Goal: Task Accomplishment & Management: Use online tool/utility

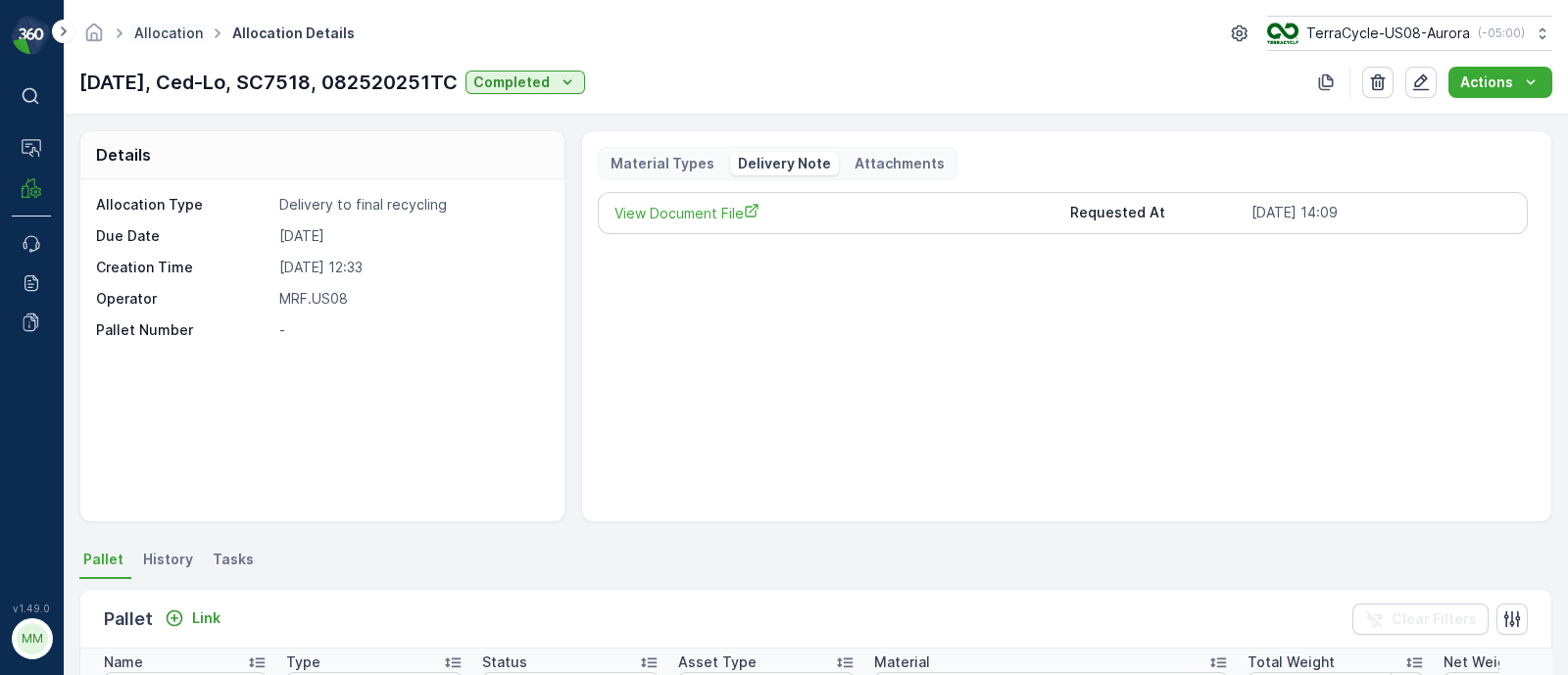
drag, startPoint x: 0, startPoint y: 0, endPoint x: 152, endPoint y: 33, distance: 155.5
click at [152, 33] on link "Allocation" at bounding box center [168, 33] width 69 height 17
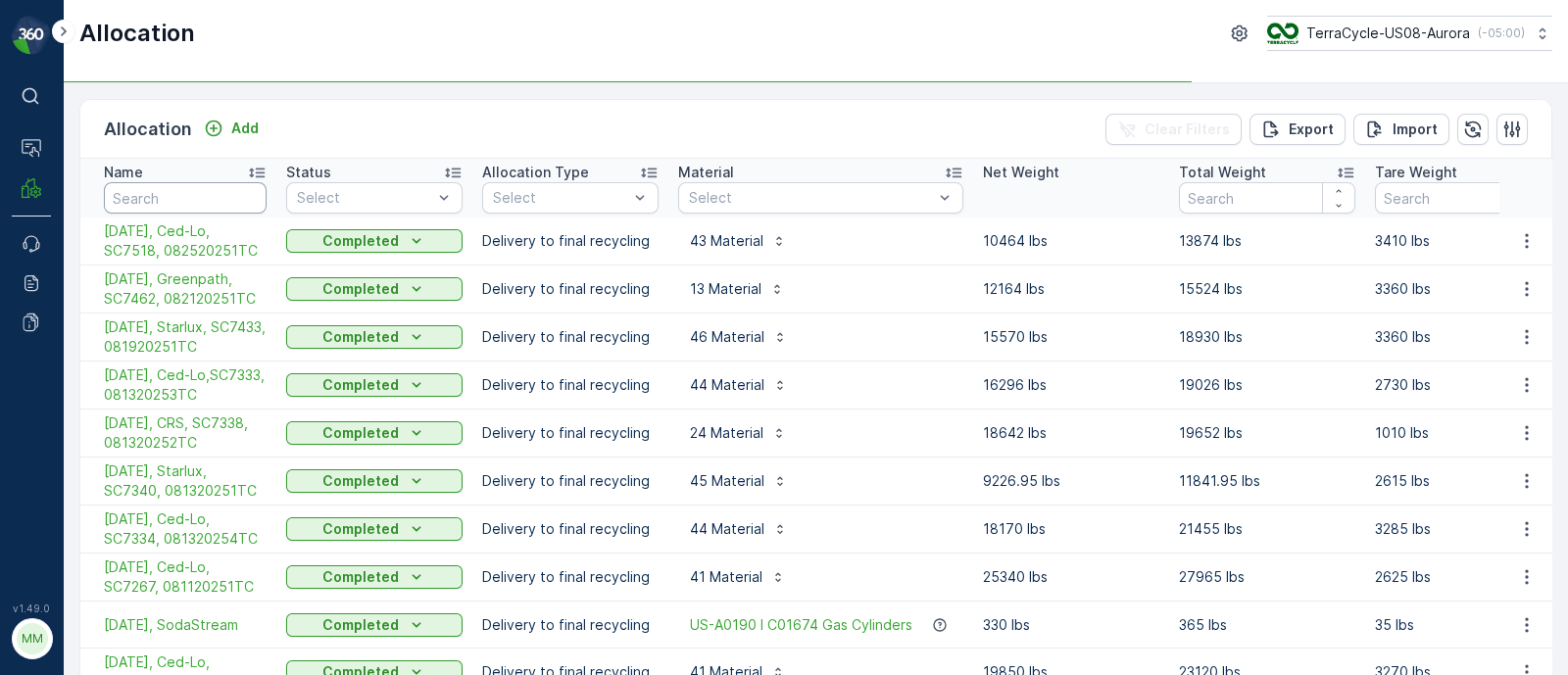
click at [184, 187] on input "text" at bounding box center [186, 198] width 163 height 32
type input "temp"
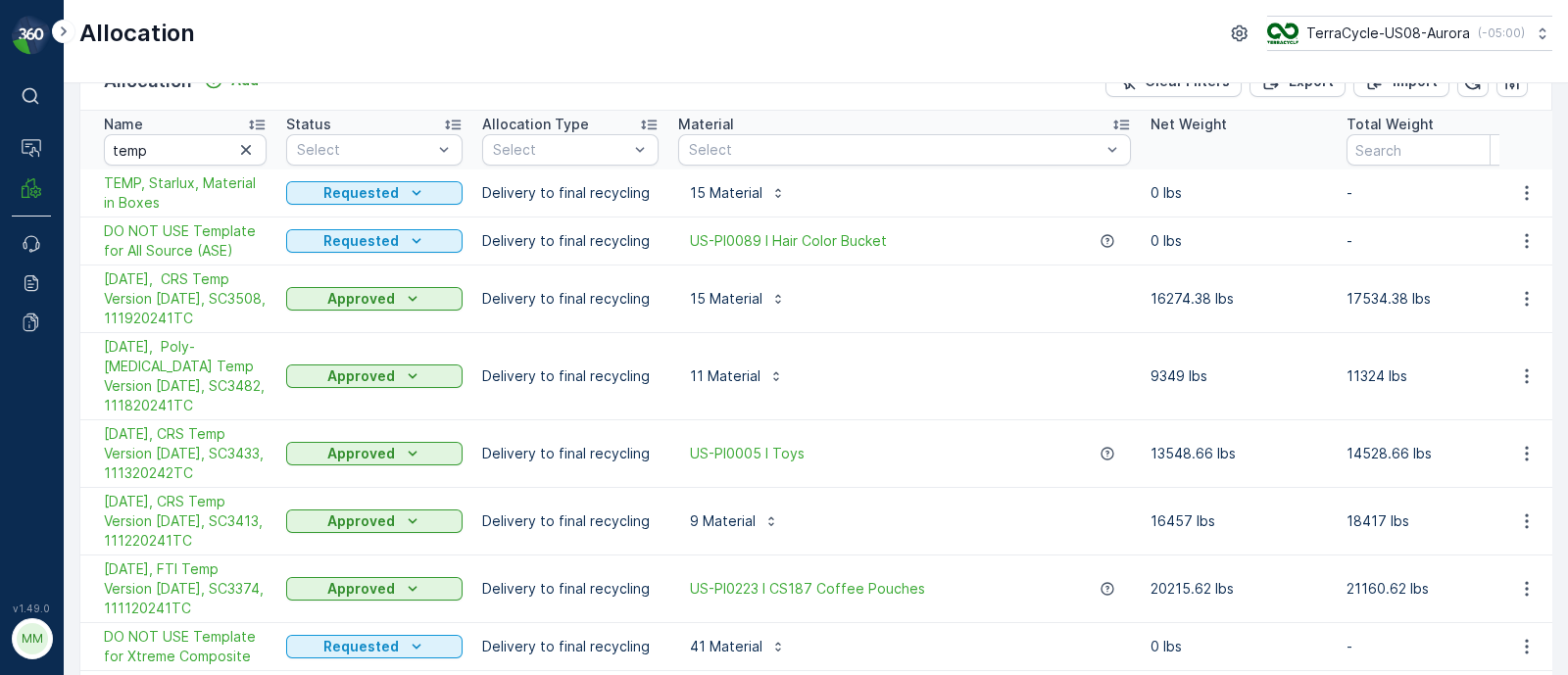
scroll to position [245, 0]
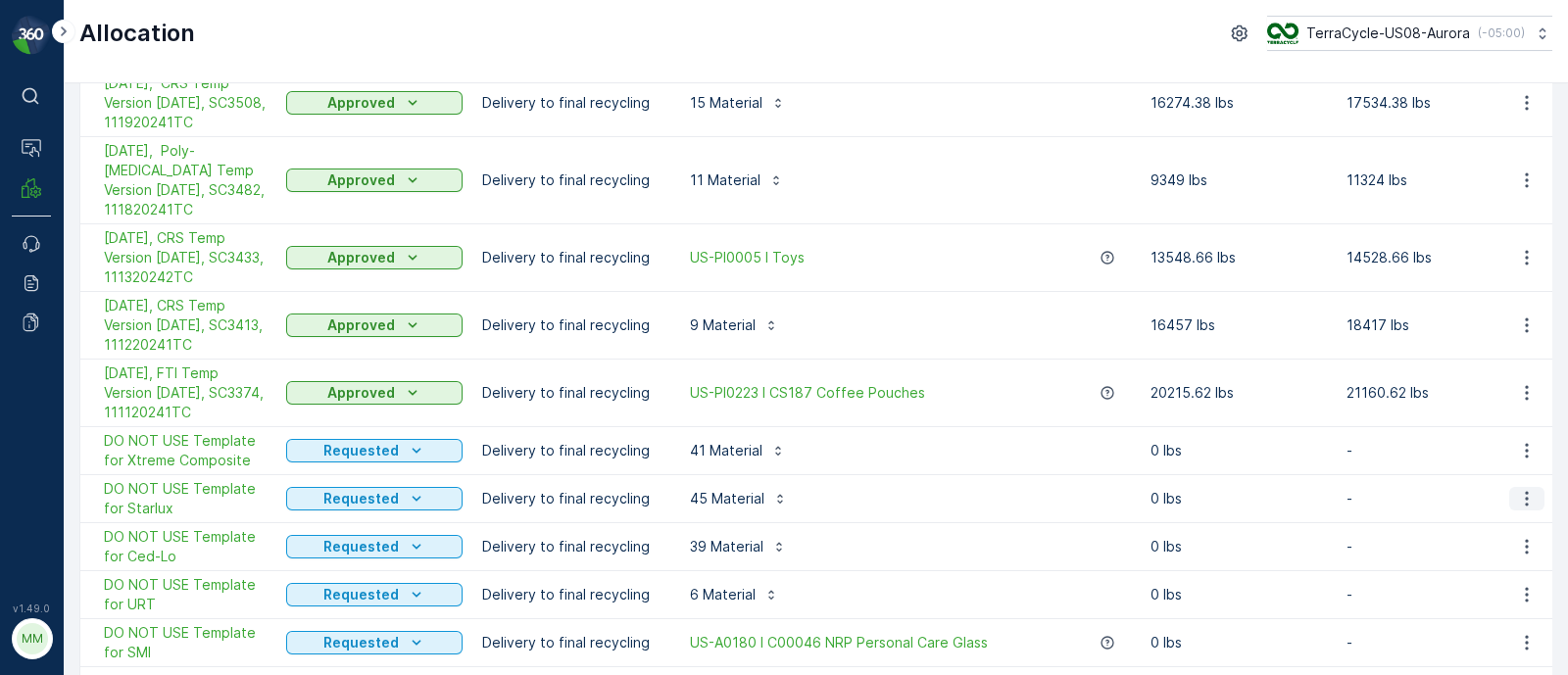
click at [1528, 489] on icon "button" at bounding box center [1526, 499] width 20 height 20
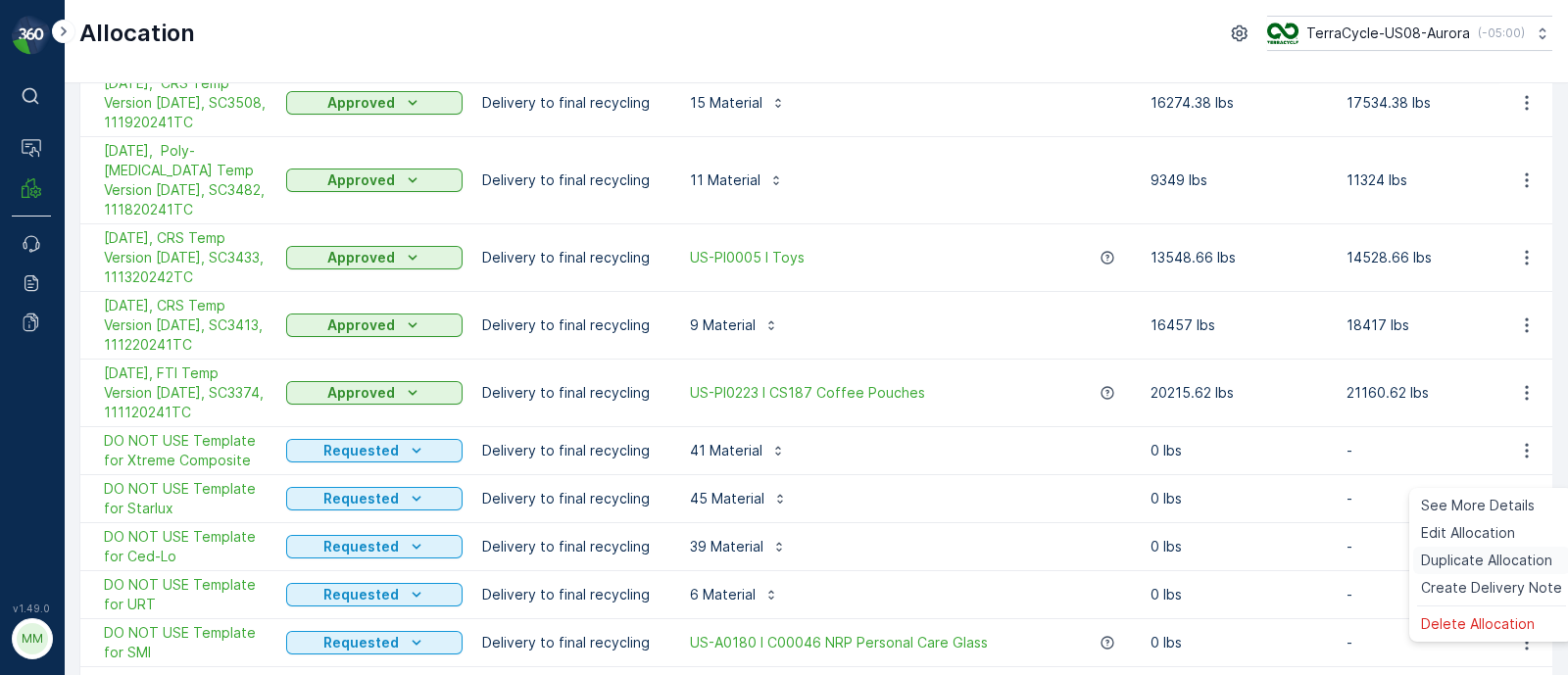
click at [1465, 561] on span "Duplicate Allocation" at bounding box center [1487, 561] width 131 height 20
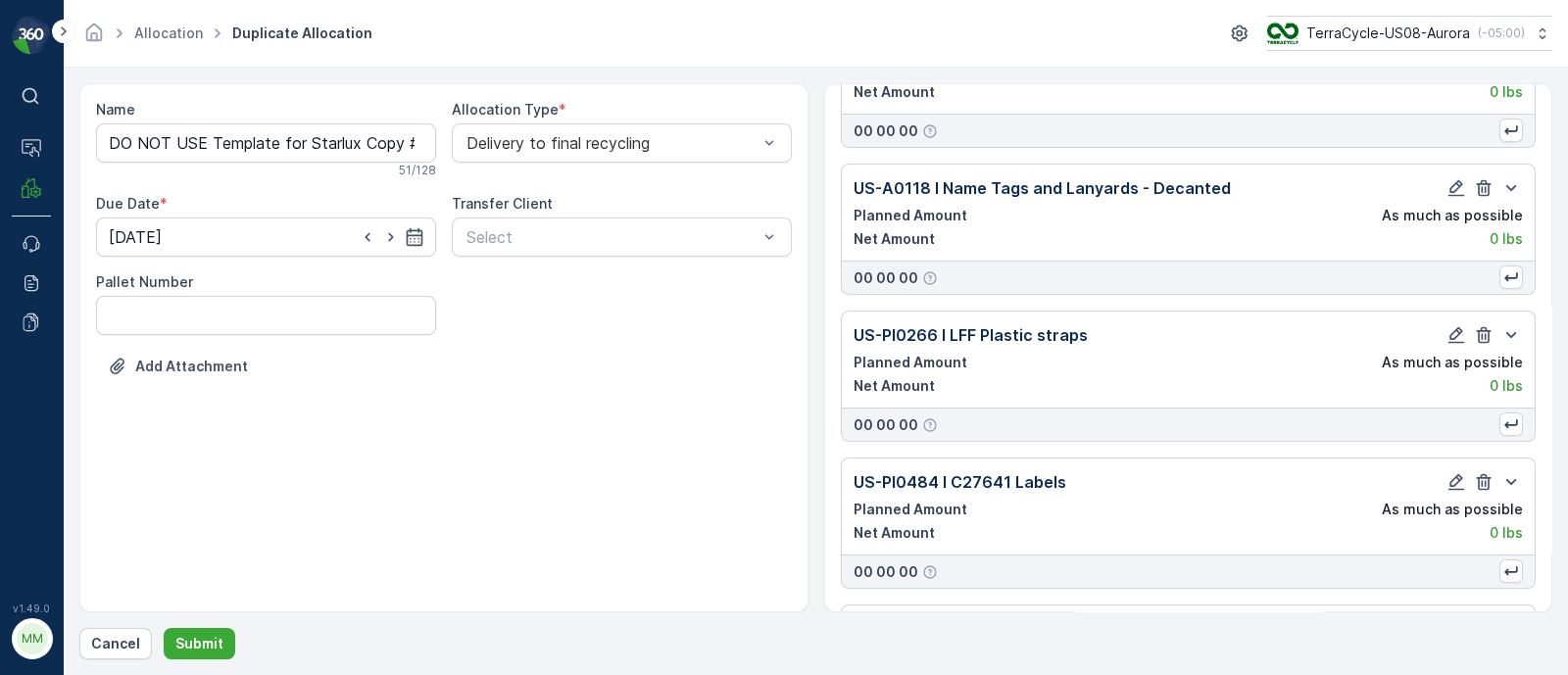
scroll to position [6193, 0]
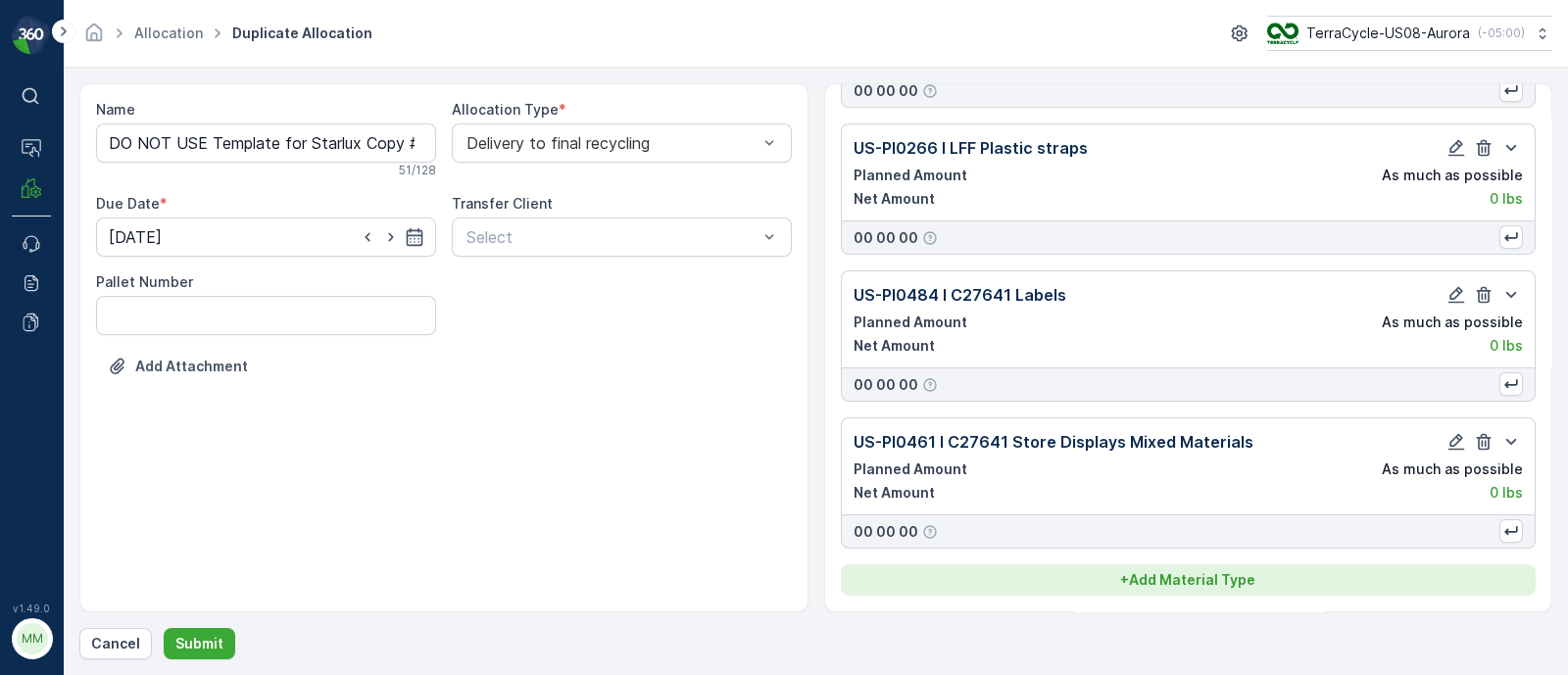
click at [1168, 577] on p "+ Add Material Type" at bounding box center [1187, 581] width 135 height 20
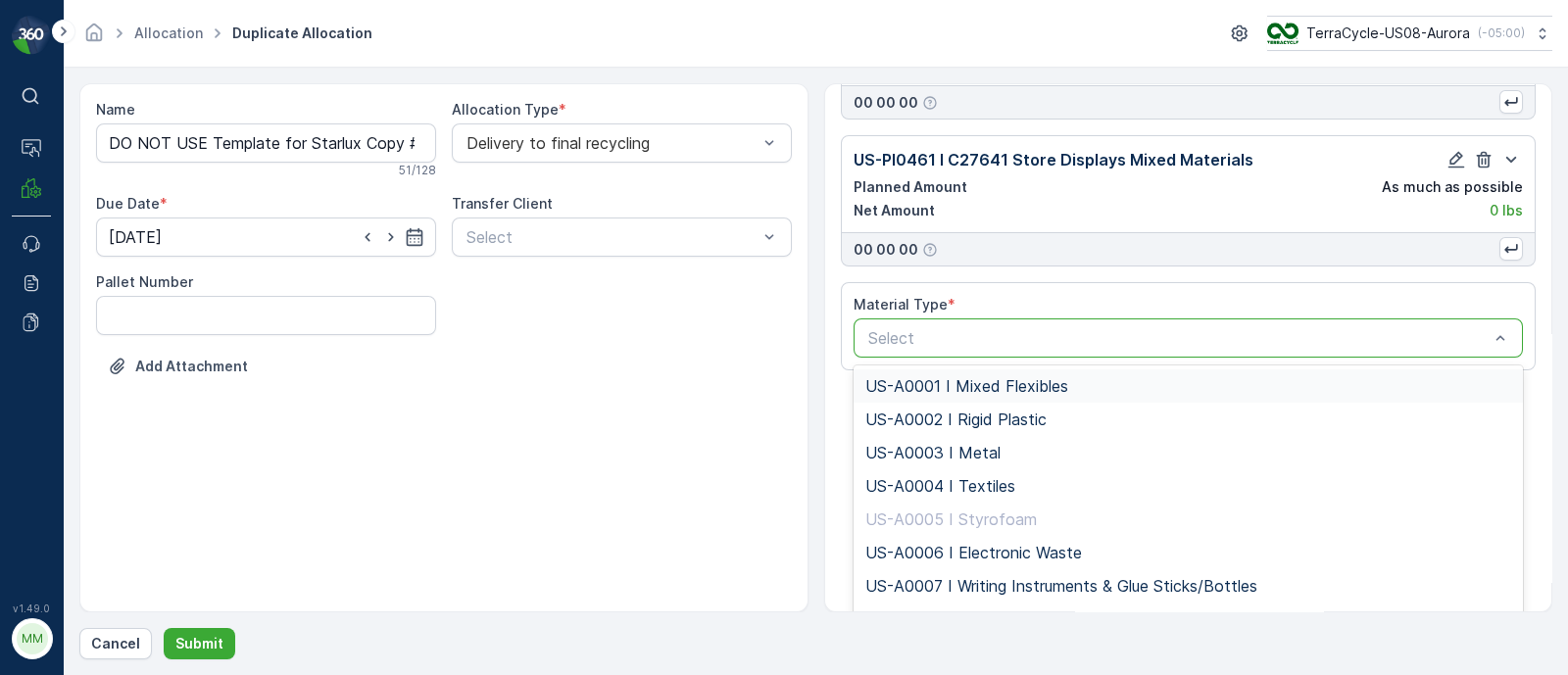
scroll to position [6496, 0]
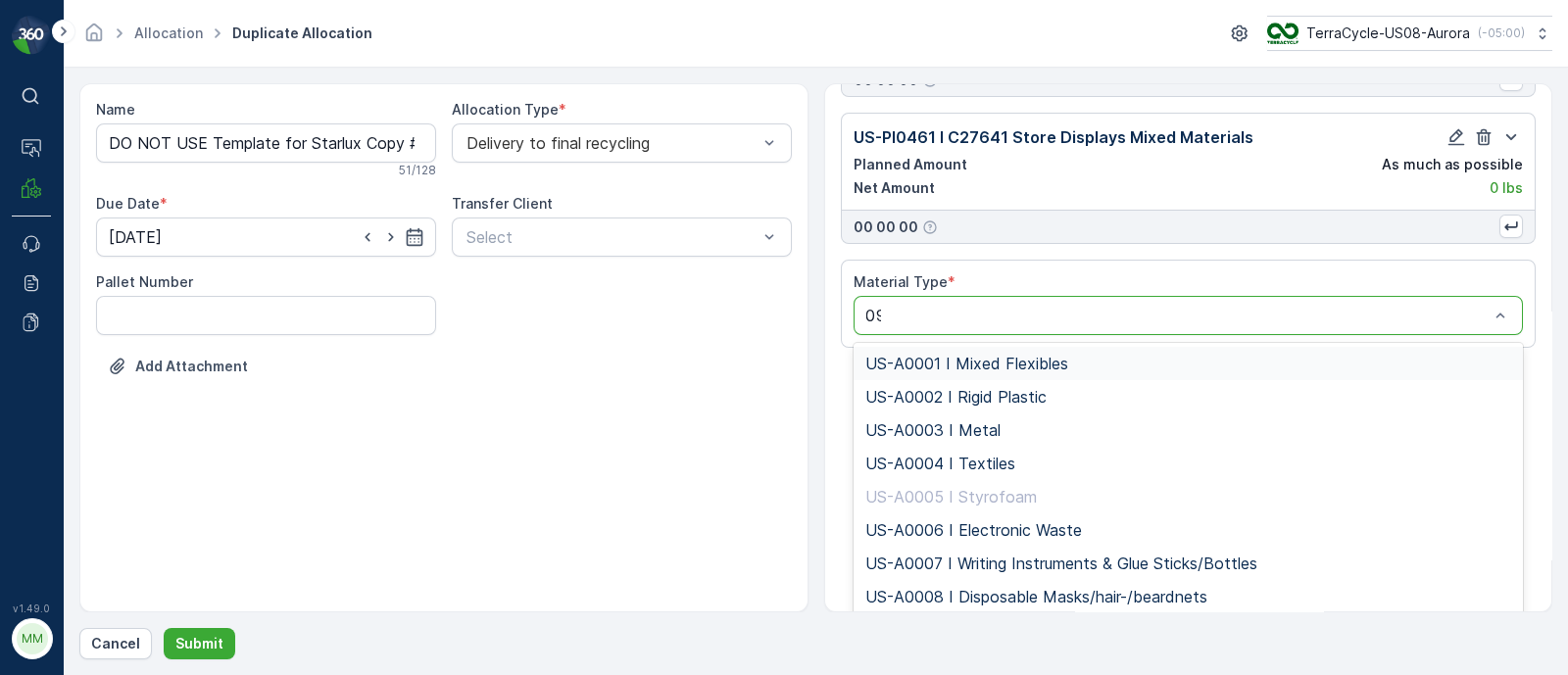
type input "095"
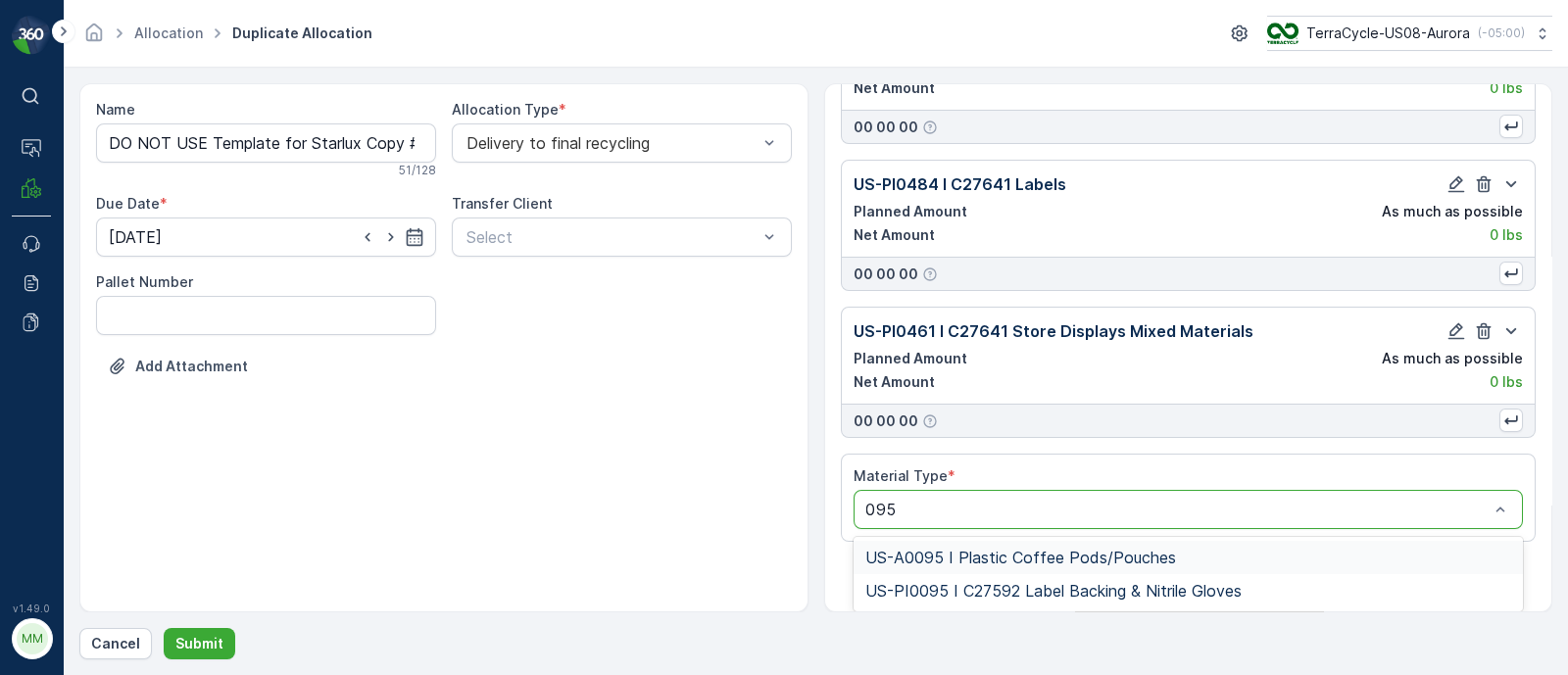
scroll to position [6305, 0]
click at [980, 555] on span "US-A0095 I Plastic Coffee Pods/Pouches" at bounding box center [1020, 558] width 311 height 18
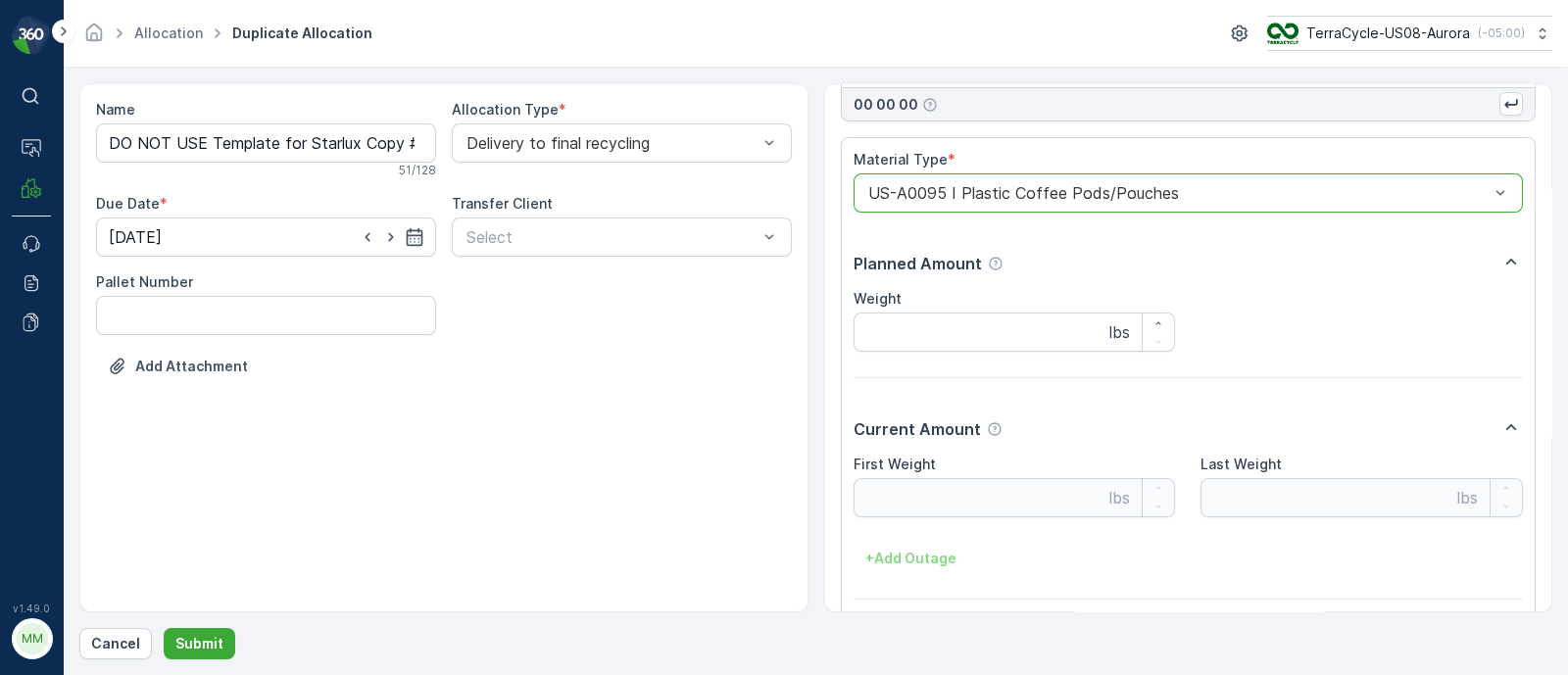
scroll to position [6700, 0]
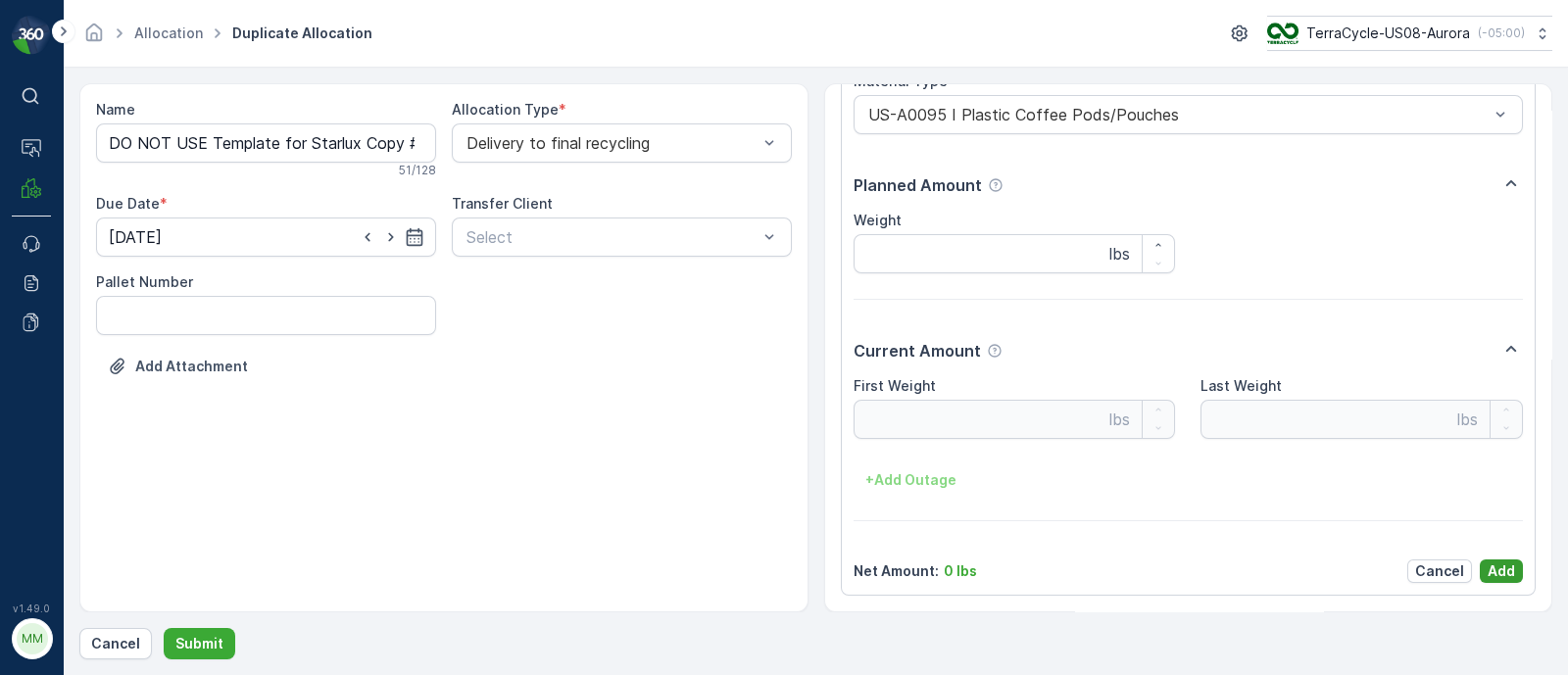
click at [1495, 573] on p "Add" at bounding box center [1501, 572] width 28 height 20
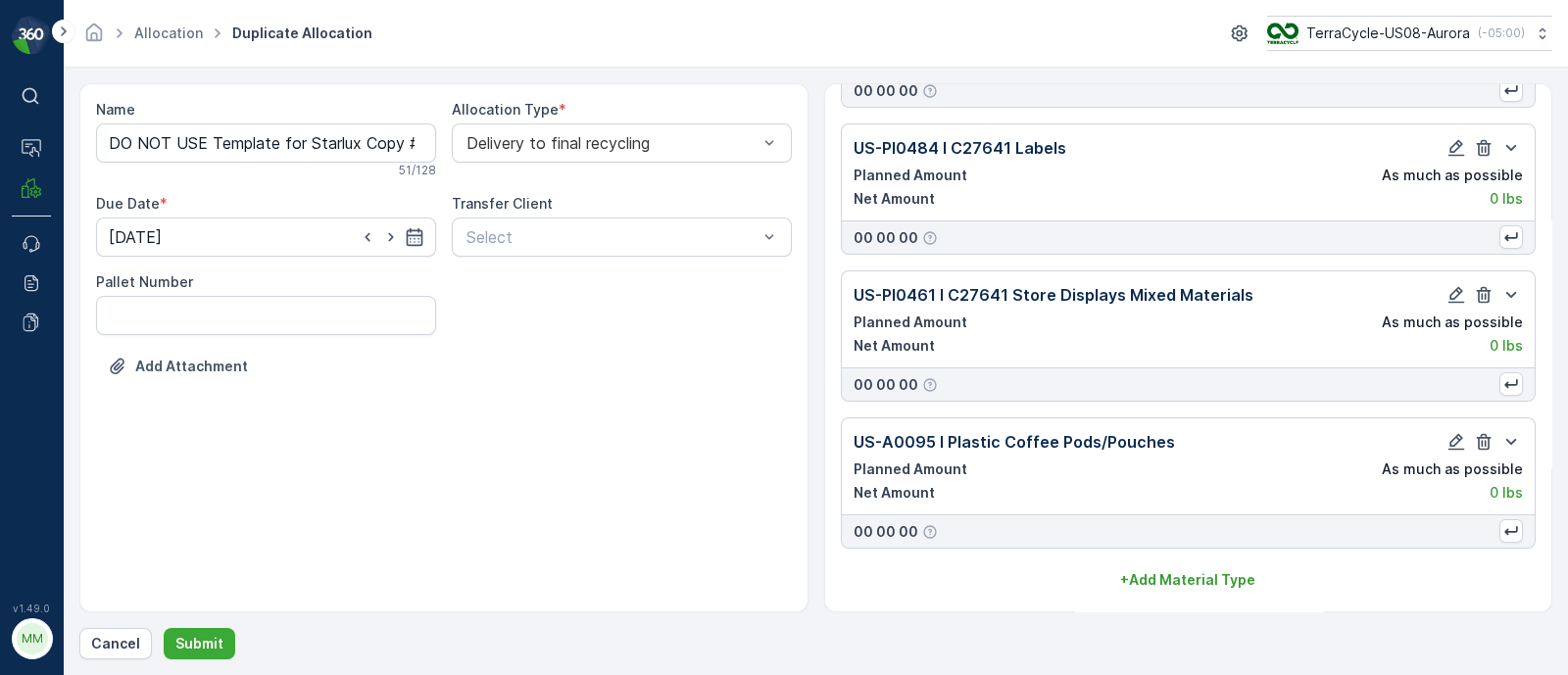
scroll to position [6340, 0]
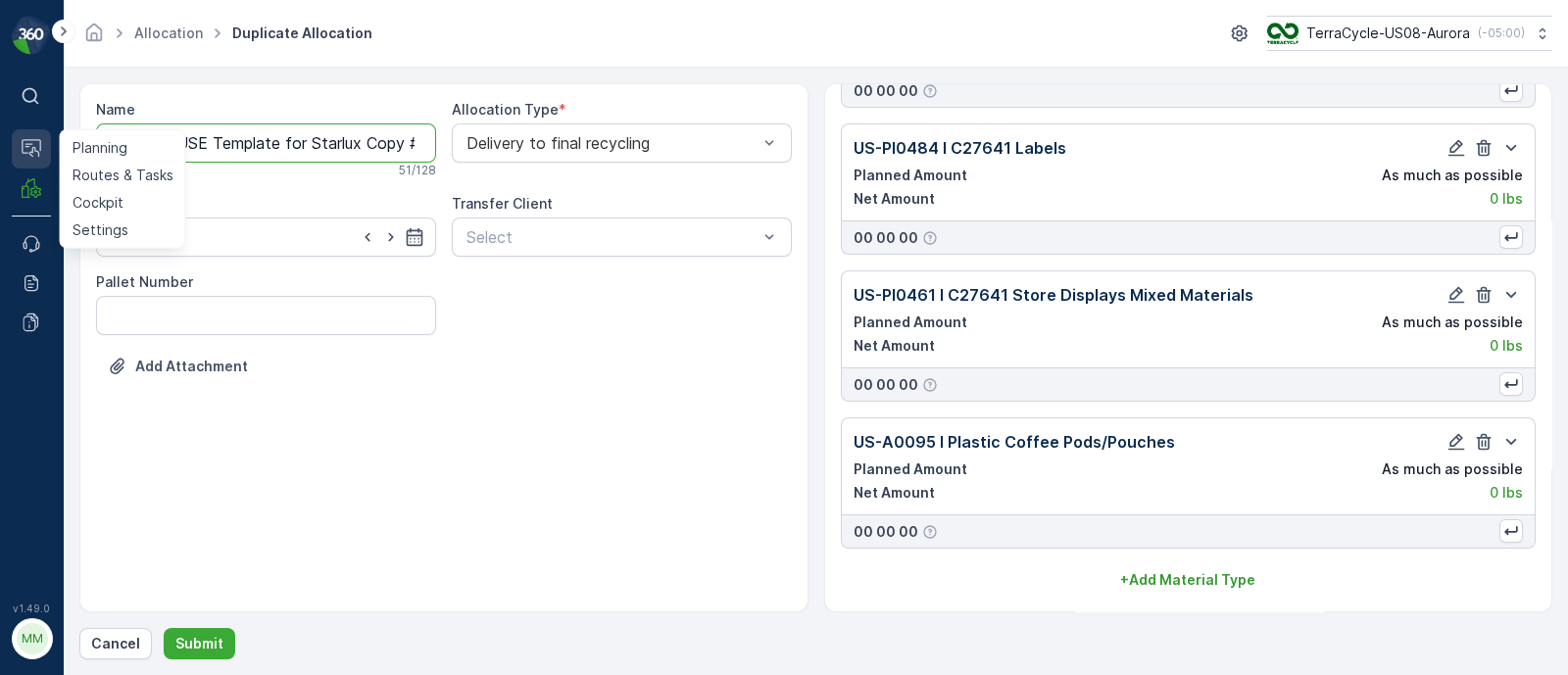
drag, startPoint x: 312, startPoint y: 143, endPoint x: 19, endPoint y: 166, distance: 293.9
click at [19, 166] on div "⌘B Operations Planning Routes & Tasks Cockpit Settings MRF Events Reports Docum…" at bounding box center [784, 337] width 1568 height 675
drag, startPoint x: 235, startPoint y: 141, endPoint x: 532, endPoint y: 126, distance: 297.4
click at [532, 126] on div "Name [DATE], Starlux Copy #1756245221753 This name is available 37 / 128 Alloca…" at bounding box center [444, 255] width 696 height 310
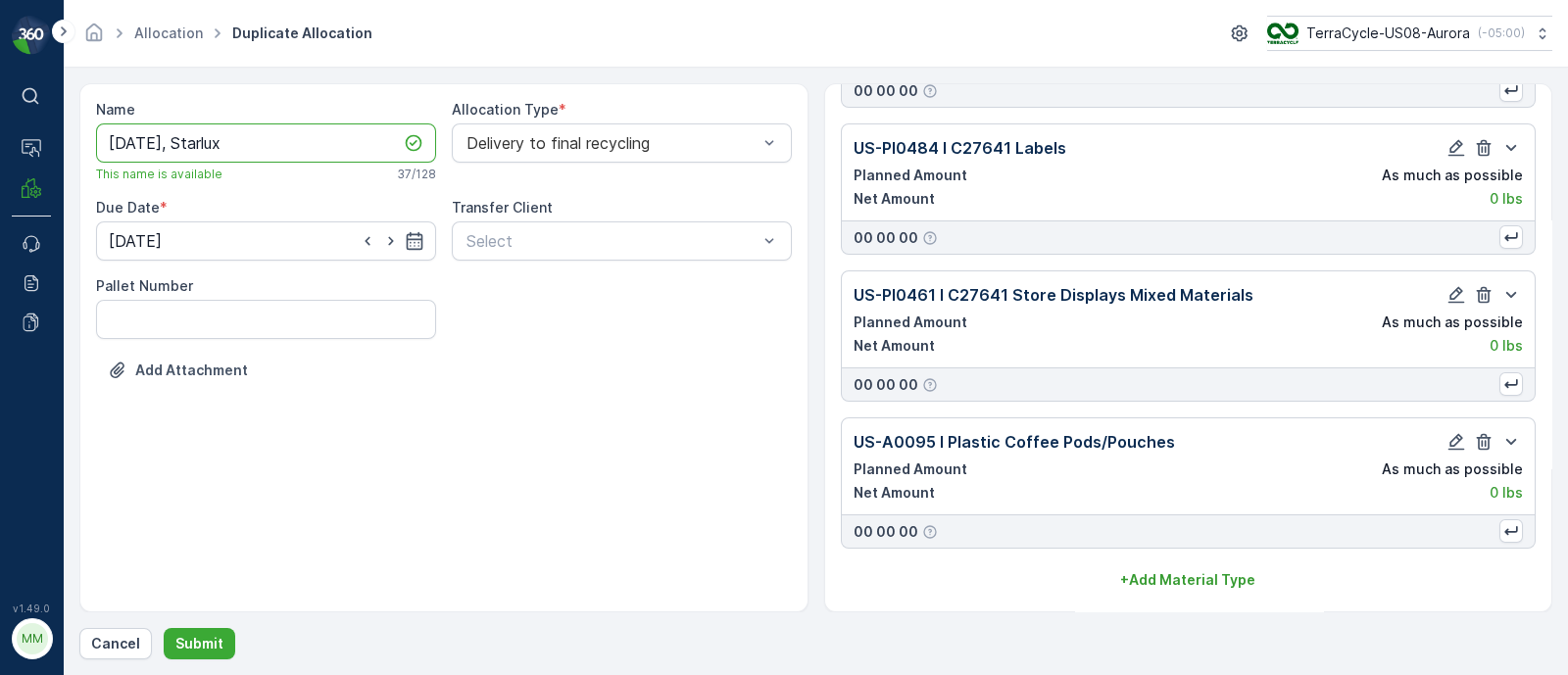
scroll to position [0, 0]
click at [295, 124] on input "[DATE], Starlux," at bounding box center [266, 142] width 340 height 39
paste input "SC7559 / Aurora / 082620254TC"
drag, startPoint x: 289, startPoint y: 139, endPoint x: 212, endPoint y: 139, distance: 77.0
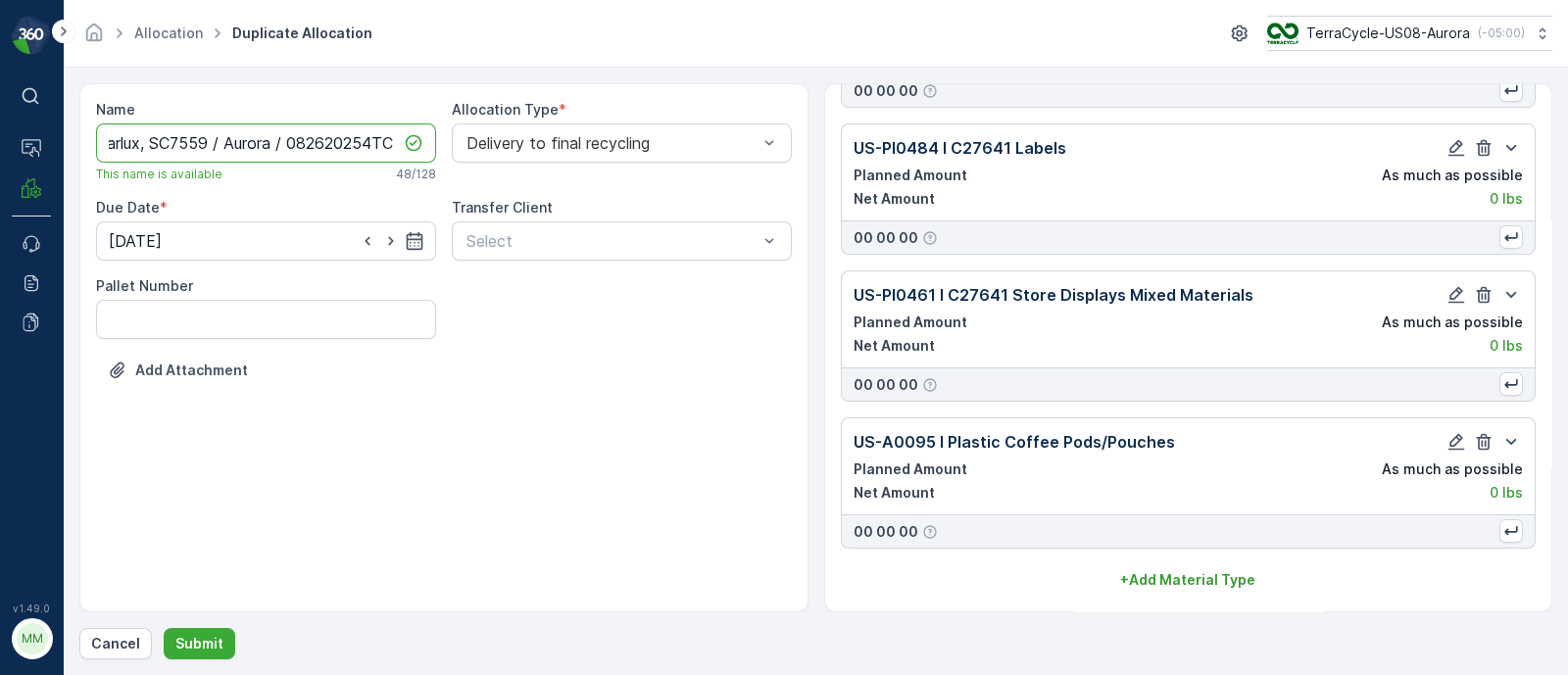
click at [212, 139] on input "[DATE], Starlux, SC7559 / Aurora / 082620254TC" at bounding box center [266, 142] width 340 height 39
type input "[DATE], Starlux, SC7559, 082620254TC"
click at [417, 241] on icon "button" at bounding box center [414, 242] width 20 height 20
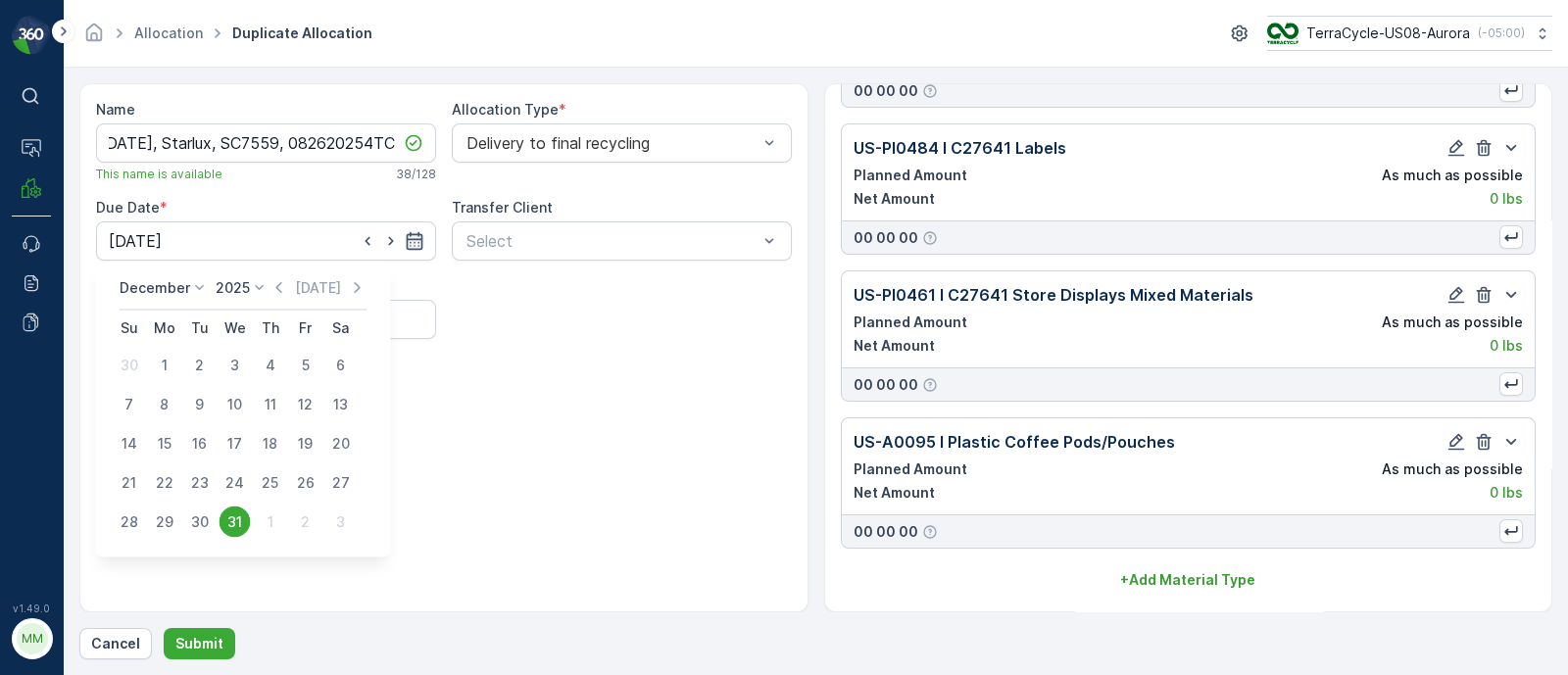
scroll to position [0, 0]
click at [309, 290] on p "[DATE]" at bounding box center [318, 288] width 46 height 20
click at [233, 516] on div "27" at bounding box center [235, 523] width 32 height 32
type input "[DATE]"
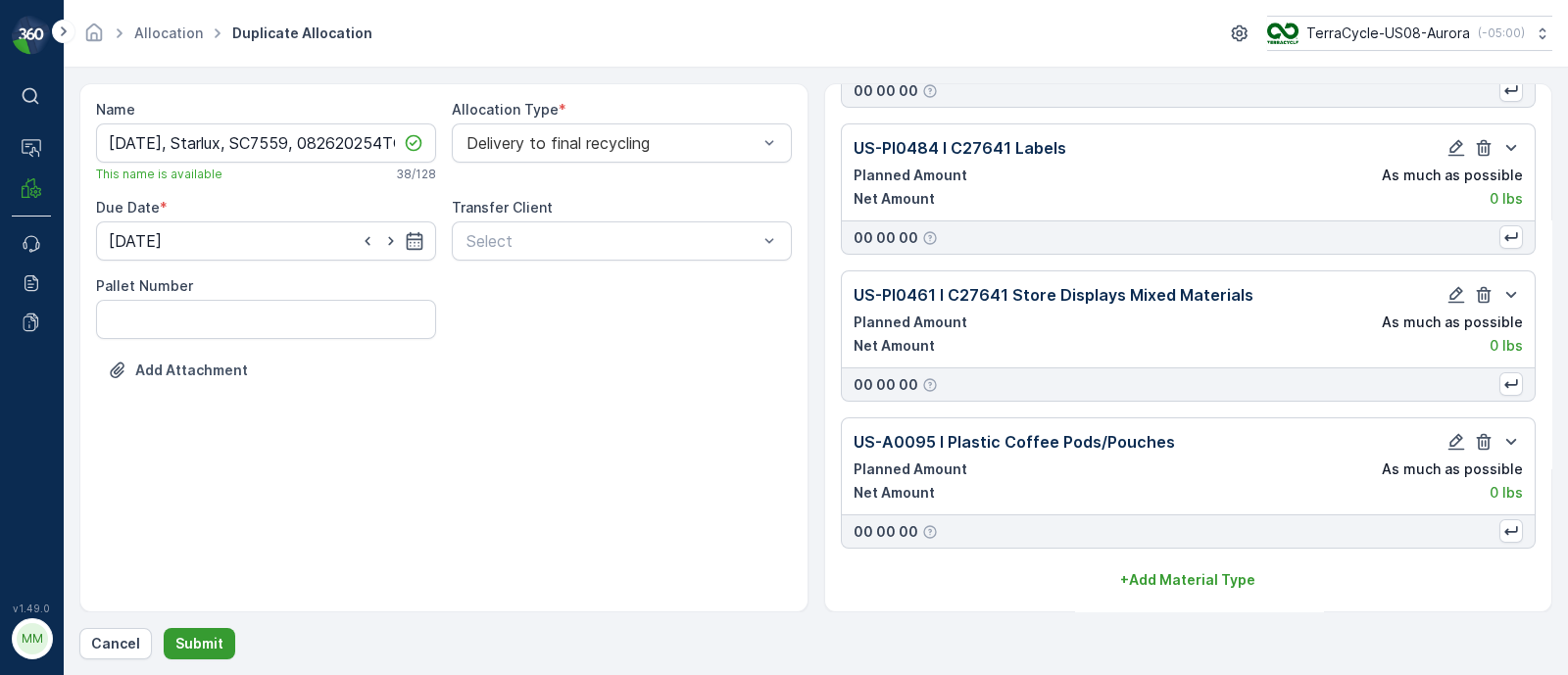
click at [216, 649] on p "Submit" at bounding box center [199, 644] width 48 height 20
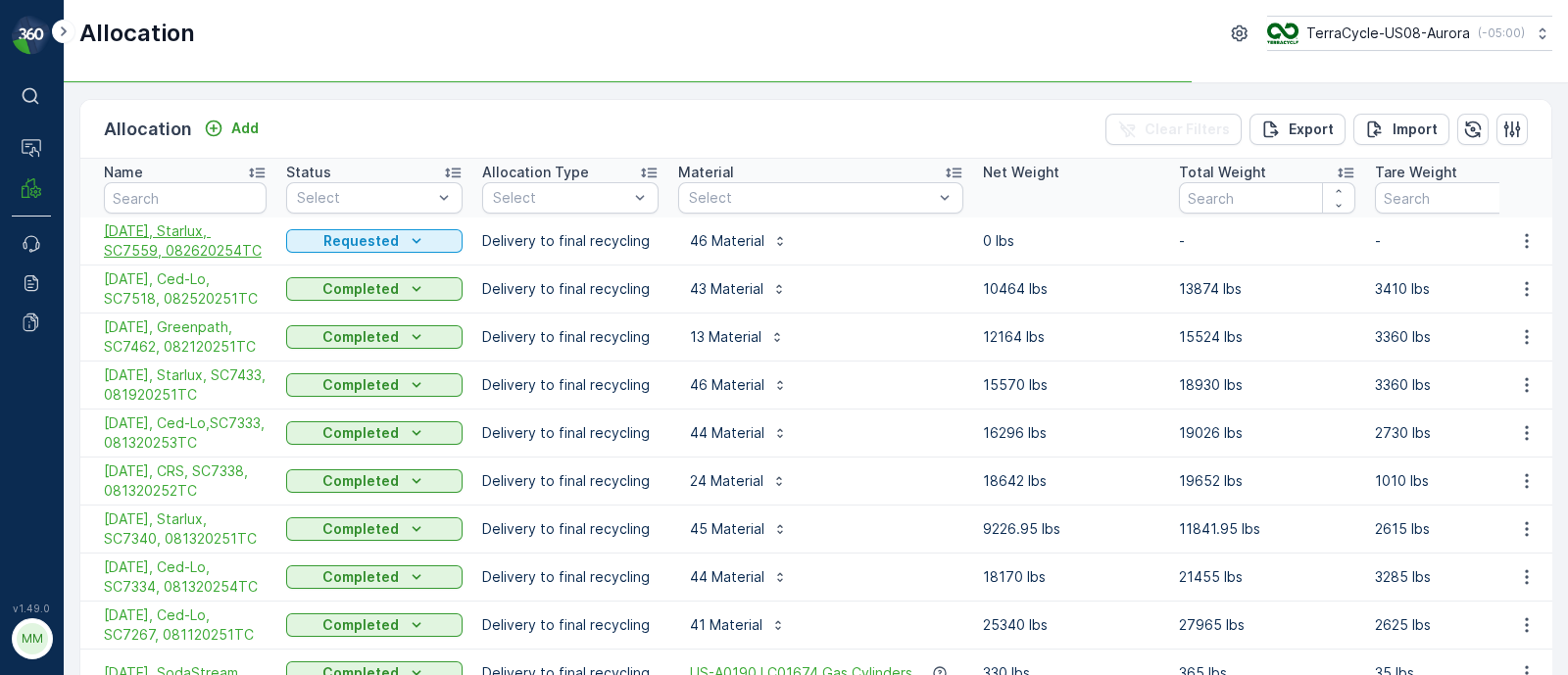
drag, startPoint x: 100, startPoint y: 221, endPoint x: 260, endPoint y: 256, distance: 163.8
click at [260, 256] on td "[DATE], Starlux, SC7559, 082620254TC" at bounding box center [178, 242] width 196 height 48
copy span "[DATE], Starlux, SC7559, 082620254TC"
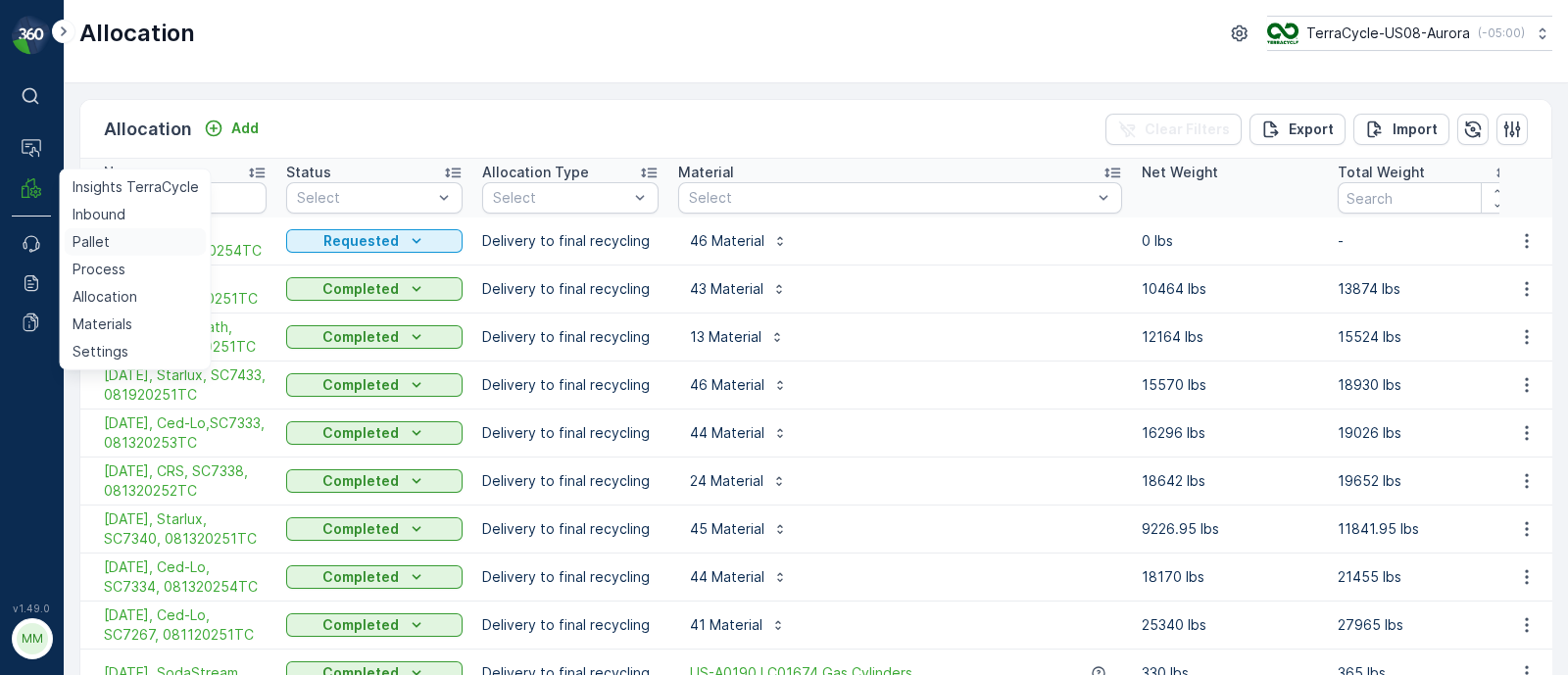
click at [96, 240] on p "Pallet" at bounding box center [90, 243] width 37 height 20
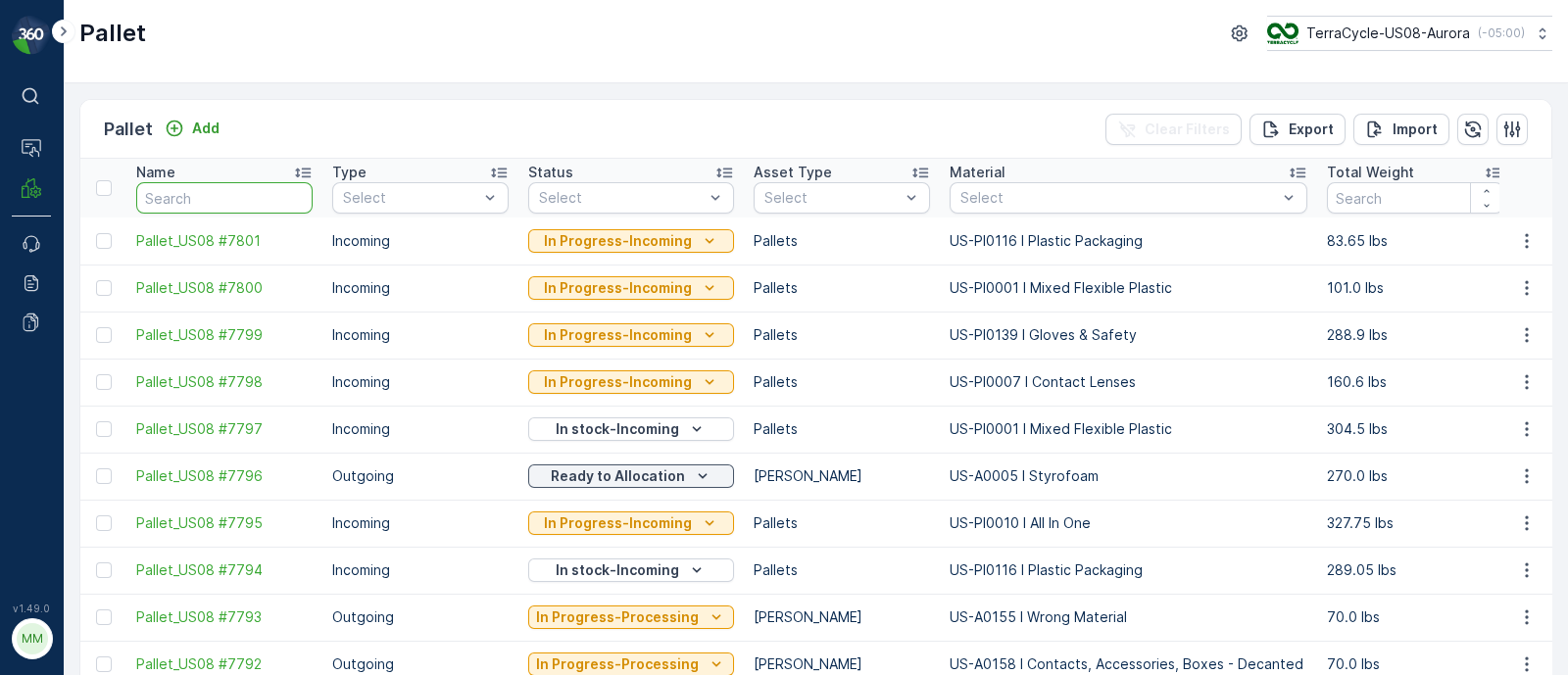
click at [196, 200] on input "text" at bounding box center [224, 198] width 176 height 32
paste input "SC7454"
type input "SC7454"
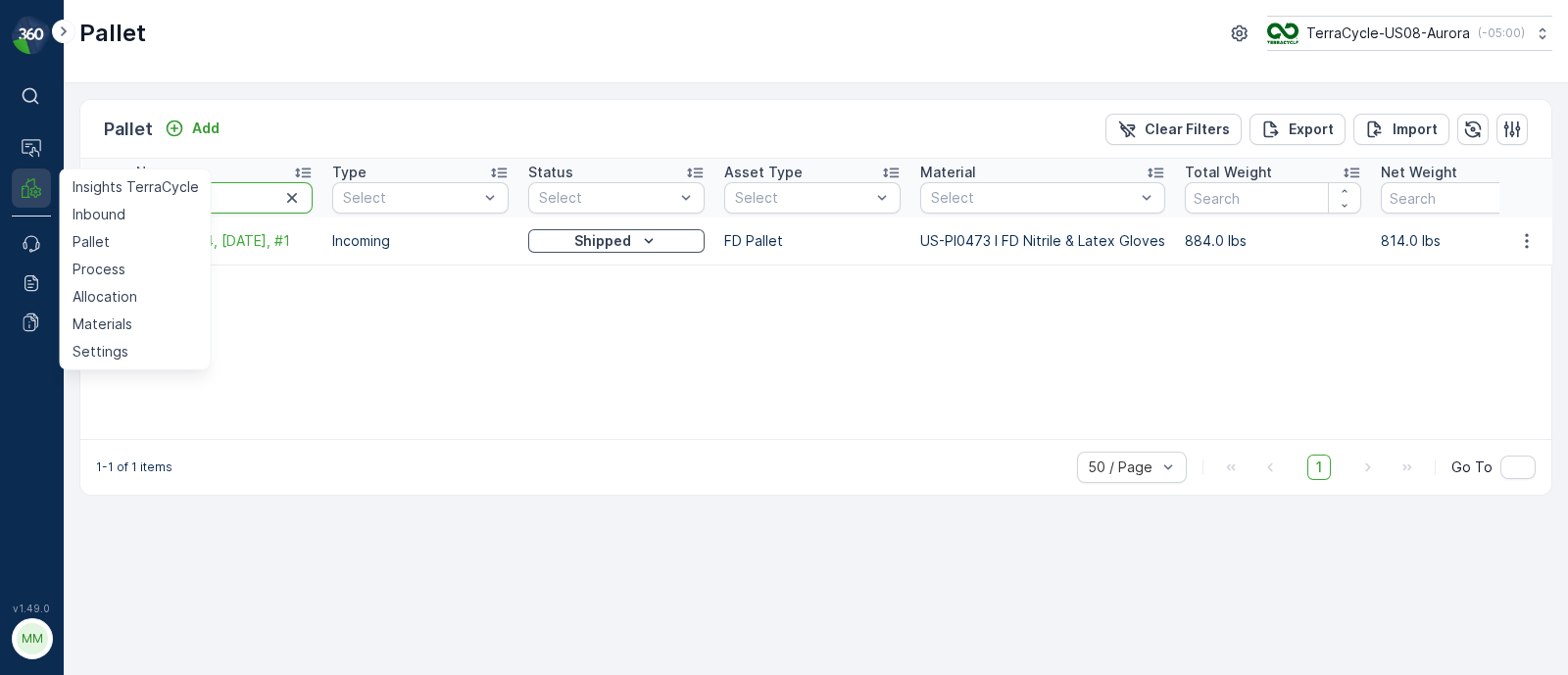
drag, startPoint x: 231, startPoint y: 194, endPoint x: 32, endPoint y: 198, distance: 199.0
click at [32, 198] on div "⌘B Operations MRF Insights TerraCycle Inbound Pallet Process Allocation Materia…" at bounding box center [784, 337] width 1568 height 675
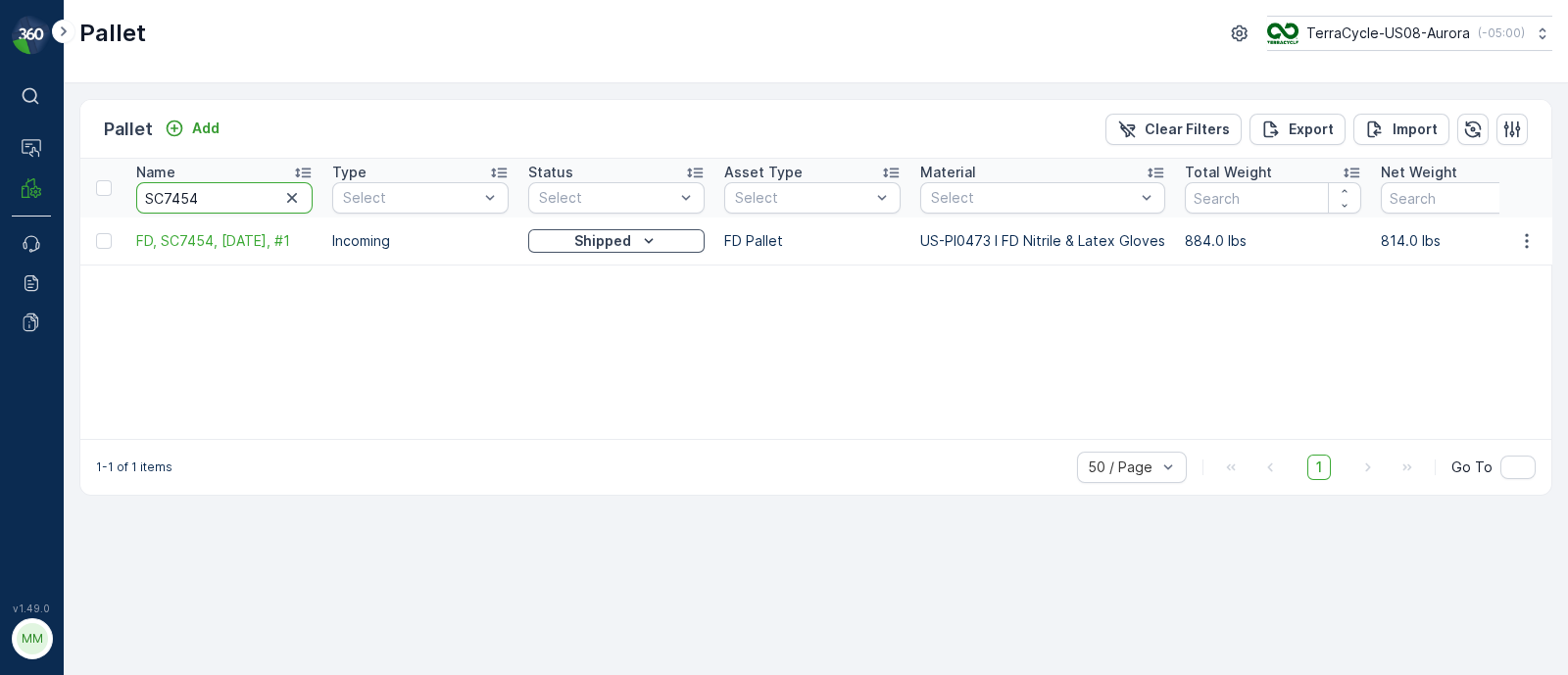
paste input "337"
type input "SC7337"
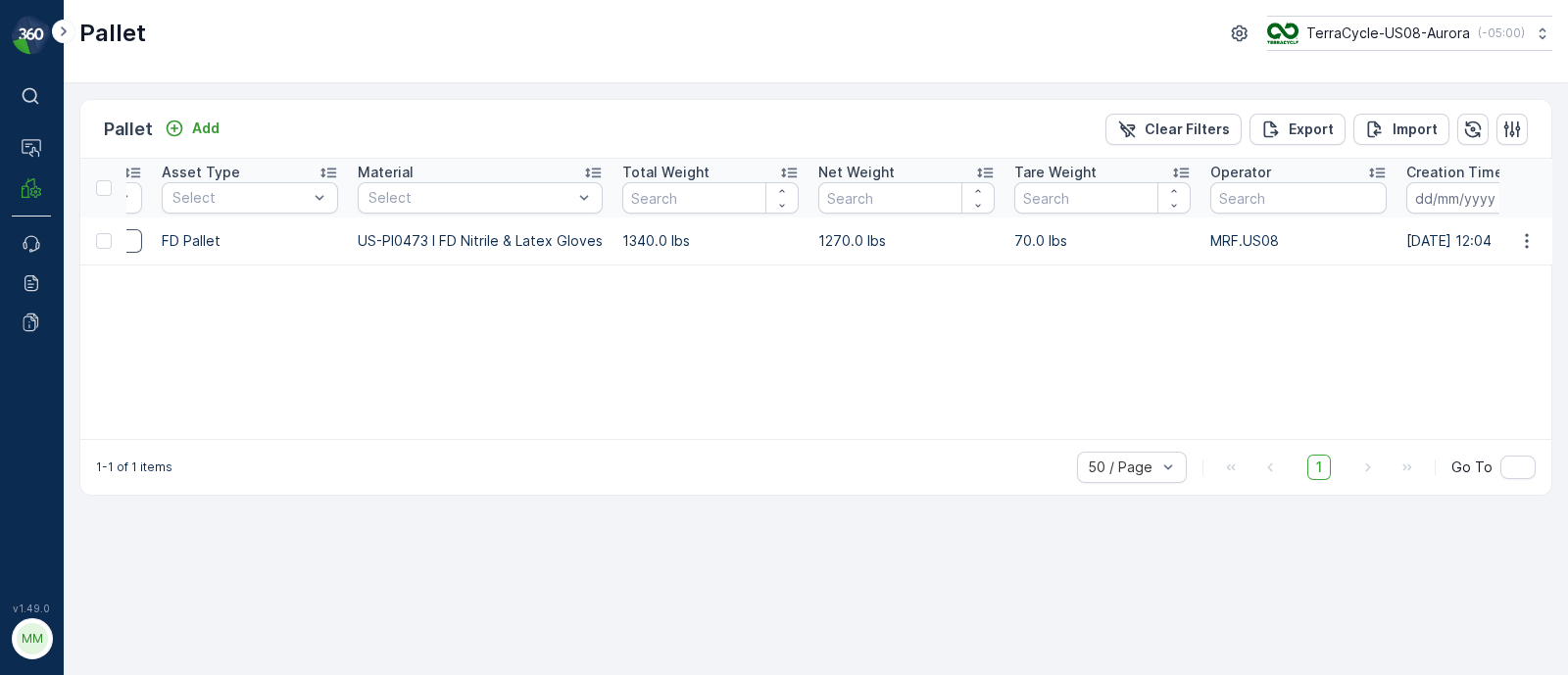
scroll to position [0, 717]
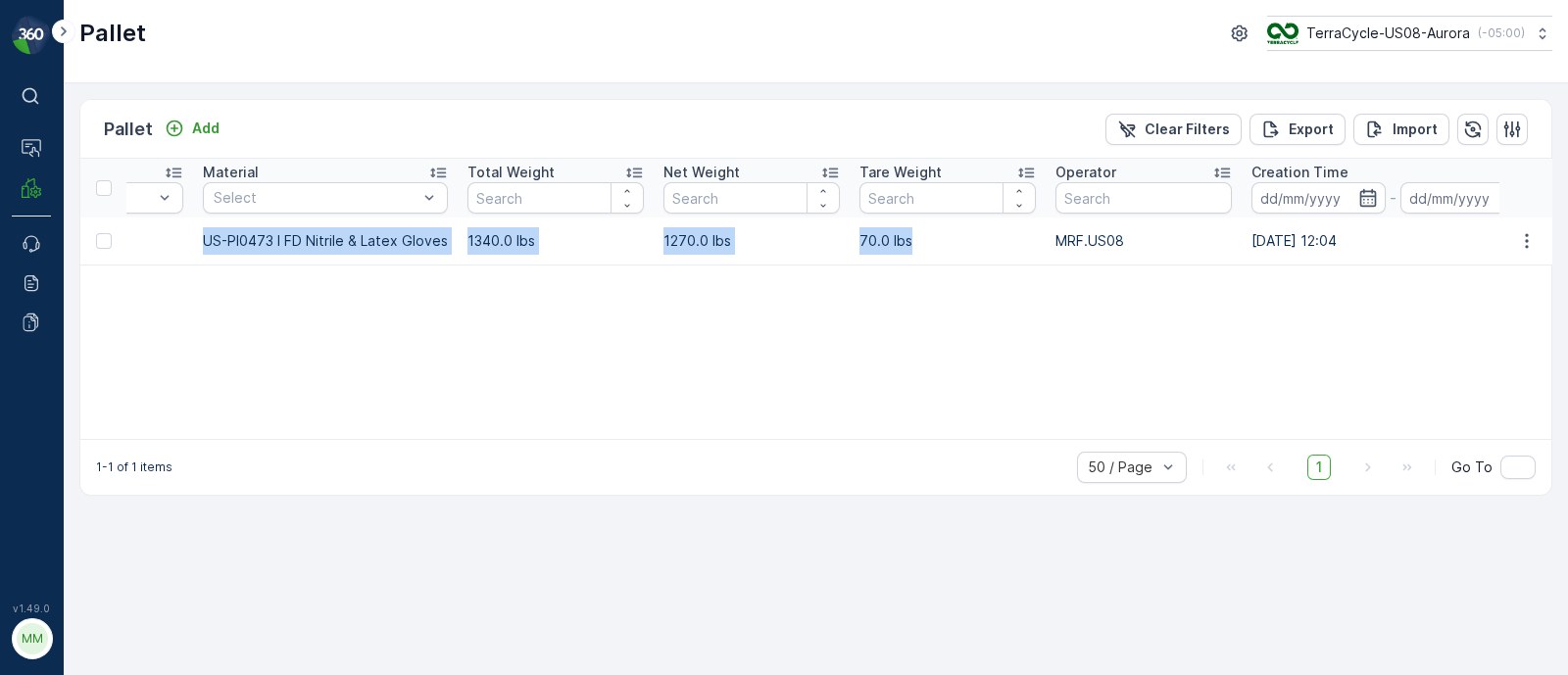
drag, startPoint x: 120, startPoint y: 241, endPoint x: 936, endPoint y: 227, distance: 816.1
click at [936, 227] on tr "FD, SC7337, [DATE], #1 Incoming Shipped FD Pallet US-PI0473 I FD Nitrile & Late…" at bounding box center [1164, 241] width 3602 height 47
copy tr "FD, SC7337, [DATE], #1 Incoming Shipped FD Pallet US-PI0473 I FD Nitrile & Late…"
click at [266, 238] on td "US-PI0473 I FD Nitrile & Latex Gloves" at bounding box center [325, 241] width 264 height 47
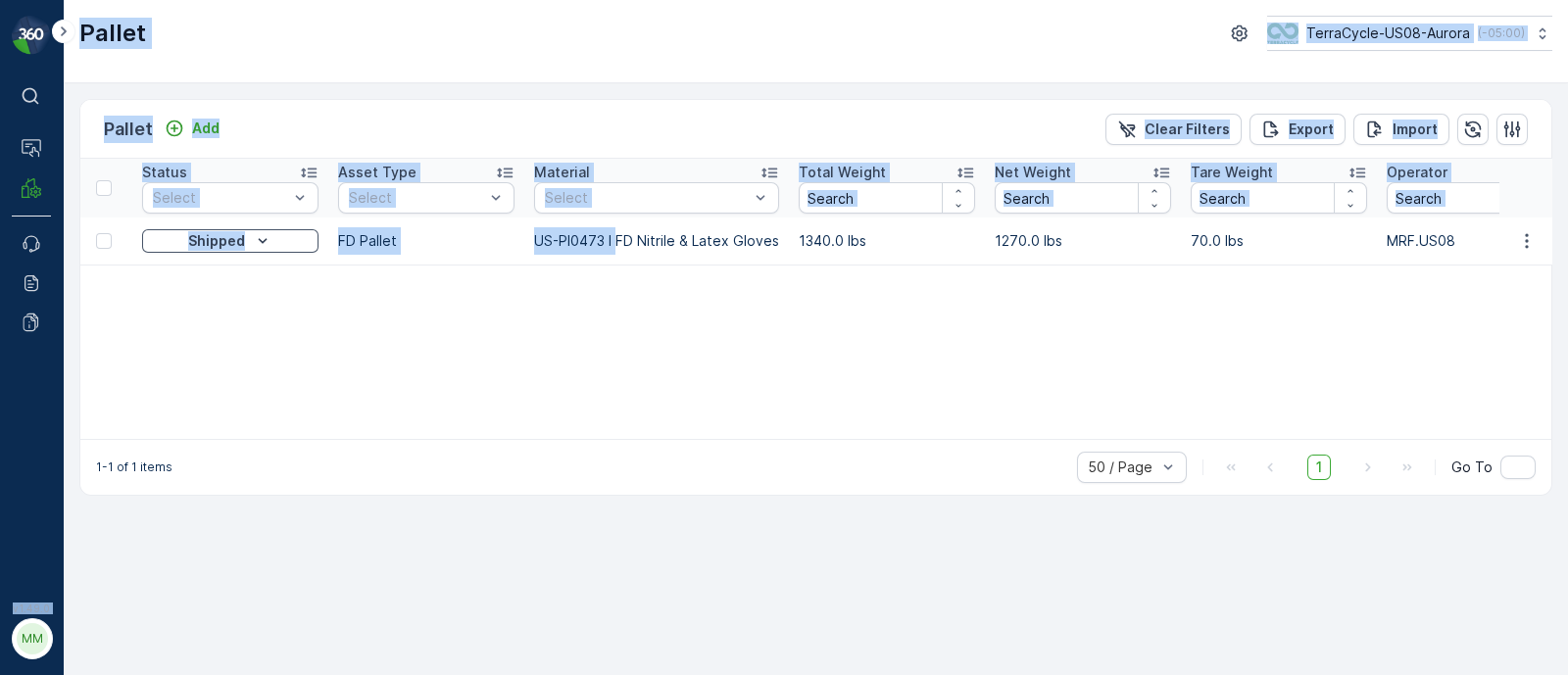
scroll to position [0, 0]
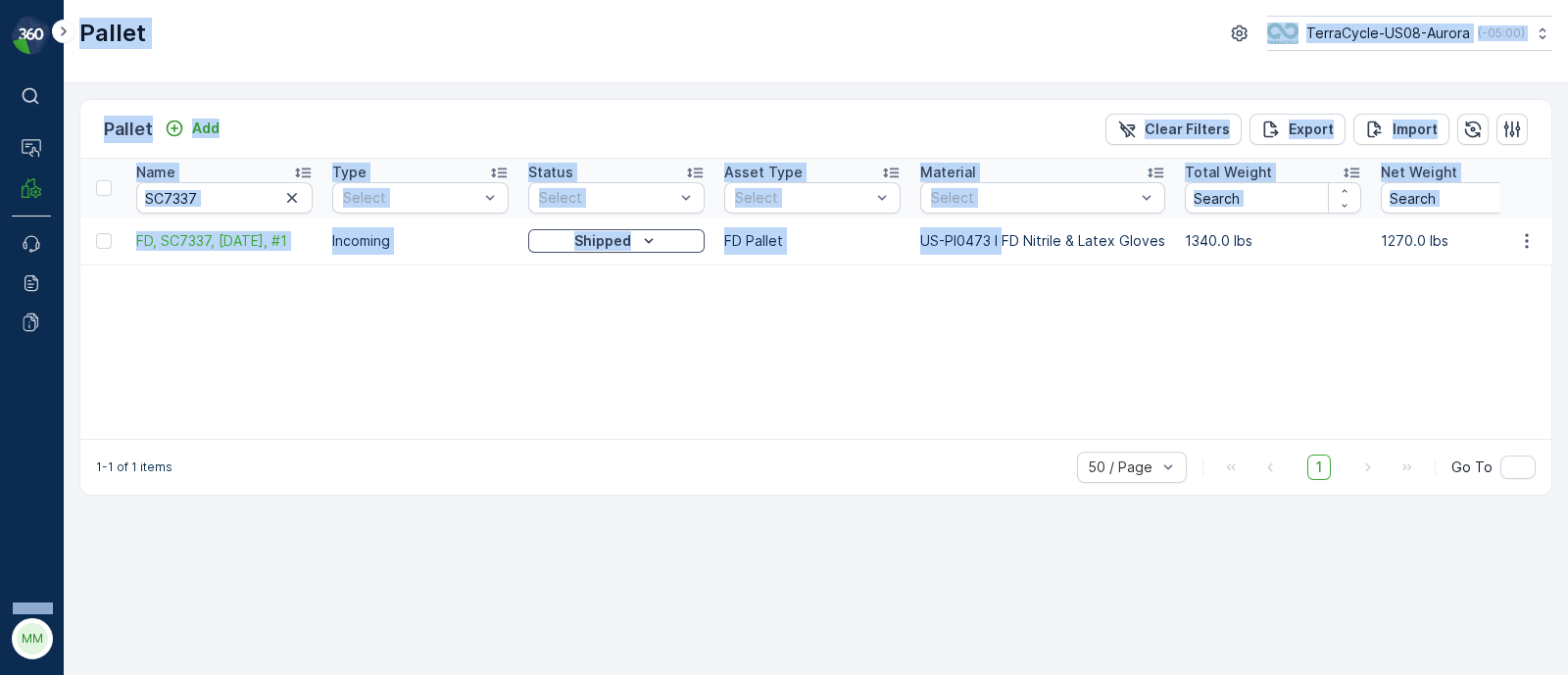
drag, startPoint x: 288, startPoint y: 240, endPoint x: 0, endPoint y: 241, distance: 288.0
click at [0, 241] on div "⌘B Operations MRF Events Reports Documents v 1.49.0 MM MRF.US08 Pallet TerraCyc…" at bounding box center [784, 337] width 1568 height 675
click at [229, 198] on input "SC7337" at bounding box center [224, 198] width 176 height 32
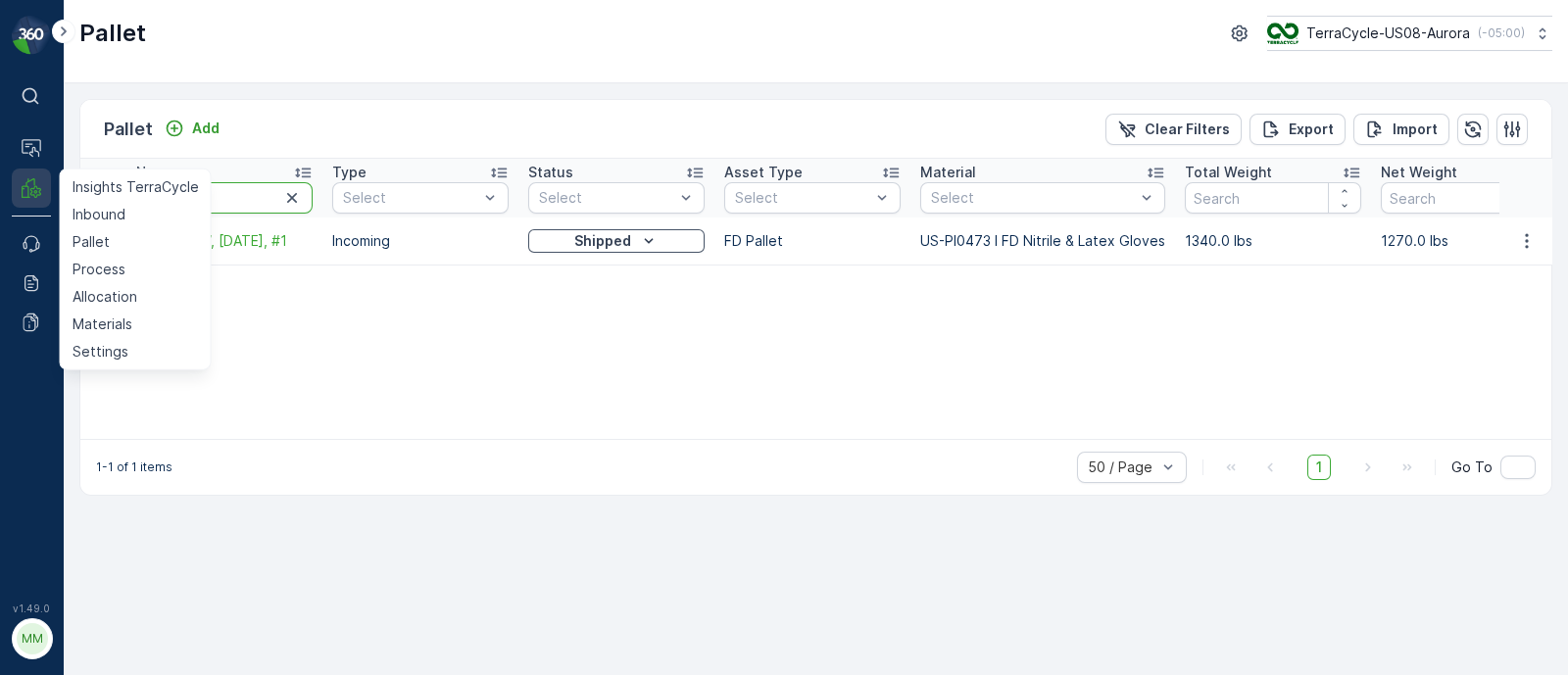
click at [35, 200] on div "⌘B Operations MRF Insights TerraCycle Inbound Pallet Process Allocation Materia…" at bounding box center [784, 337] width 1568 height 675
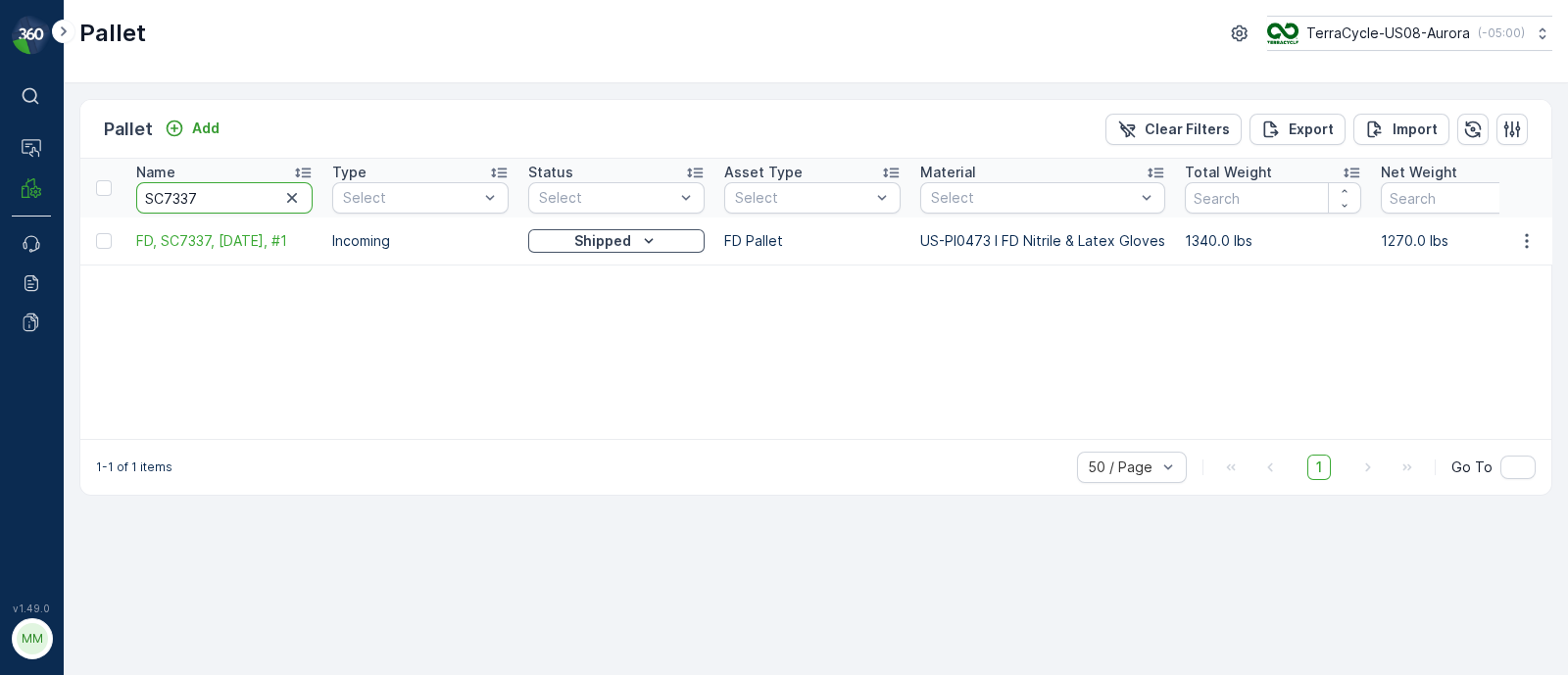
paste input "454"
type input "SC7454"
click at [165, 331] on div "Name SC7454 Type Select Status Select Asset Type Select Material Select Total W…" at bounding box center [816, 299] width 1471 height 280
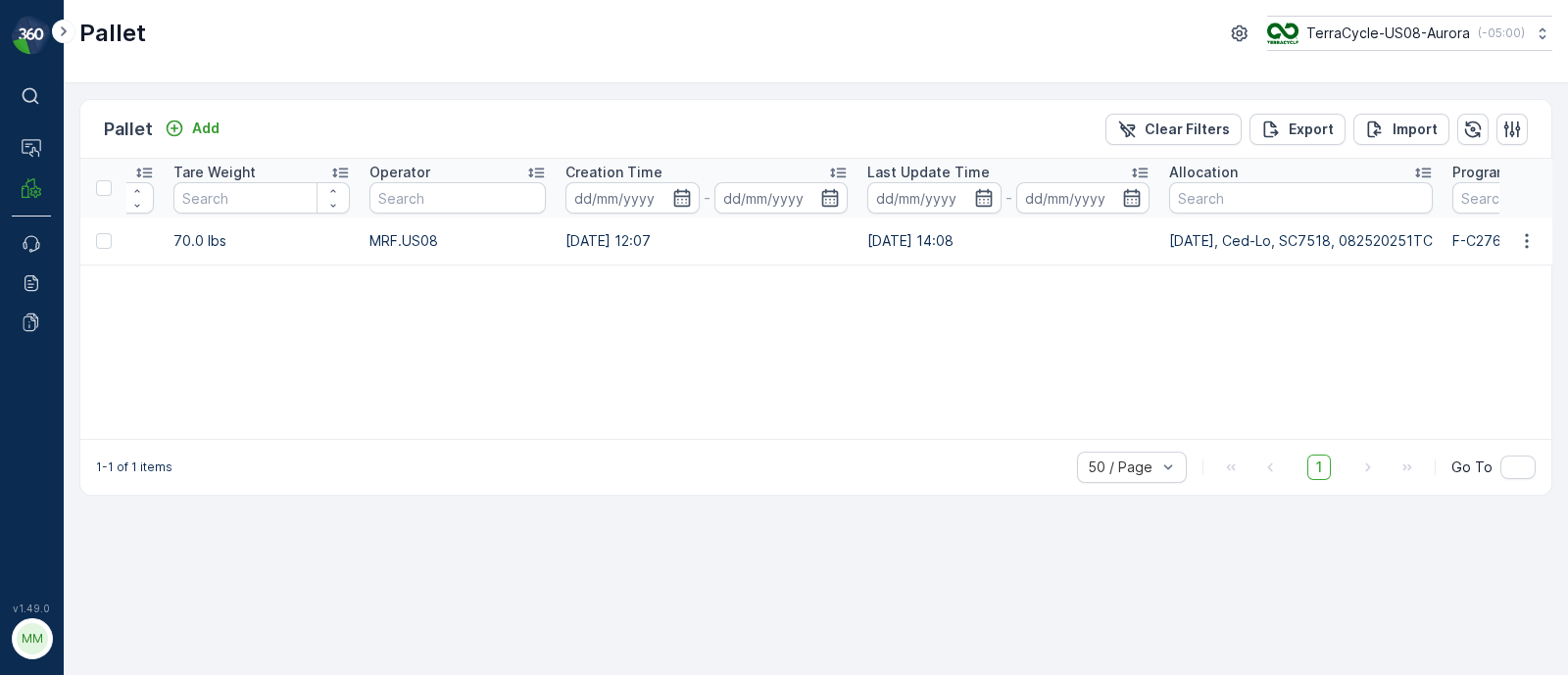
scroll to position [0, 1102]
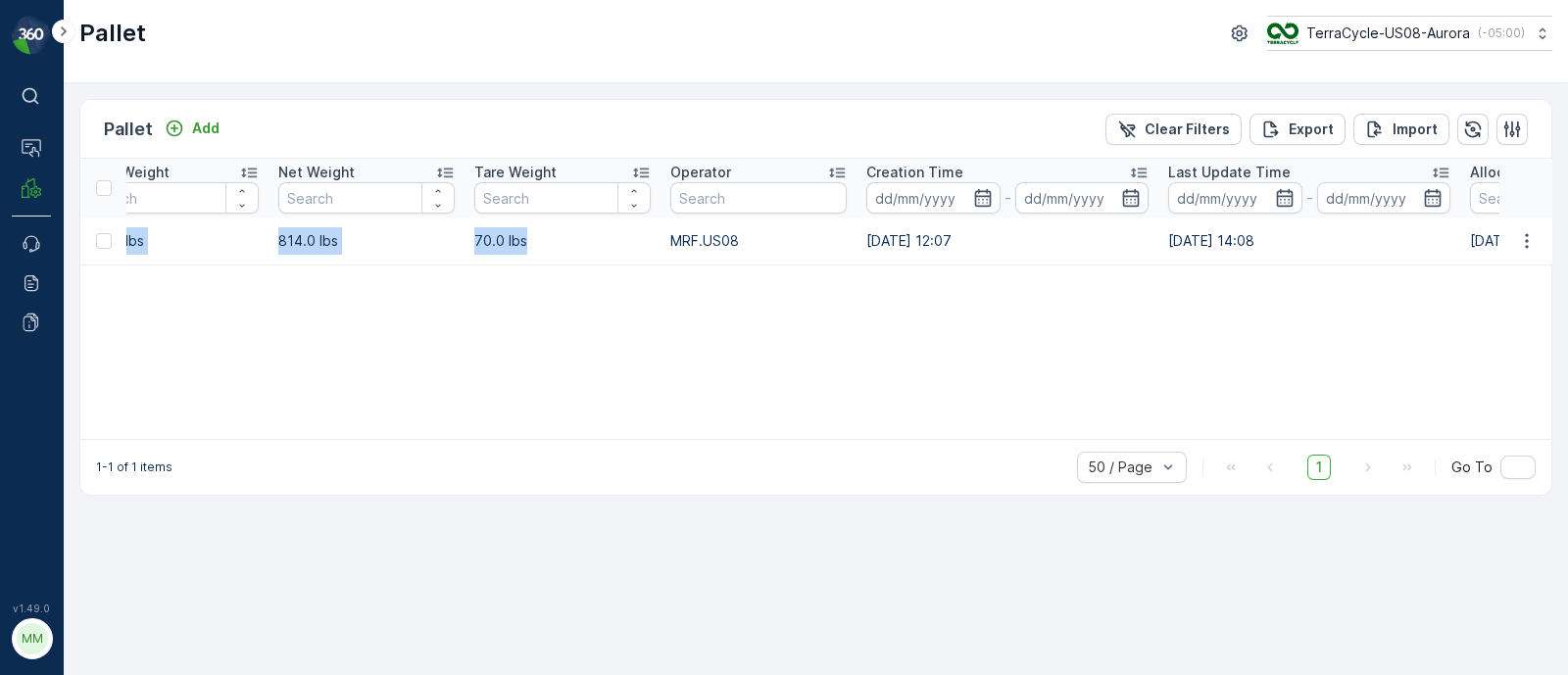
drag, startPoint x: 128, startPoint y: 233, endPoint x: 544, endPoint y: 248, distance: 416.3
click at [544, 248] on tr "FD, SC7454, [DATE], #1 Incoming Shipped FD Pallet US-PI0473 I FD Nitrile & Late…" at bounding box center [779, 241] width 3602 height 47
copy tr "FD, SC7454, [DATE], #1 Incoming Shipped FD Pallet US-PI0473 I FD Nitrile & Late…"
click at [205, 115] on div "Pallet Add" at bounding box center [166, 129] width 123 height 28
click at [205, 129] on p "Add" at bounding box center [206, 128] width 28 height 20
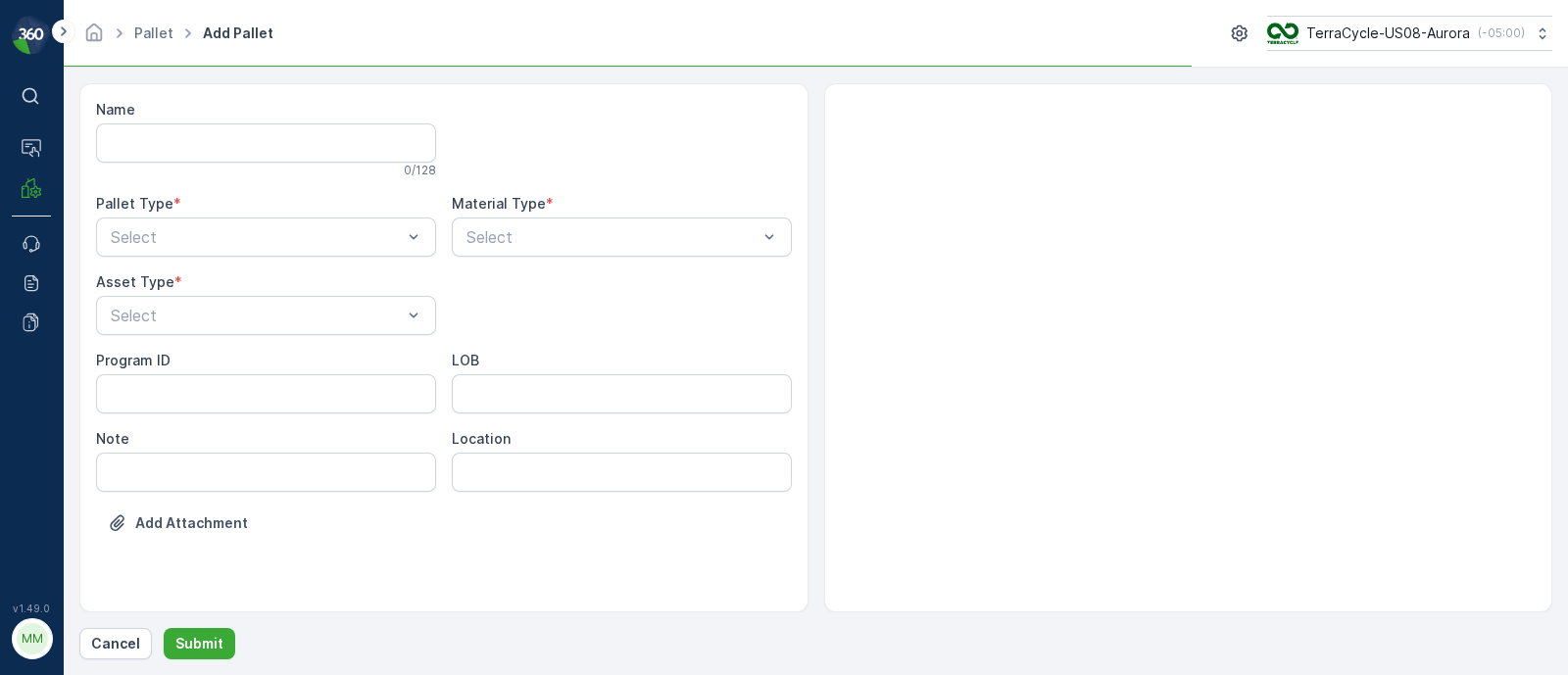
click at [255, 149] on input "Name" at bounding box center [266, 142] width 340 height 39
paste input "TC5394"
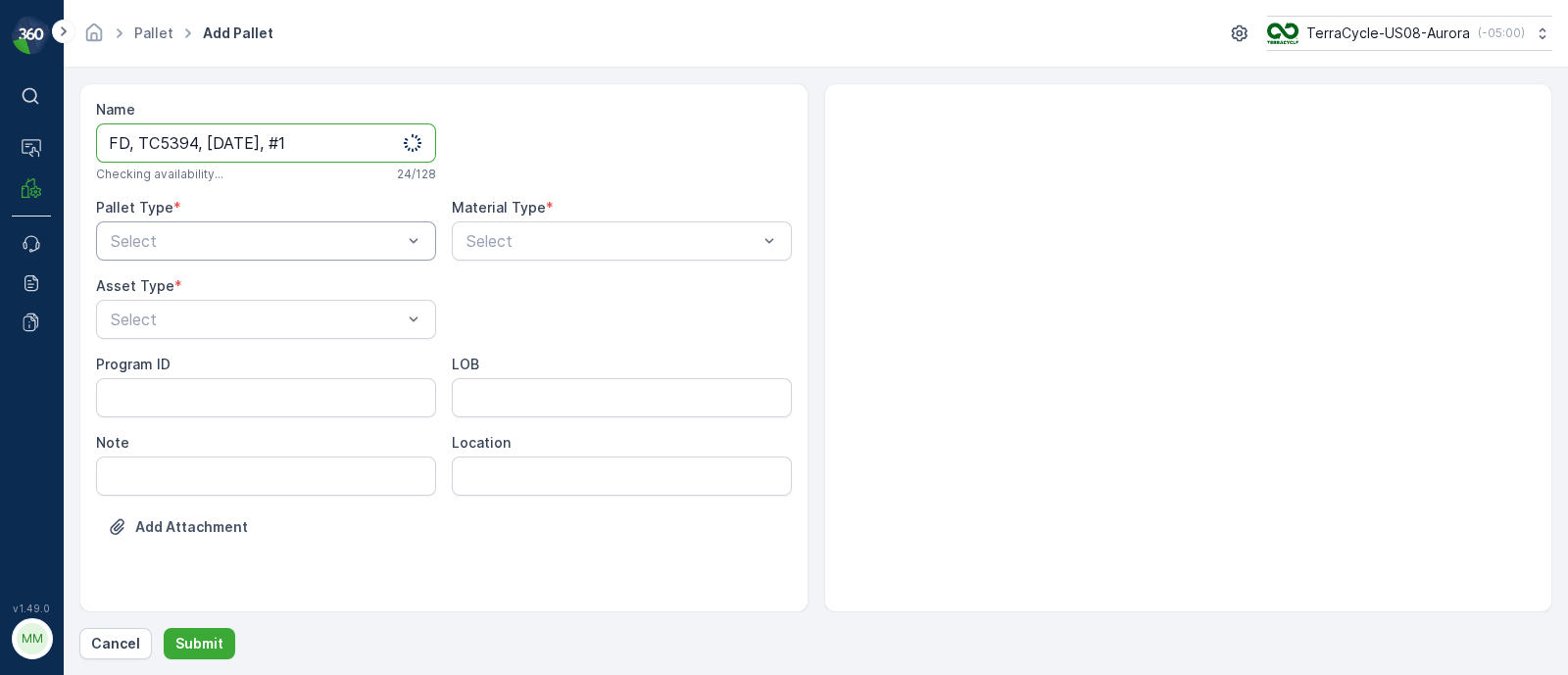
type input "FD, TC5394, [DATE], #1"
click at [238, 237] on div at bounding box center [255, 242] width 295 height 18
click at [137, 287] on span "Incoming" at bounding box center [140, 289] width 66 height 18
click at [137, 311] on div at bounding box center [255, 320] width 295 height 18
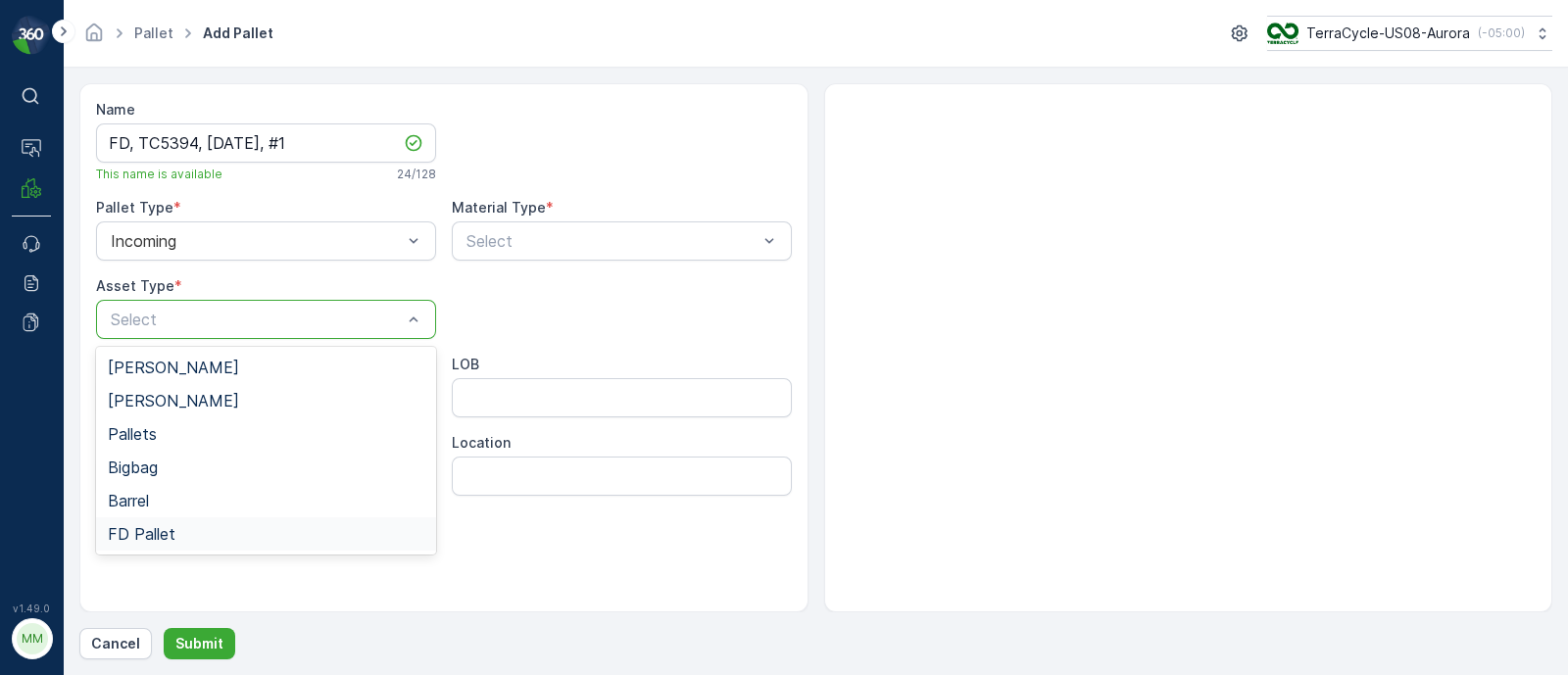
click at [141, 525] on span "FD Pallet" at bounding box center [141, 534] width 68 height 18
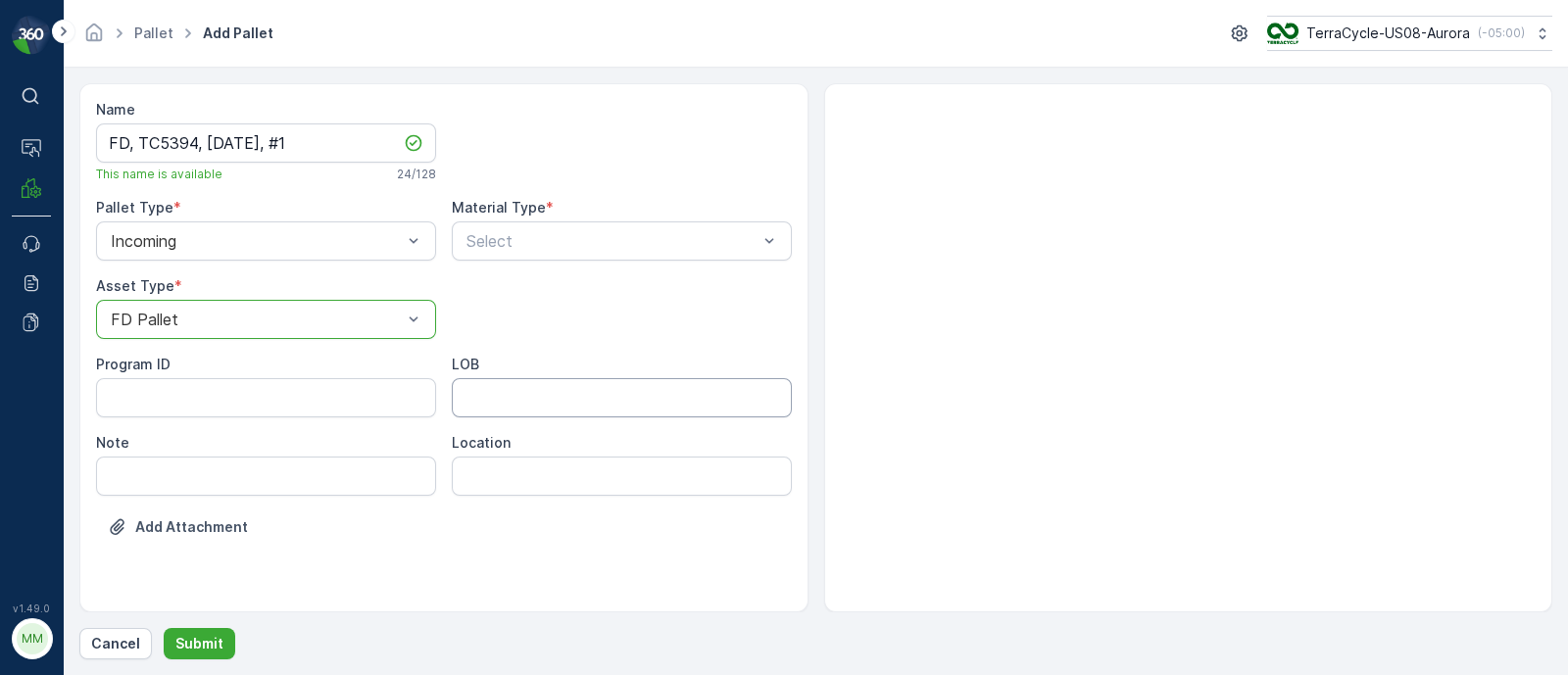
click at [514, 391] on input "LOB" at bounding box center [622, 398] width 340 height 39
type input "MAT"
click at [197, 404] on ID "Program ID" at bounding box center [266, 398] width 340 height 39
paste ID "HOME-124"
type ID "HOME-124"
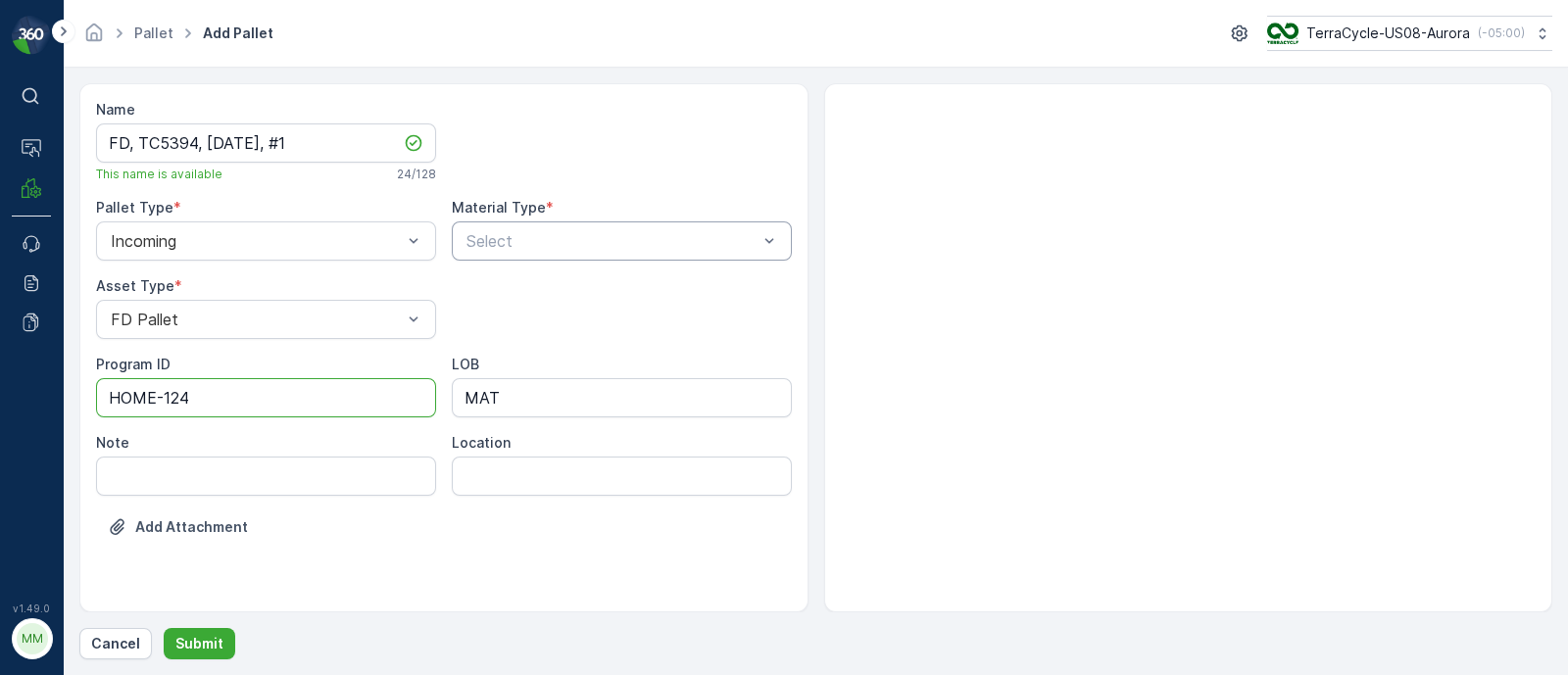
click at [534, 233] on div at bounding box center [611, 242] width 295 height 18
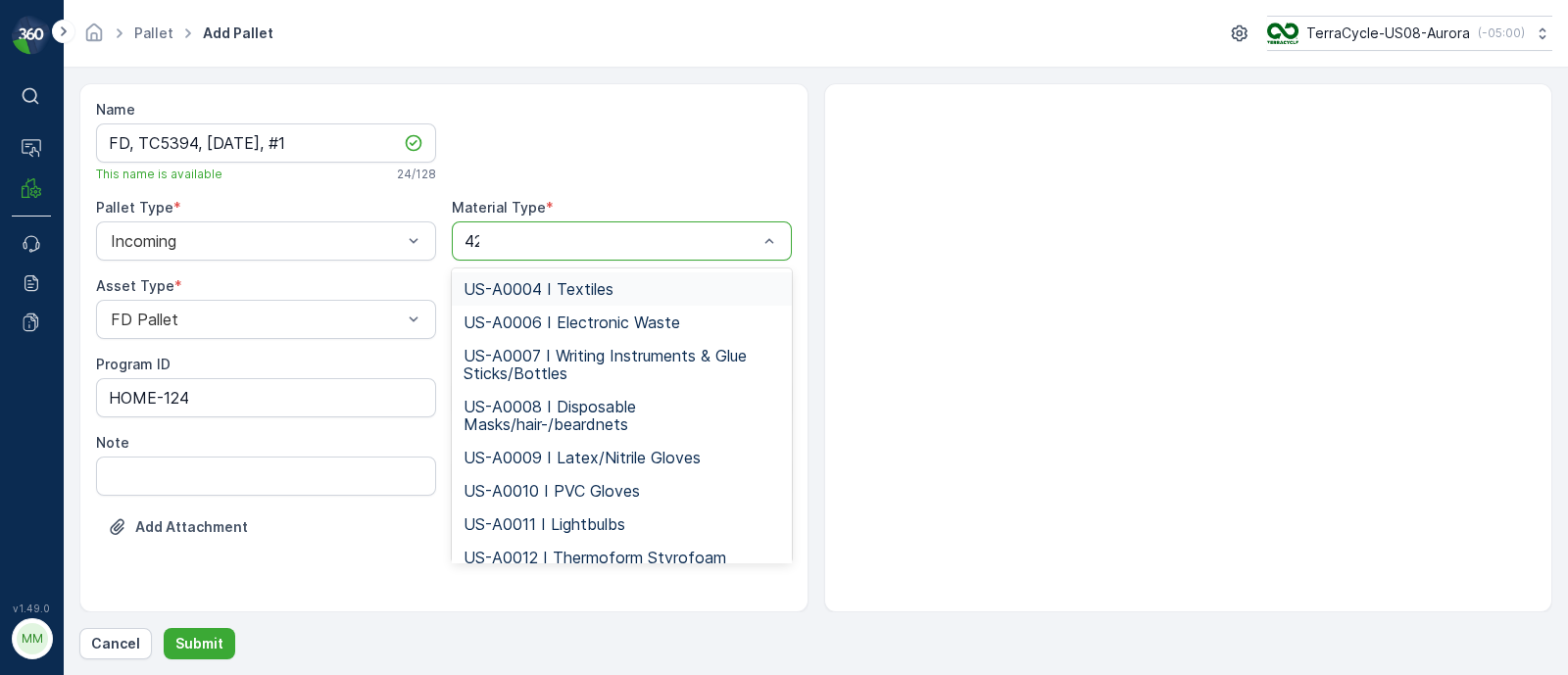
type input "423"
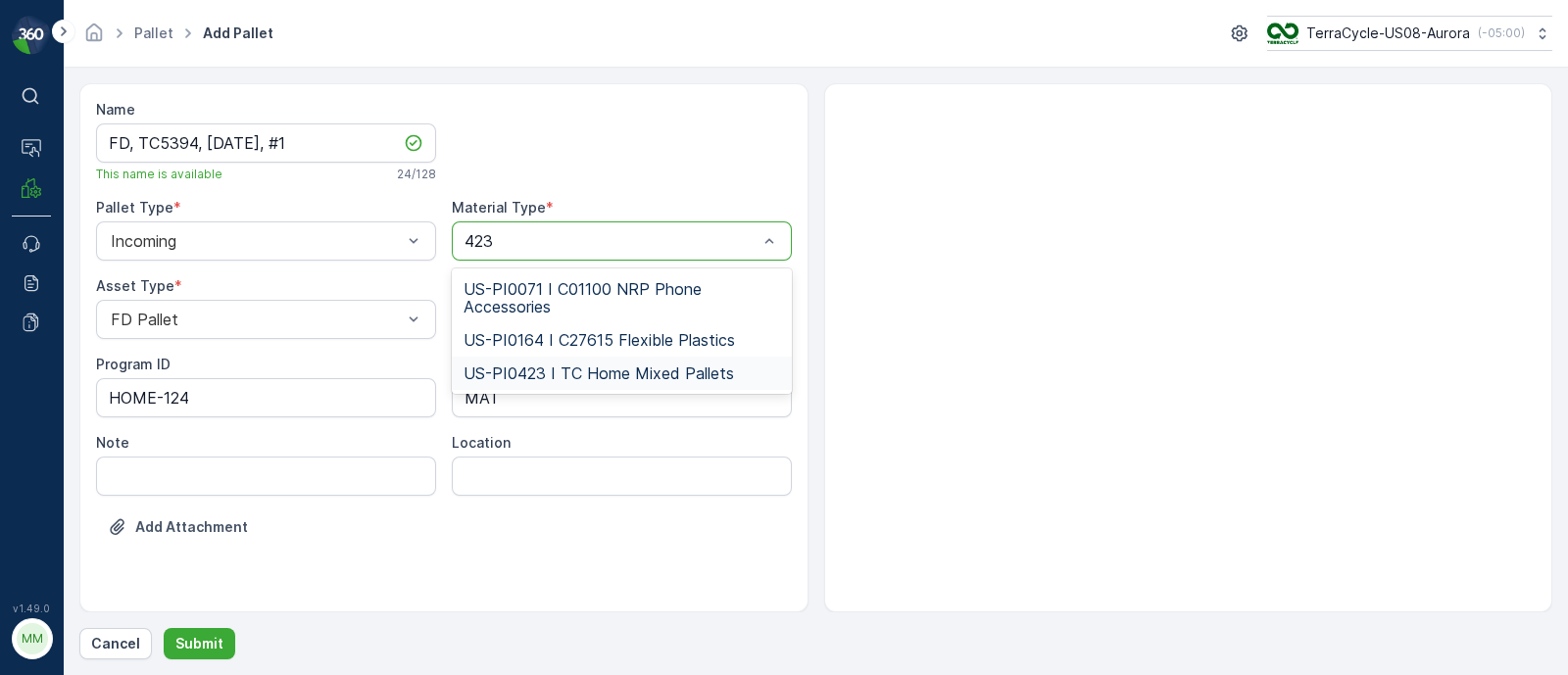
click at [583, 365] on span "US-PI0423 I TC Home Mixed Pallets" at bounding box center [598, 374] width 270 height 18
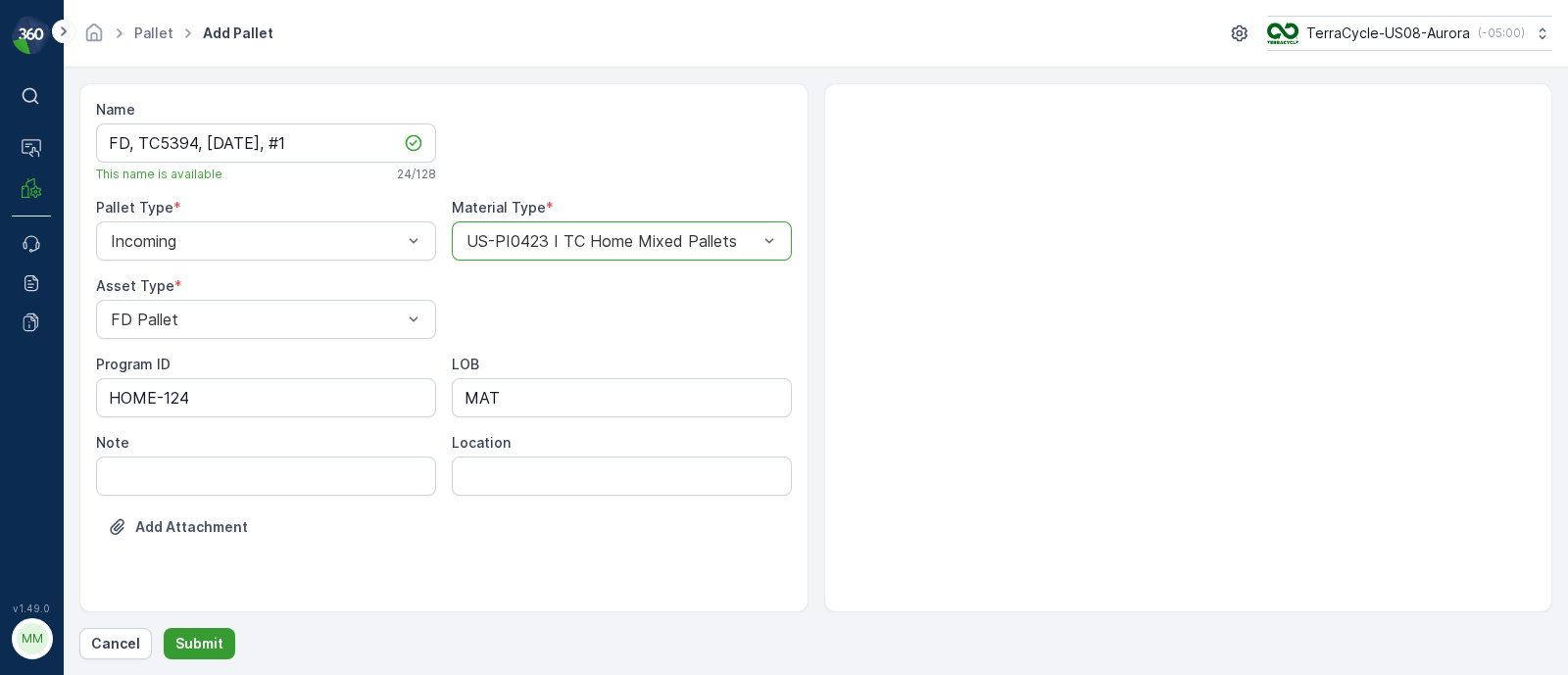
click at [206, 653] on p "Submit" at bounding box center [199, 644] width 48 height 20
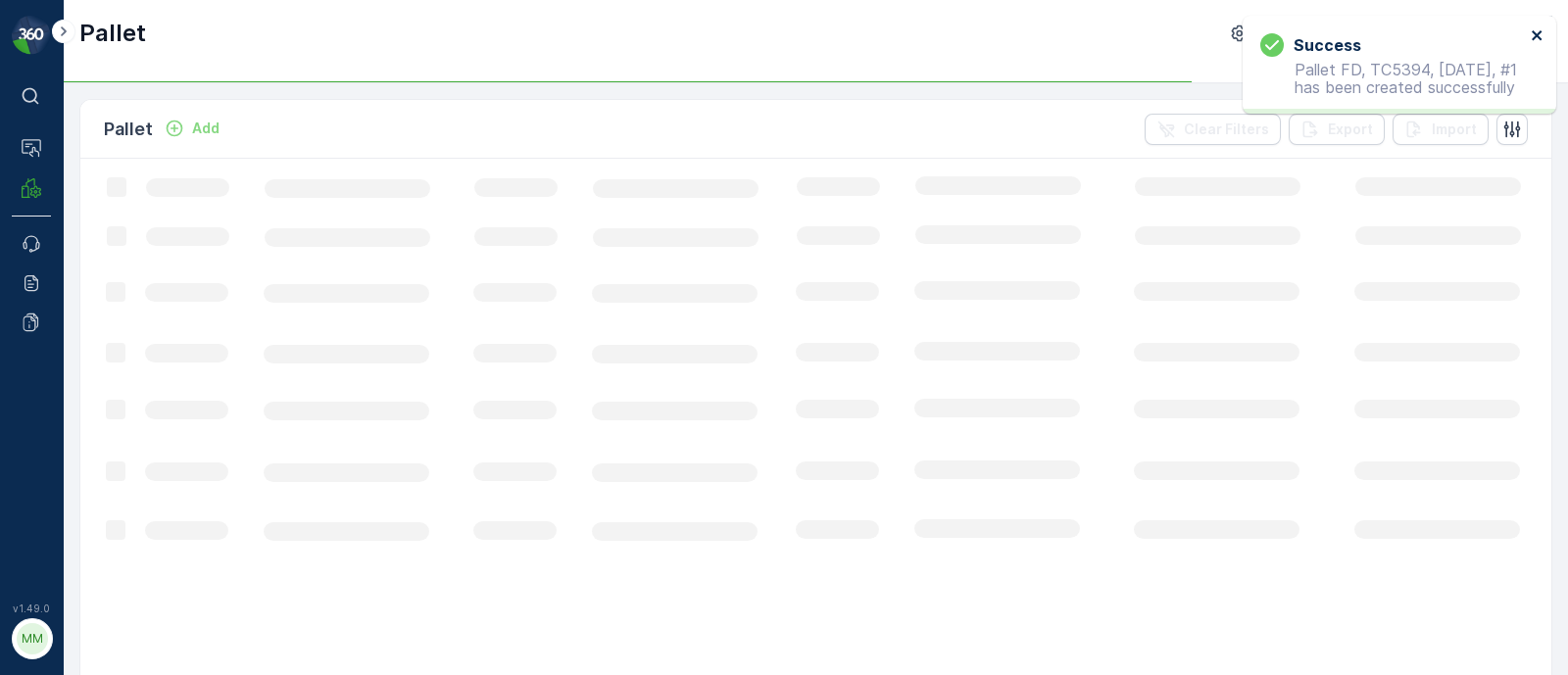
click at [1538, 34] on icon "close" at bounding box center [1536, 36] width 10 height 10
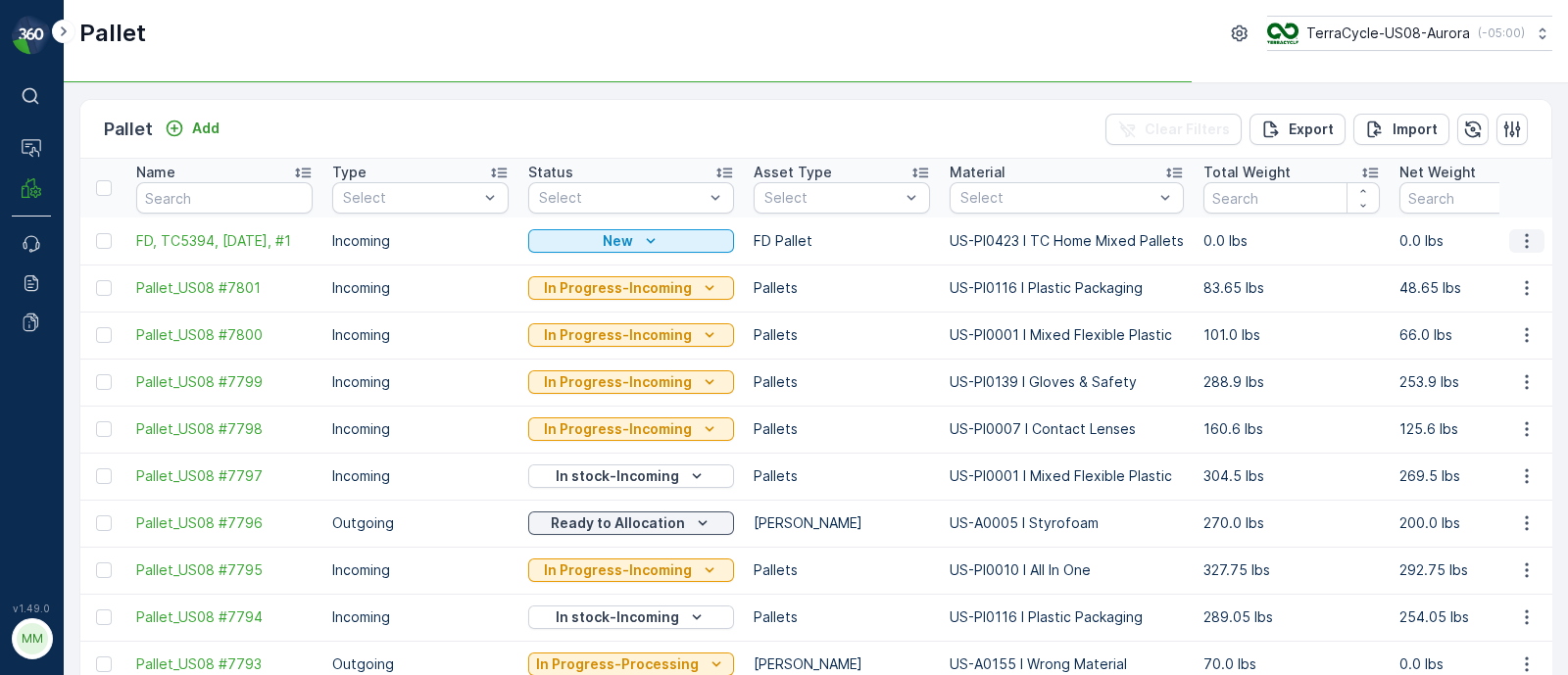
click at [1529, 238] on icon "button" at bounding box center [1526, 242] width 20 height 20
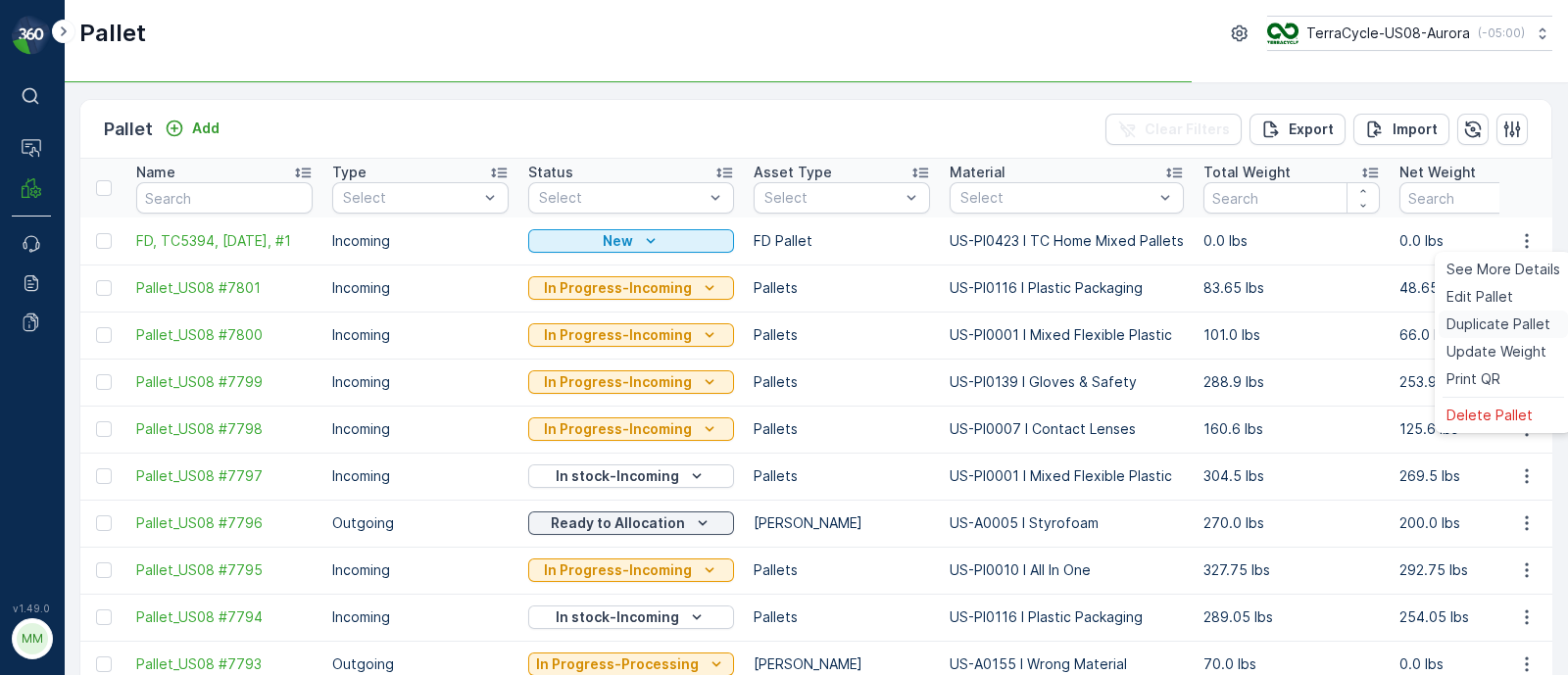
click at [1511, 327] on span "Duplicate Pallet" at bounding box center [1497, 325] width 104 height 20
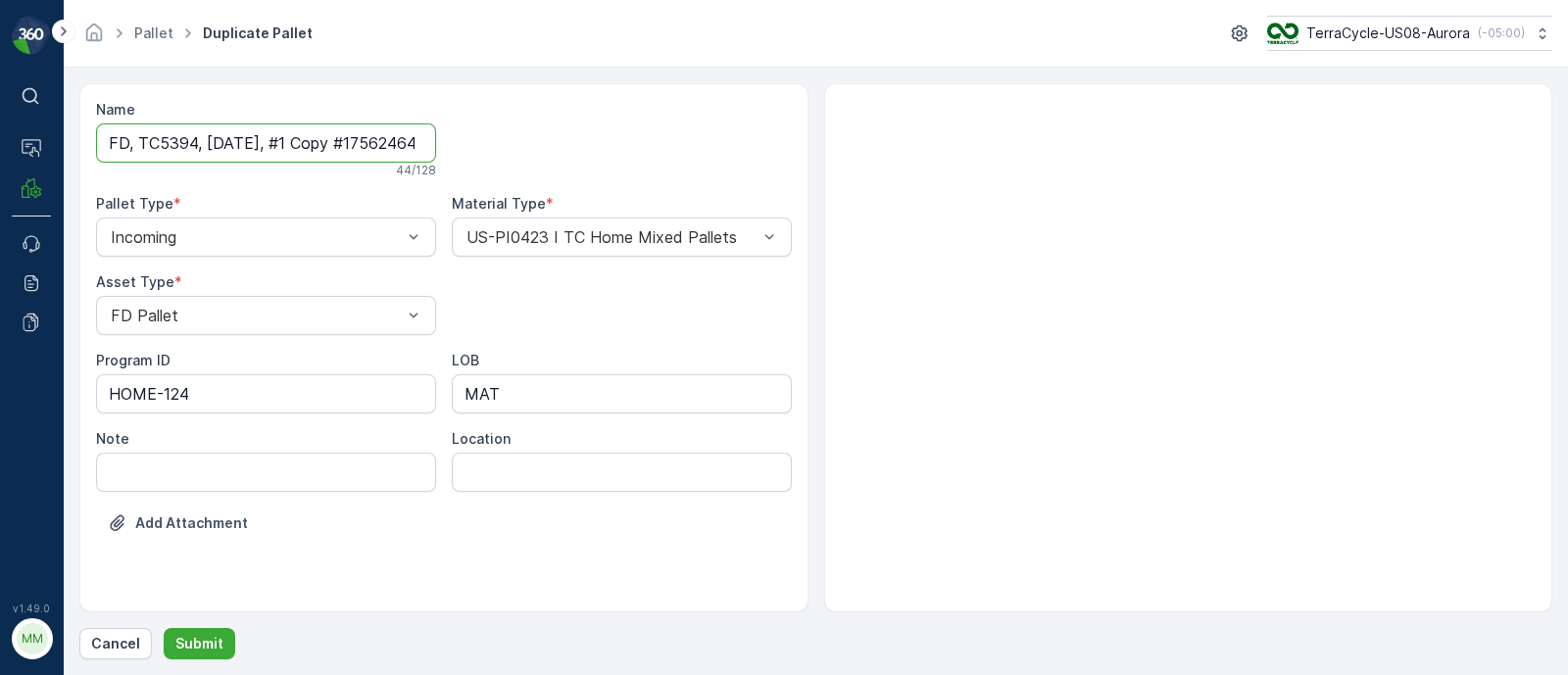
scroll to position [0, 63]
drag, startPoint x: 291, startPoint y: 137, endPoint x: 564, endPoint y: 139, distance: 273.0
click at [564, 139] on div "Name FD, TC5394, [DATE], #1 Copy #1756246478789 44 / 128 Pallet Type * Incoming…" at bounding box center [444, 331] width 696 height 462
type input "FD, TC5394, [DATE], #2"
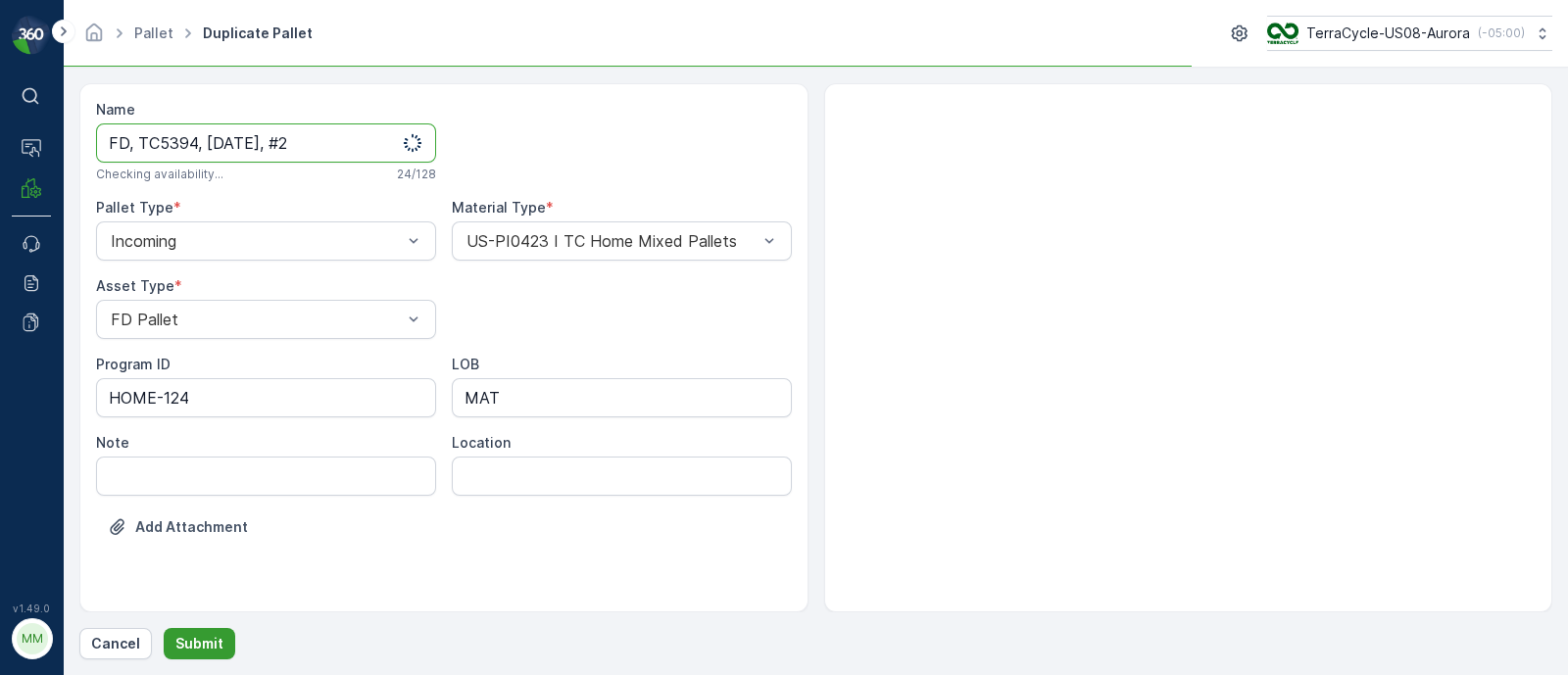
click at [184, 638] on p "Submit" at bounding box center [199, 644] width 48 height 20
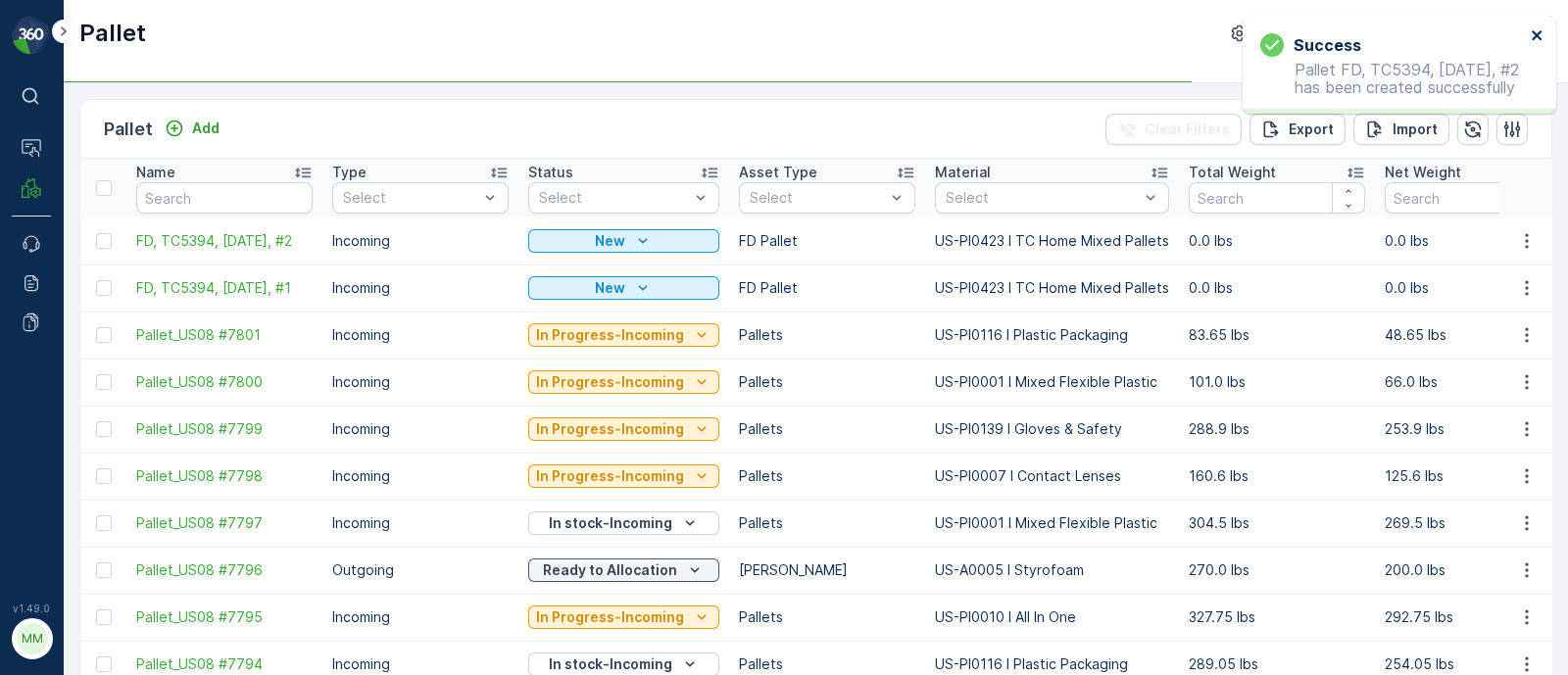
click at [1534, 36] on icon "close" at bounding box center [1536, 36] width 10 height 10
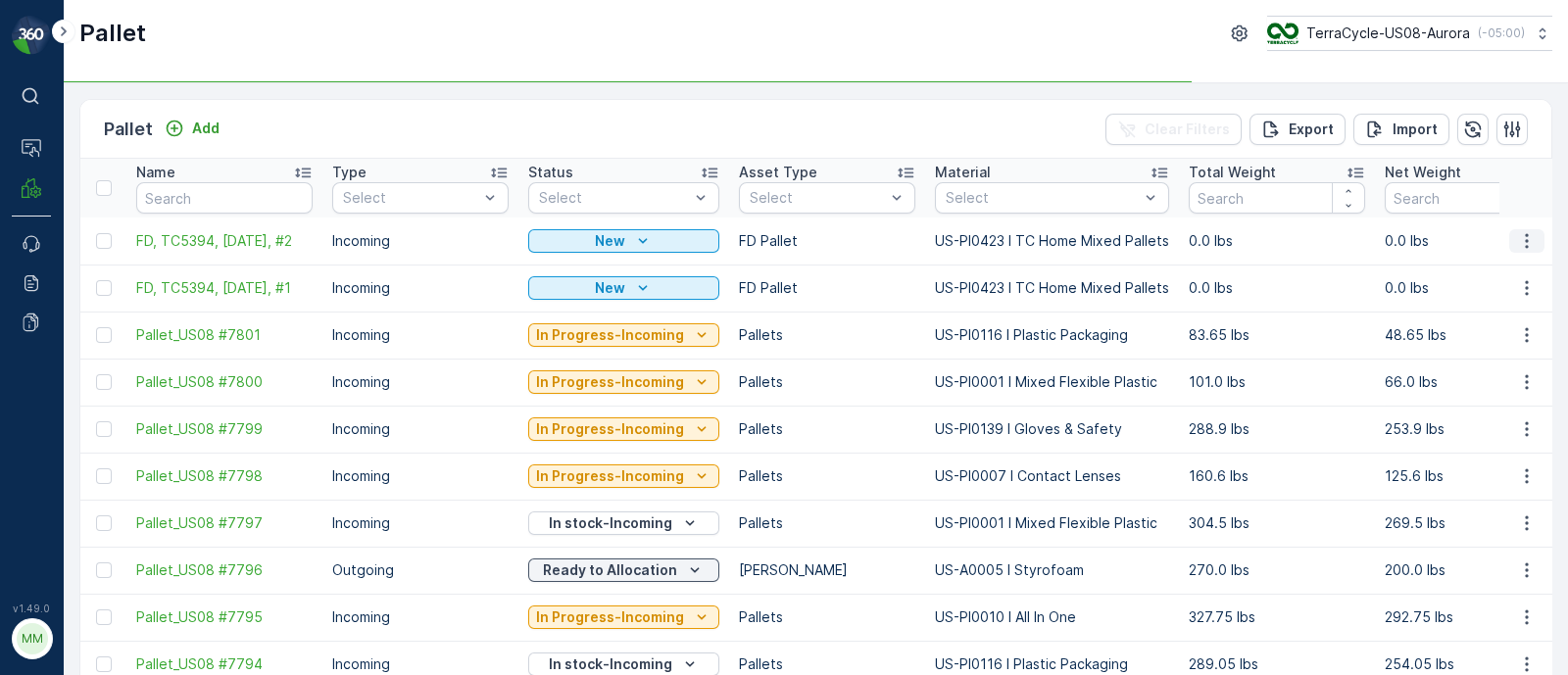
click at [1516, 234] on icon "button" at bounding box center [1526, 242] width 20 height 20
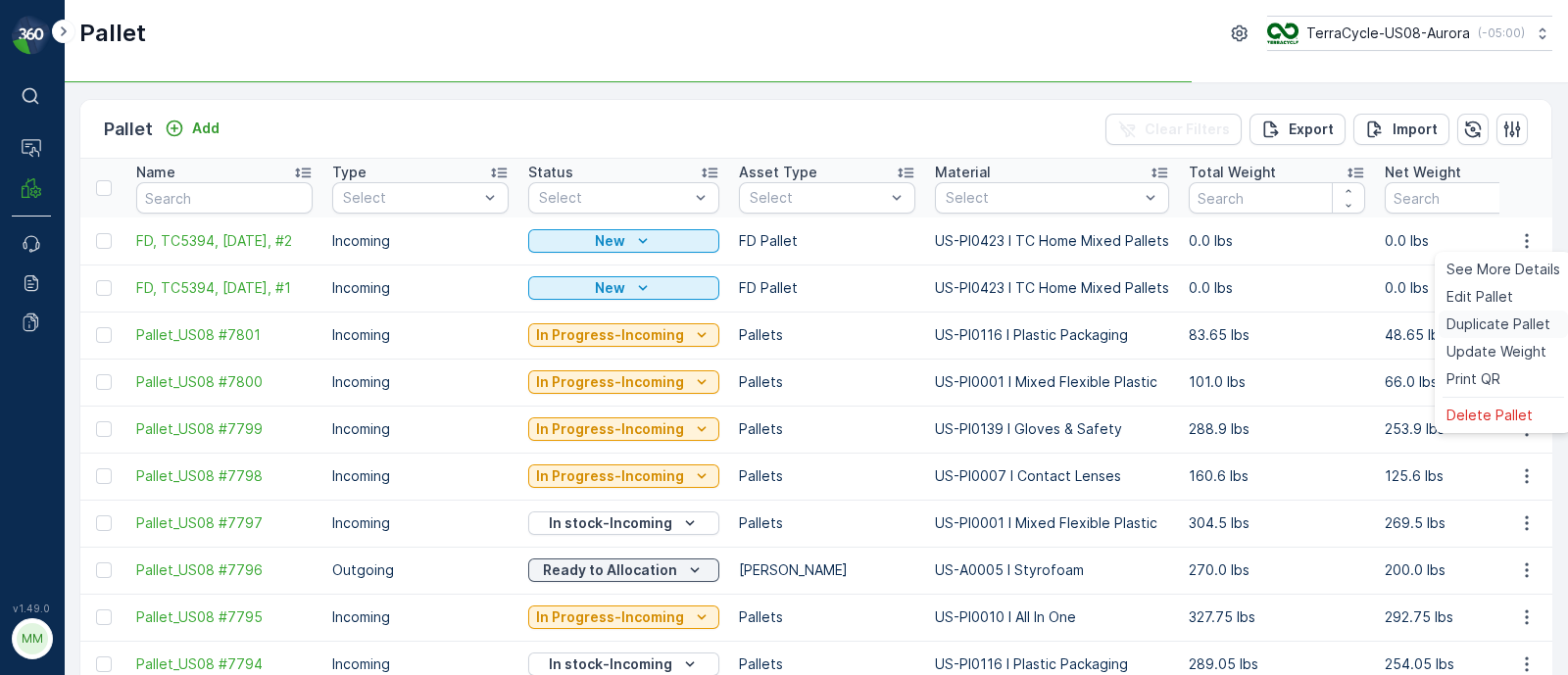
click at [1487, 313] on div "Duplicate Pallet" at bounding box center [1502, 325] width 129 height 28
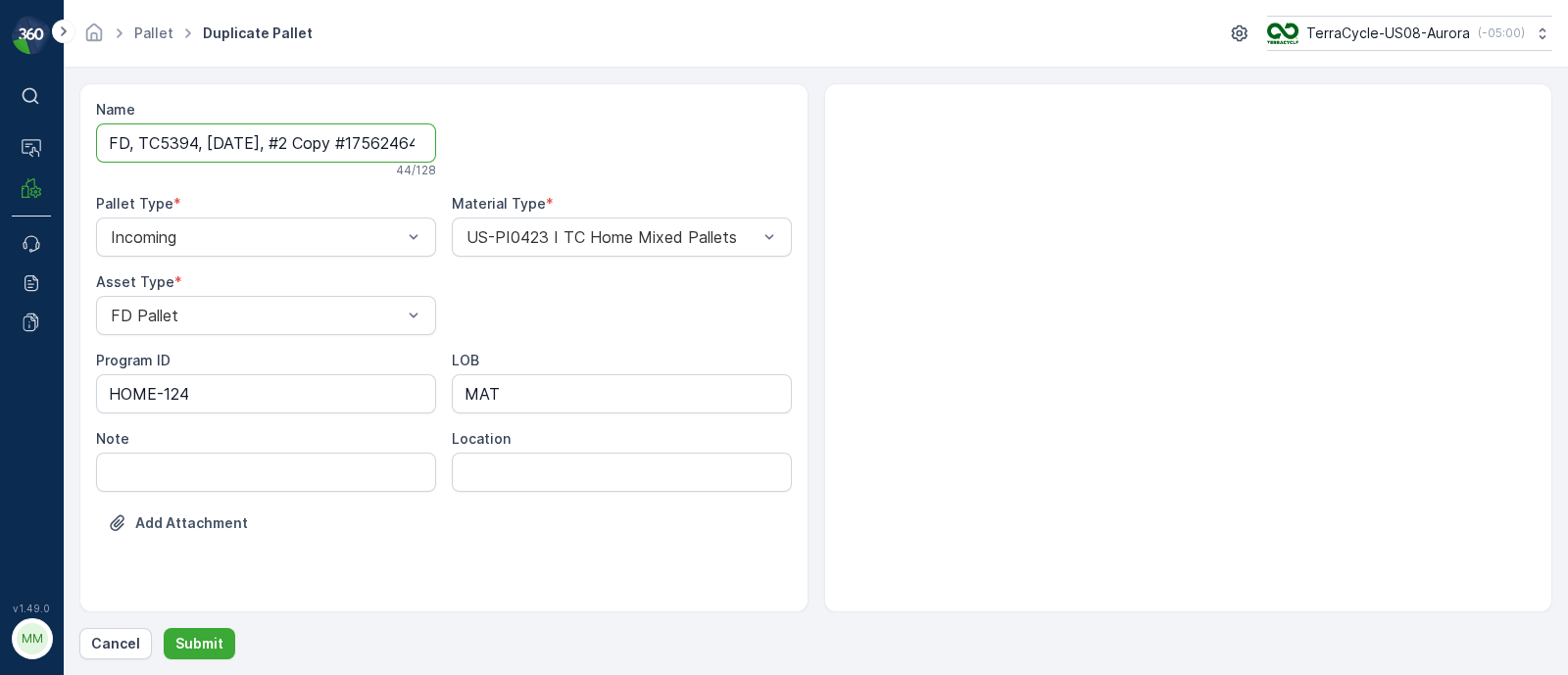
scroll to position [0, 66]
drag, startPoint x: 290, startPoint y: 139, endPoint x: 751, endPoint y: 154, distance: 461.2
click at [751, 154] on div "Name FD, TC5394, [DATE], #2 Copy #1756246490799 44 / 128 Pallet Type * Incoming…" at bounding box center [444, 331] width 696 height 462
type input "FD, TC5394, [DATE], #3"
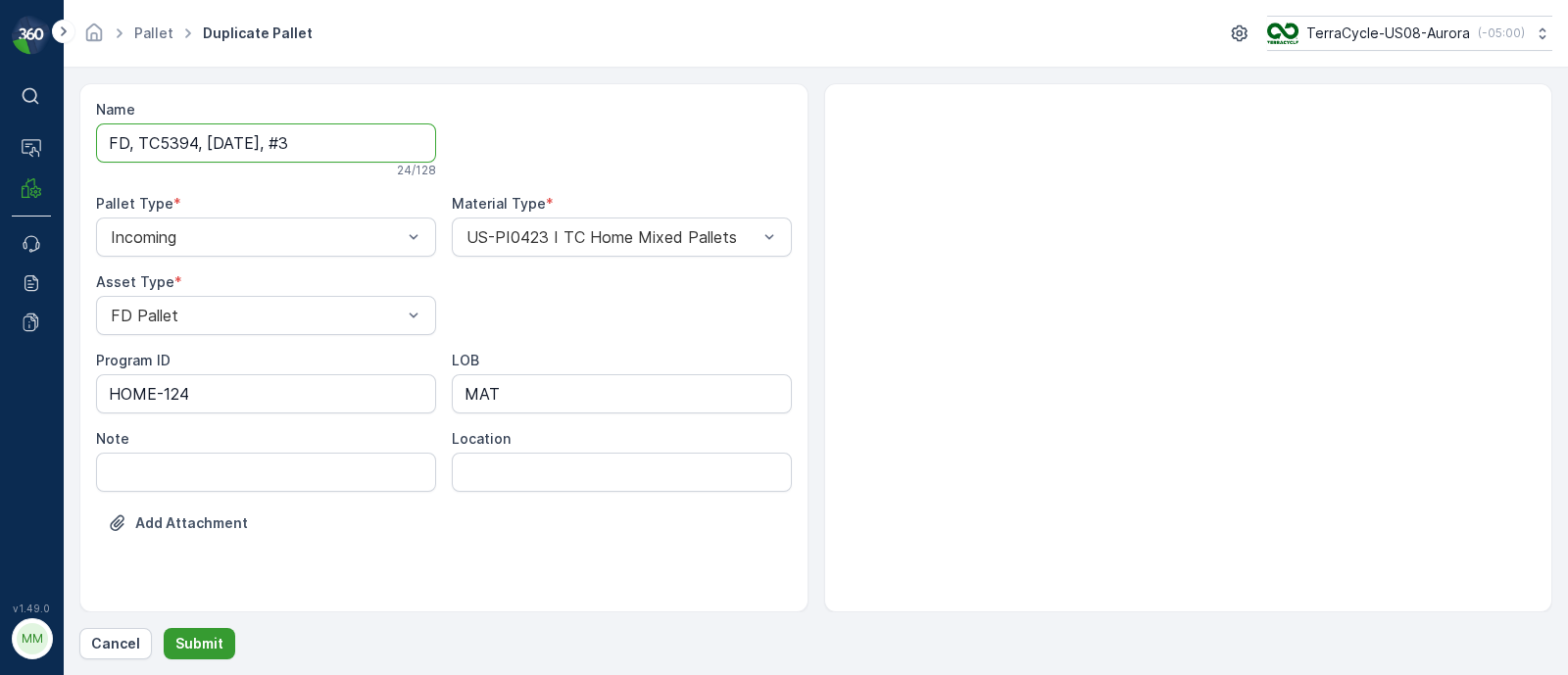
click at [200, 656] on button "Submit" at bounding box center [200, 644] width 72 height 32
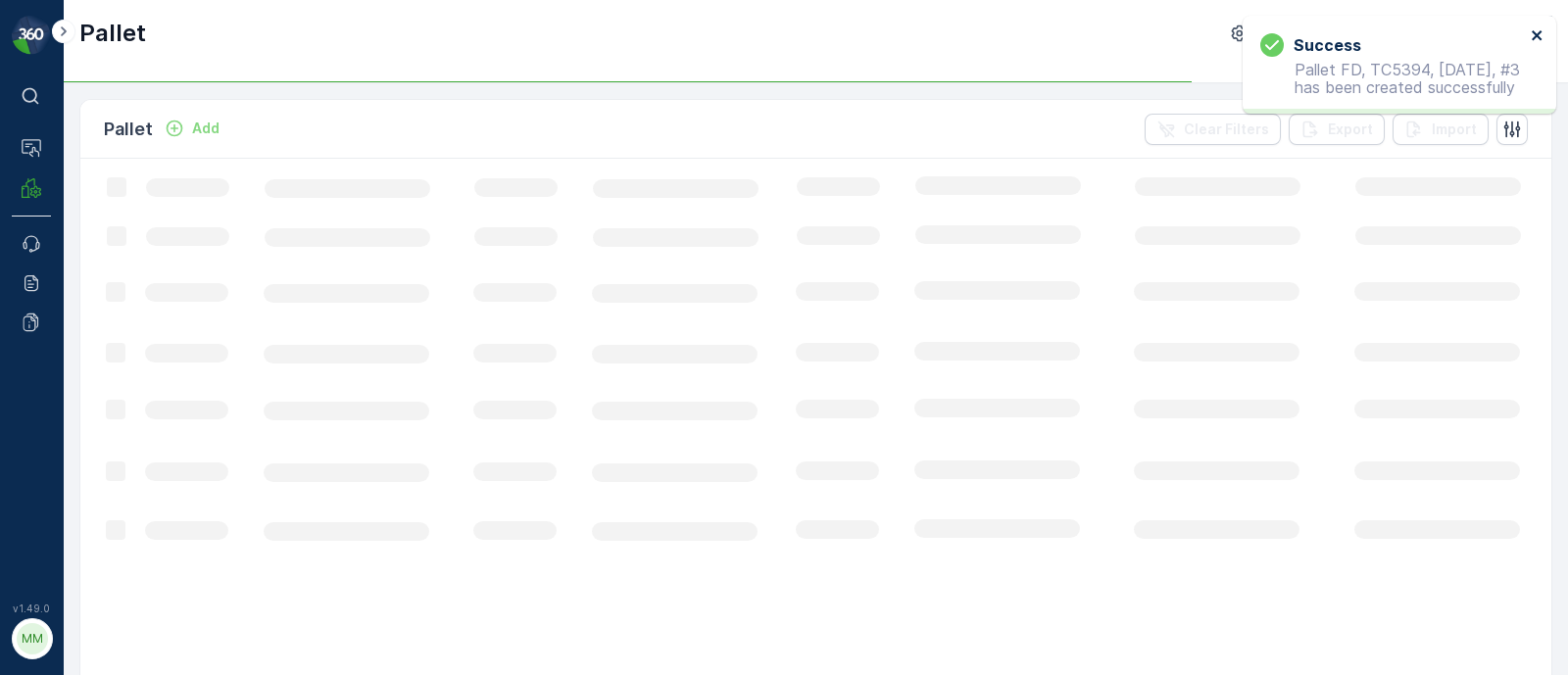
click at [1535, 37] on icon "close" at bounding box center [1537, 36] width 14 height 16
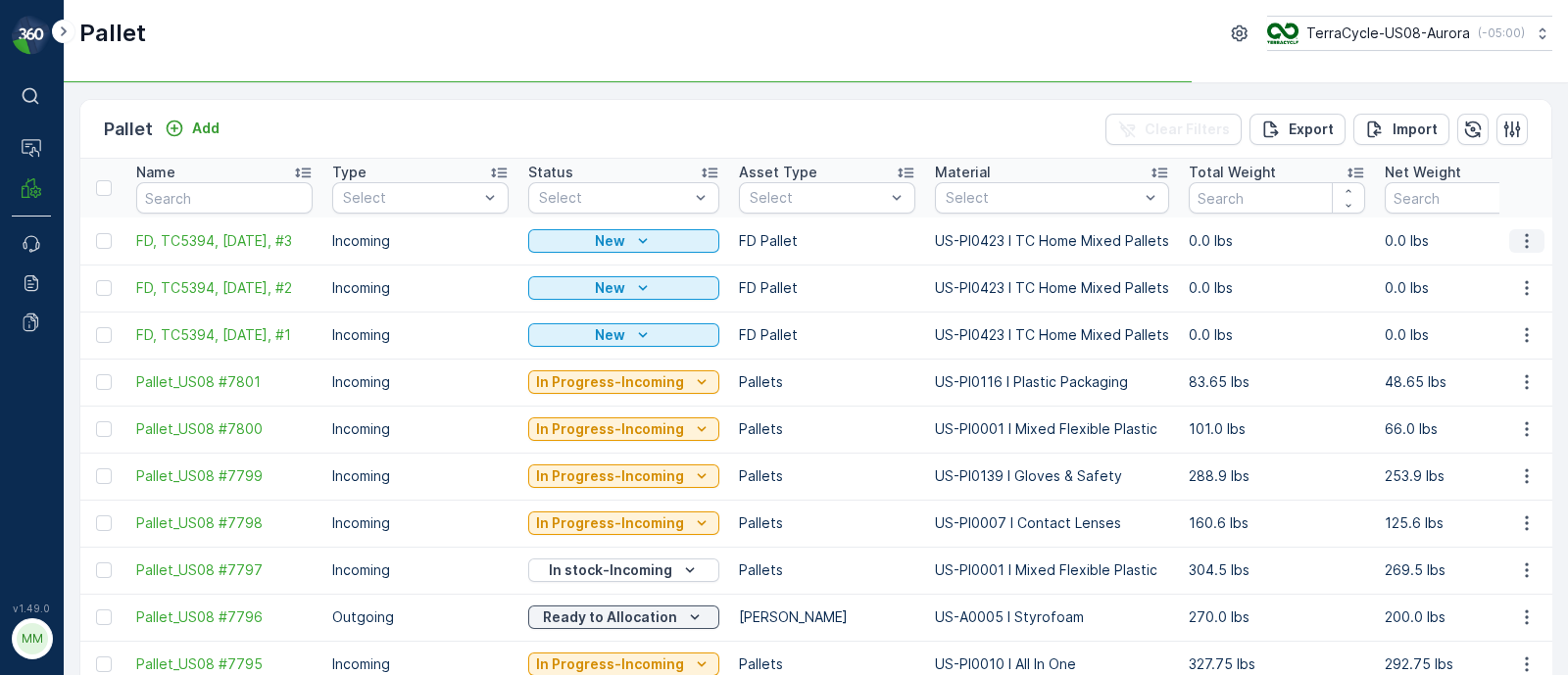
click at [1509, 237] on button "button" at bounding box center [1525, 242] width 35 height 24
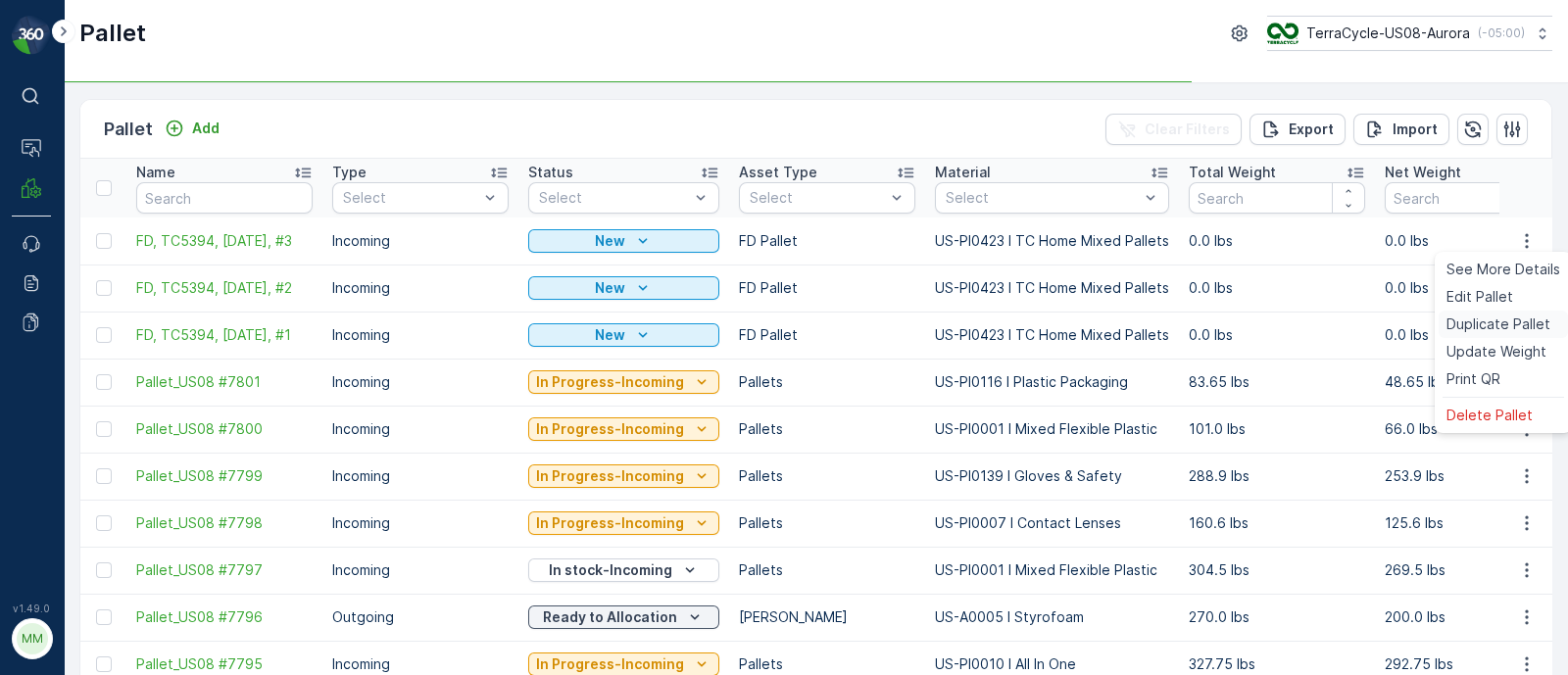
click at [1485, 320] on span "Duplicate Pallet" at bounding box center [1497, 325] width 104 height 20
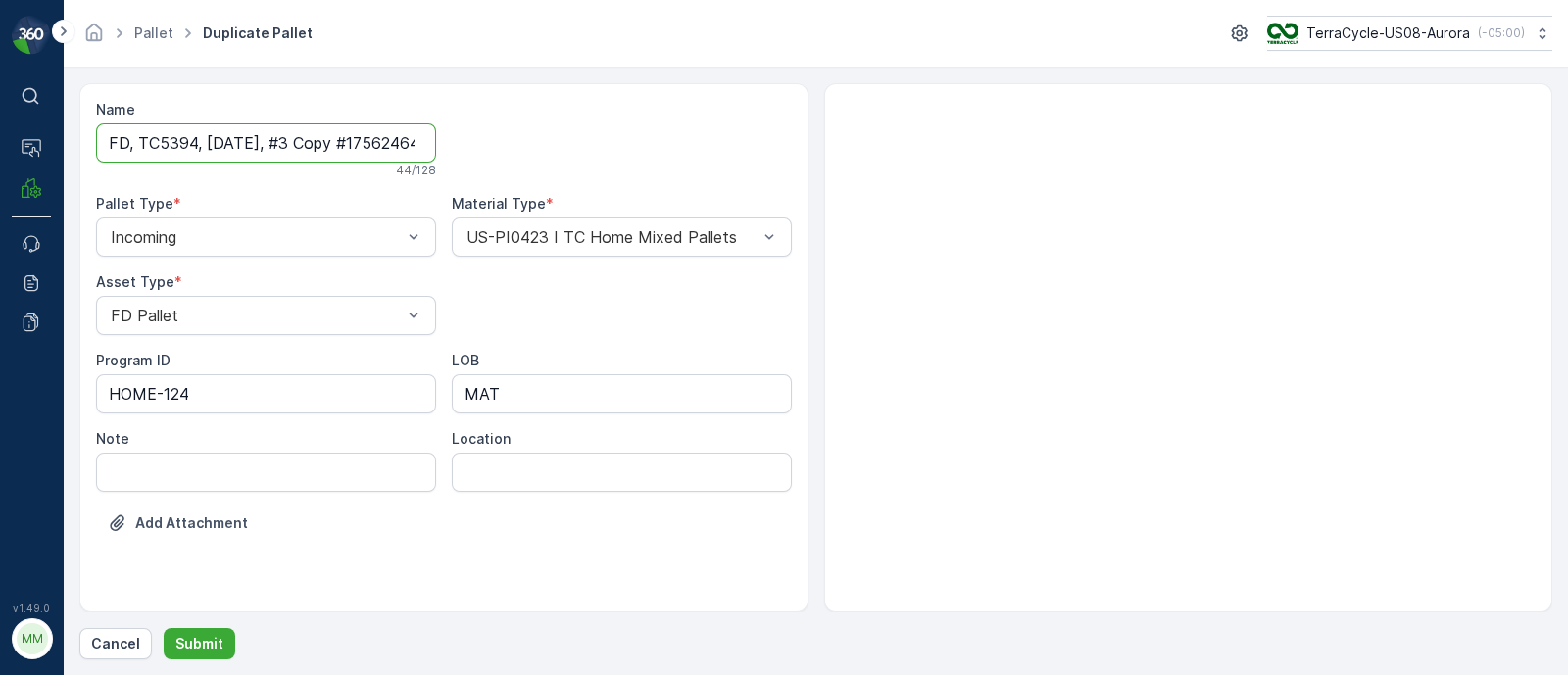
scroll to position [0, 65]
drag, startPoint x: 297, startPoint y: 139, endPoint x: 814, endPoint y: 144, distance: 517.0
click at [814, 144] on div "Name FD, TC5394, [DATE], #3 Copy #1756246498516 44 / 128 Pallet Type * Incoming…" at bounding box center [816, 348] width 1473 height 529
type input "FD, TC5394, [DATE], #4"
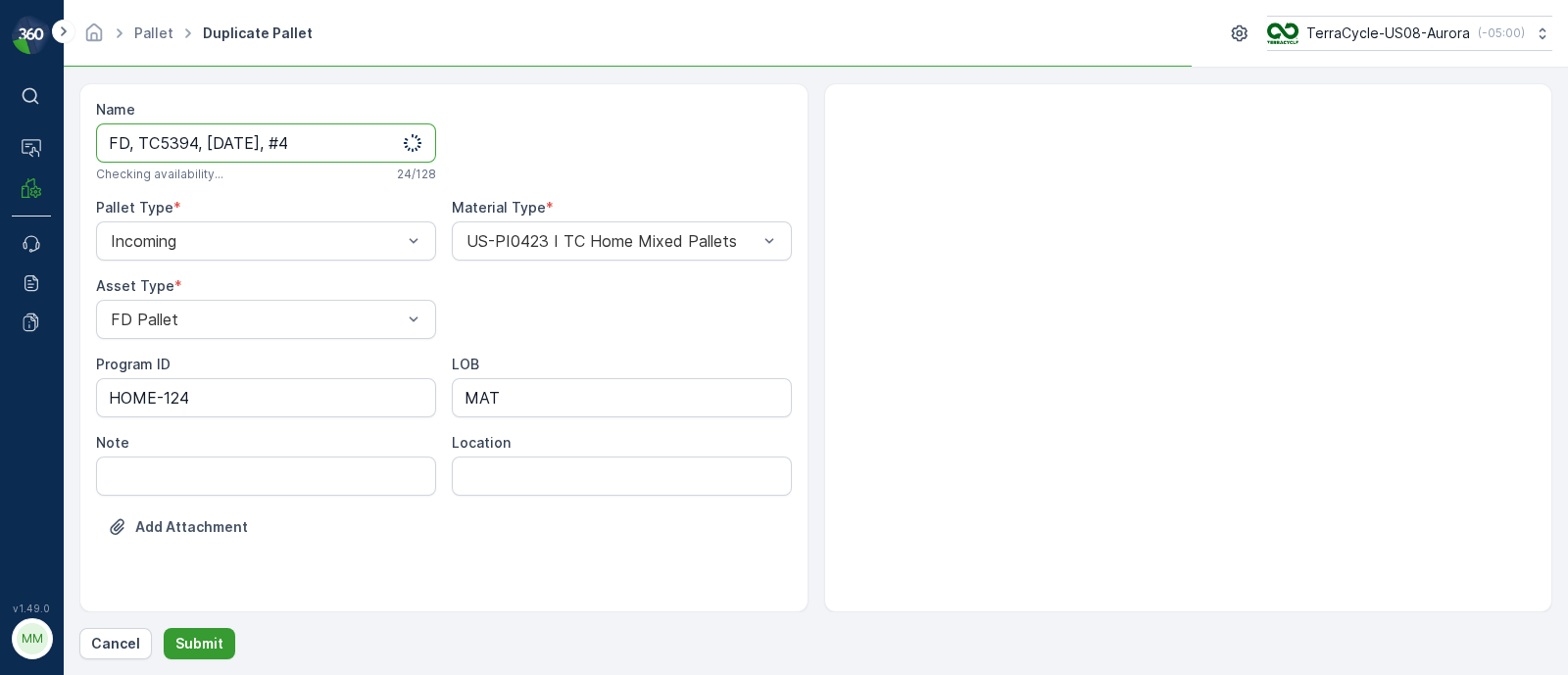
click at [213, 636] on p "Submit" at bounding box center [199, 644] width 48 height 20
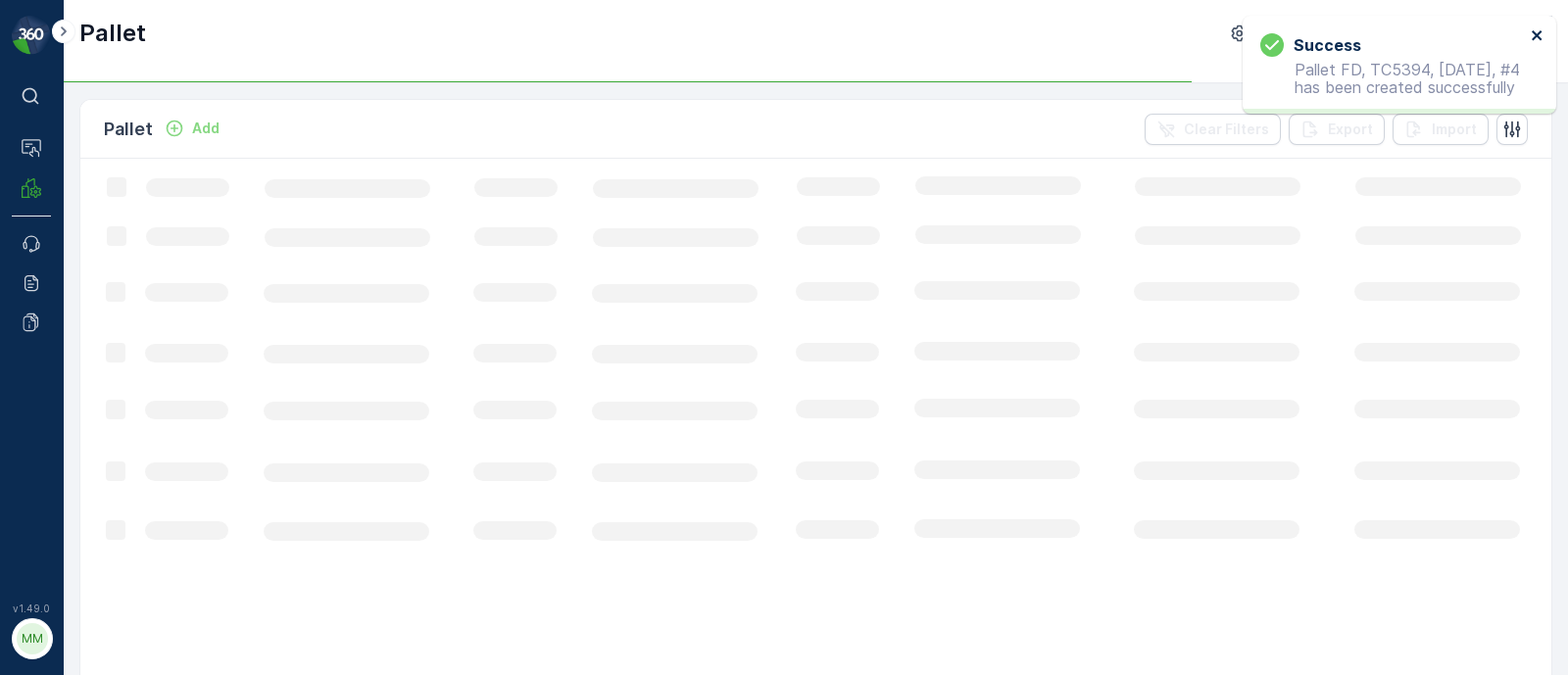
click at [1530, 34] on icon "close" at bounding box center [1537, 36] width 14 height 16
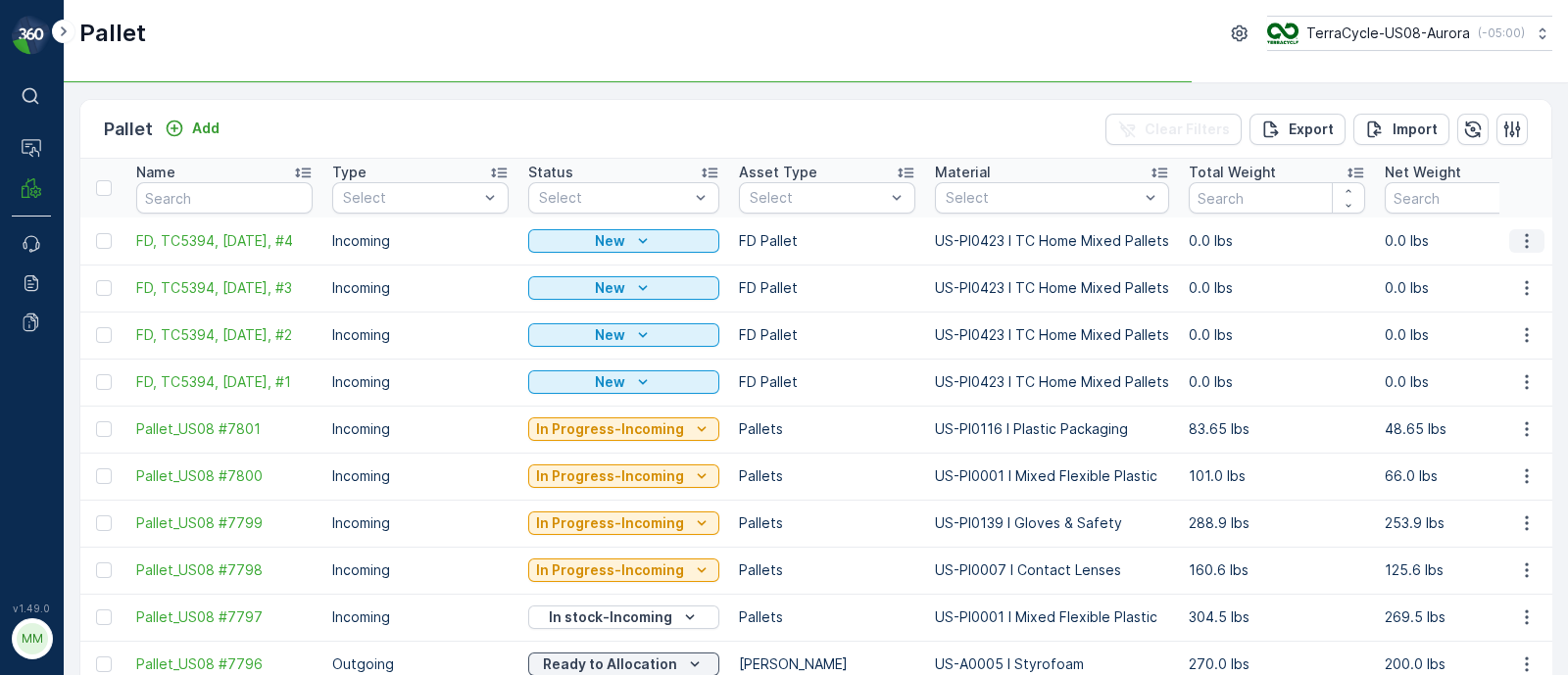
click at [1523, 245] on icon "button" at bounding box center [1526, 242] width 20 height 20
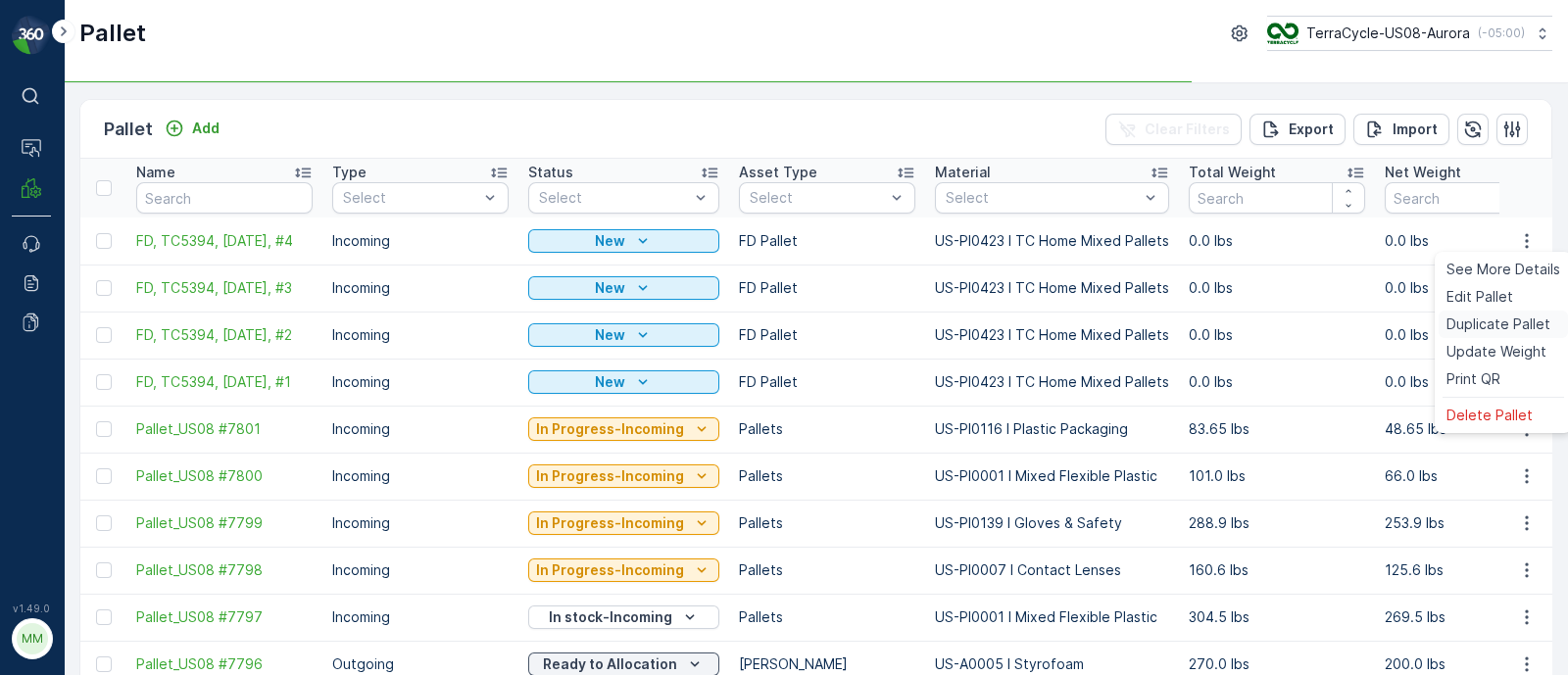
click at [1470, 324] on span "Duplicate Pallet" at bounding box center [1497, 325] width 104 height 20
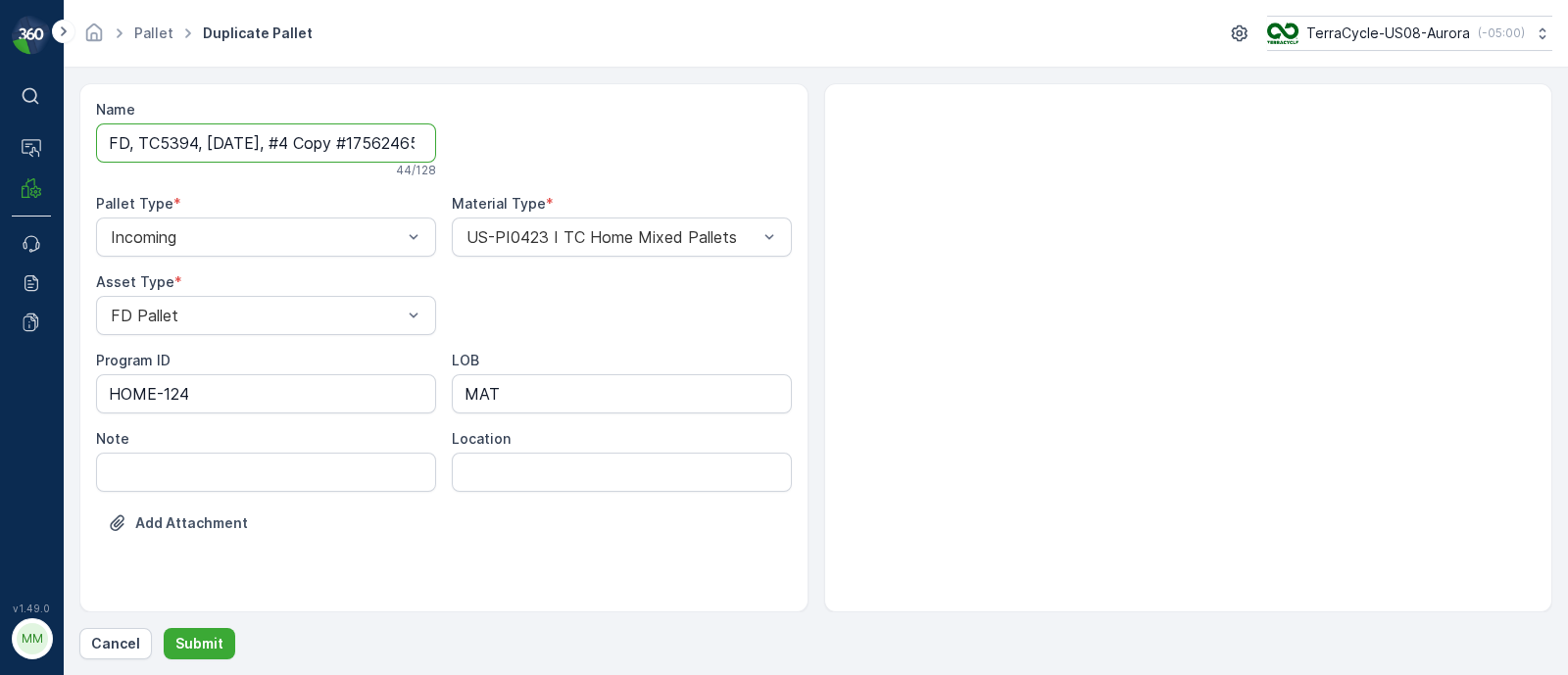
scroll to position [0, 64]
drag, startPoint x: 292, startPoint y: 140, endPoint x: 621, endPoint y: 140, distance: 329.0
click at [621, 140] on div "Name FD, TC5394, [DATE], #4 Copy #1756246505751 44 / 128 Pallet Type * Incoming…" at bounding box center [444, 331] width 696 height 462
type input "FD, TC5394, [DATE], #5"
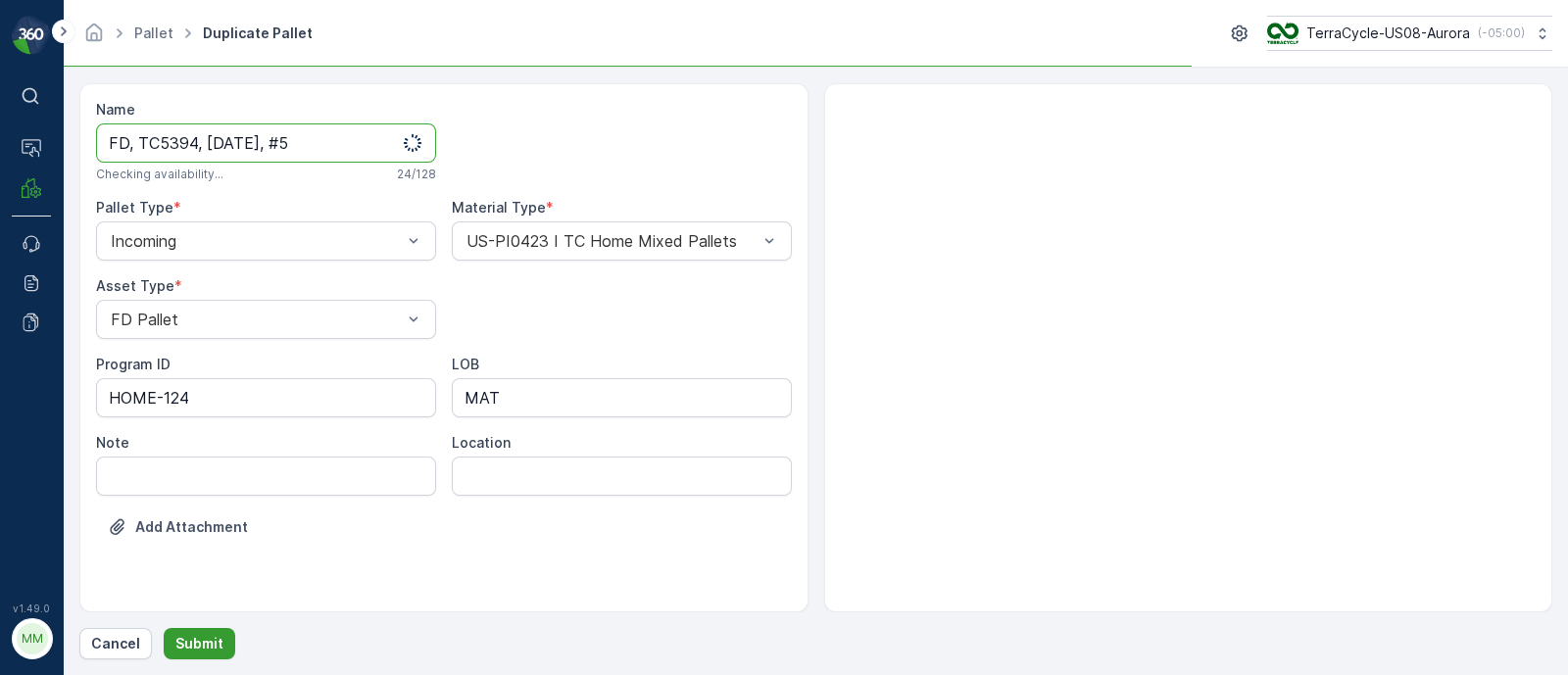
click at [201, 633] on button "Submit" at bounding box center [200, 644] width 72 height 32
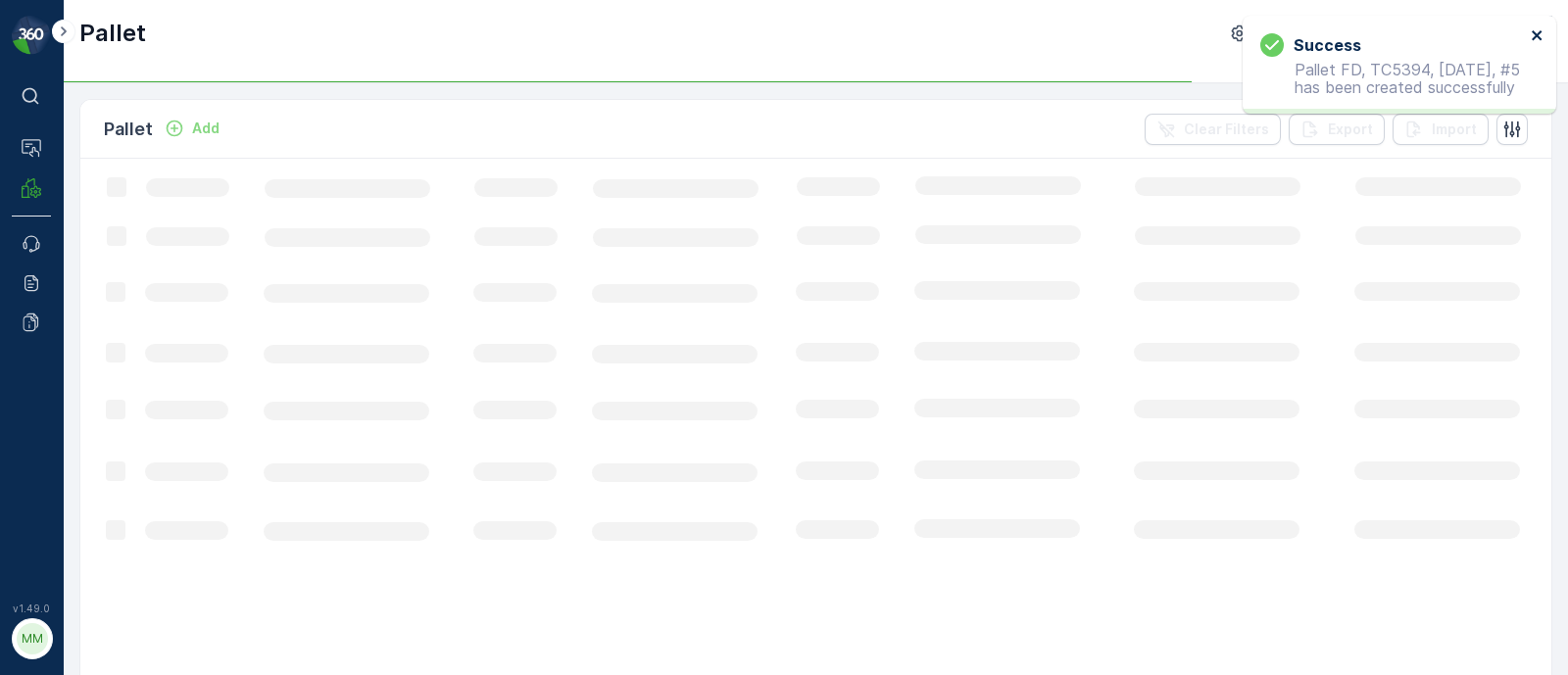
click at [1537, 37] on icon "close" at bounding box center [1537, 36] width 14 height 16
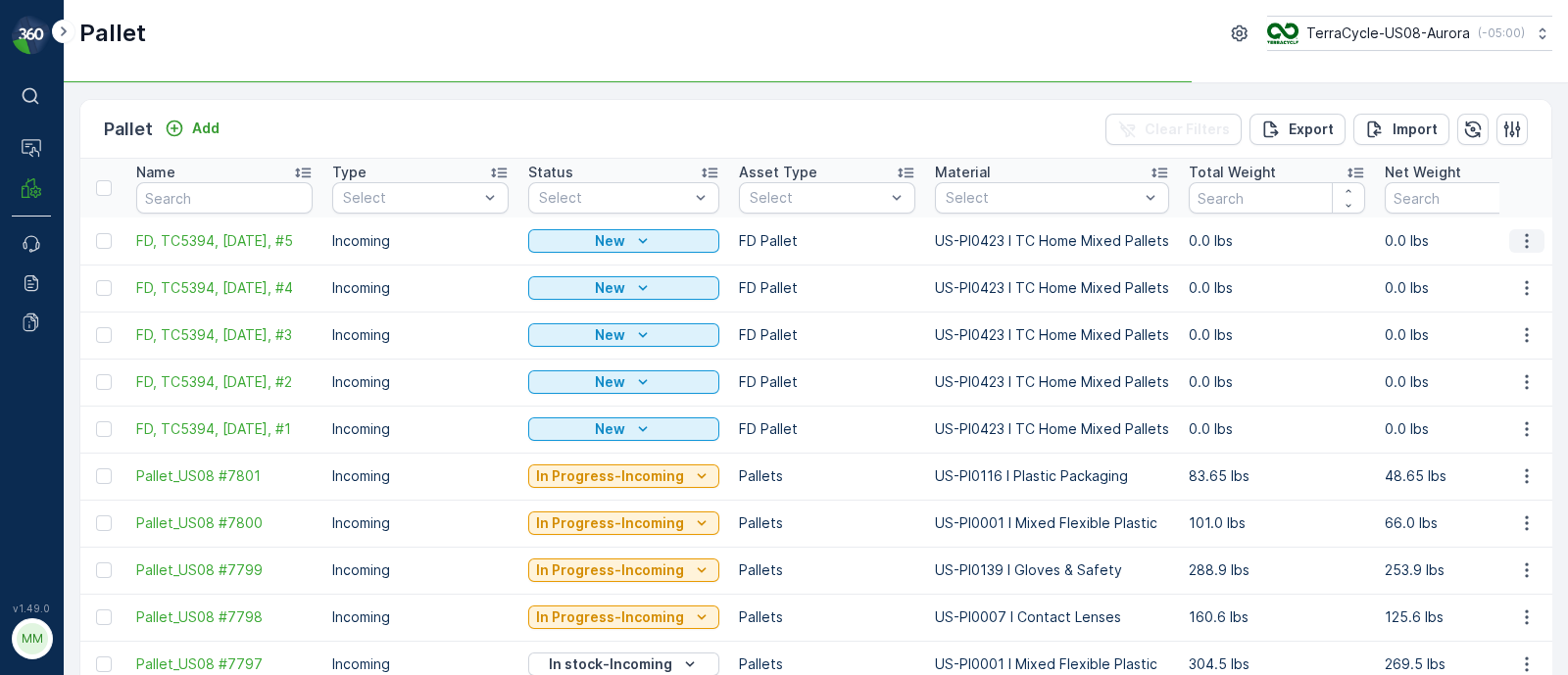
click at [1528, 232] on icon "button" at bounding box center [1526, 242] width 20 height 20
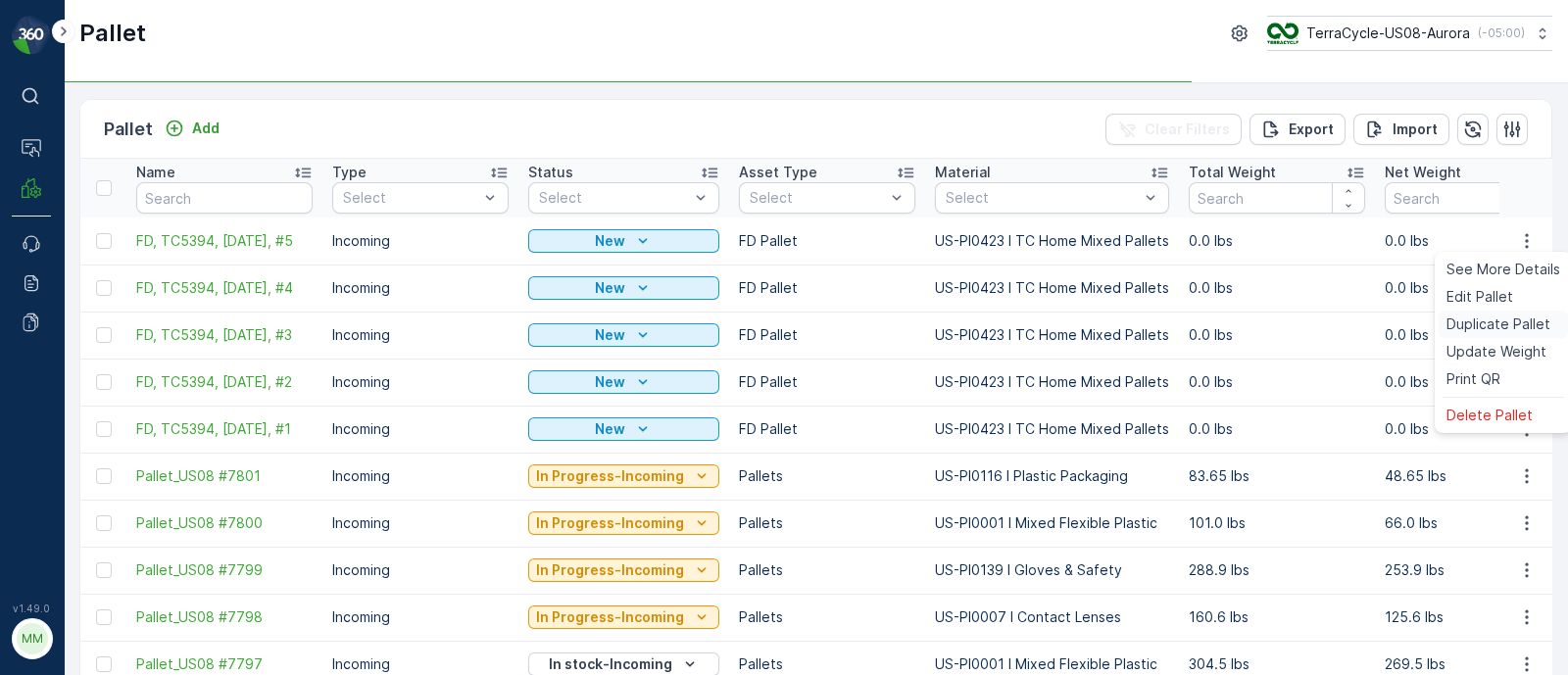
click at [1473, 319] on span "Duplicate Pallet" at bounding box center [1497, 325] width 104 height 20
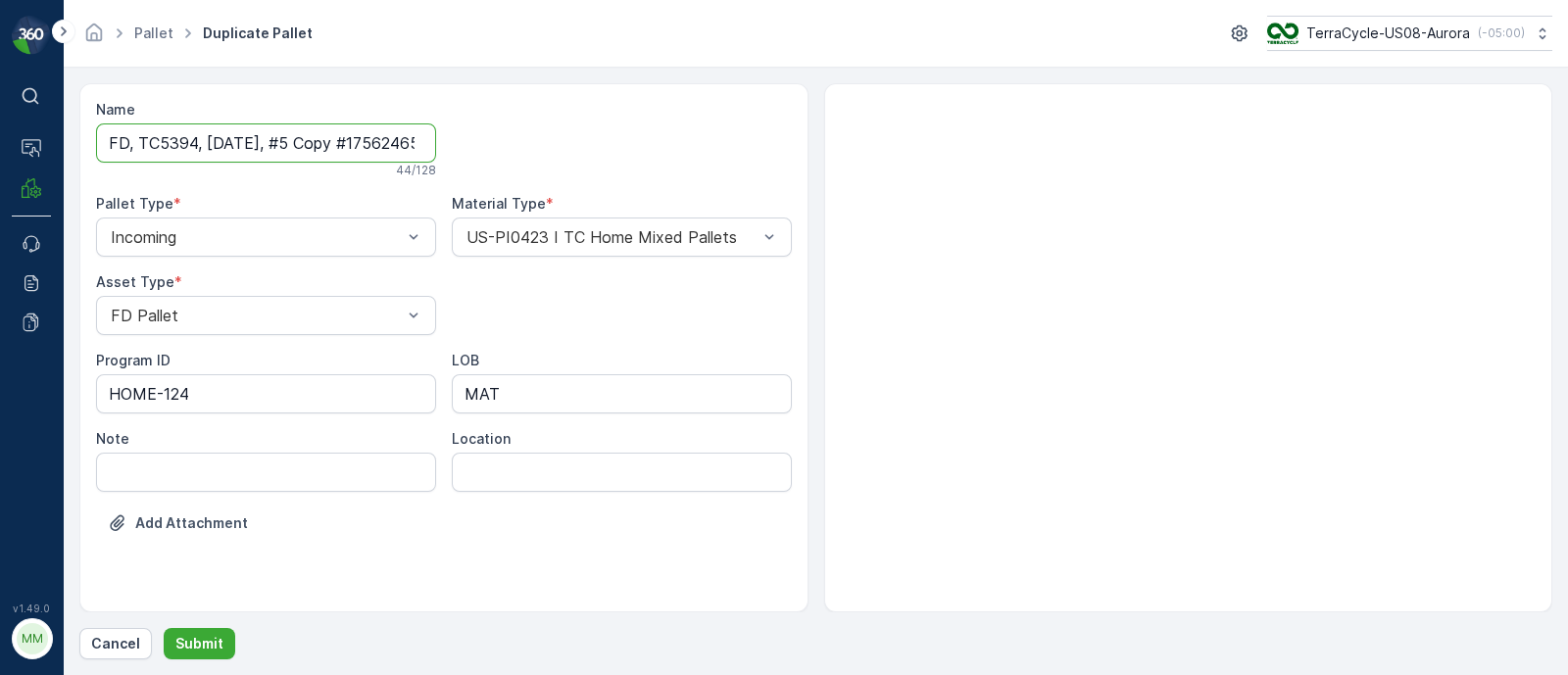
scroll to position [0, 64]
drag, startPoint x: 292, startPoint y: 139, endPoint x: 883, endPoint y: 144, distance: 591.0
click at [883, 144] on div "Name FD, TC5394, [DATE], #5 Copy #1756246513208 44 / 128 Pallet Type * Incoming…" at bounding box center [816, 348] width 1473 height 529
type input "FD, TC5394, [DATE], #6"
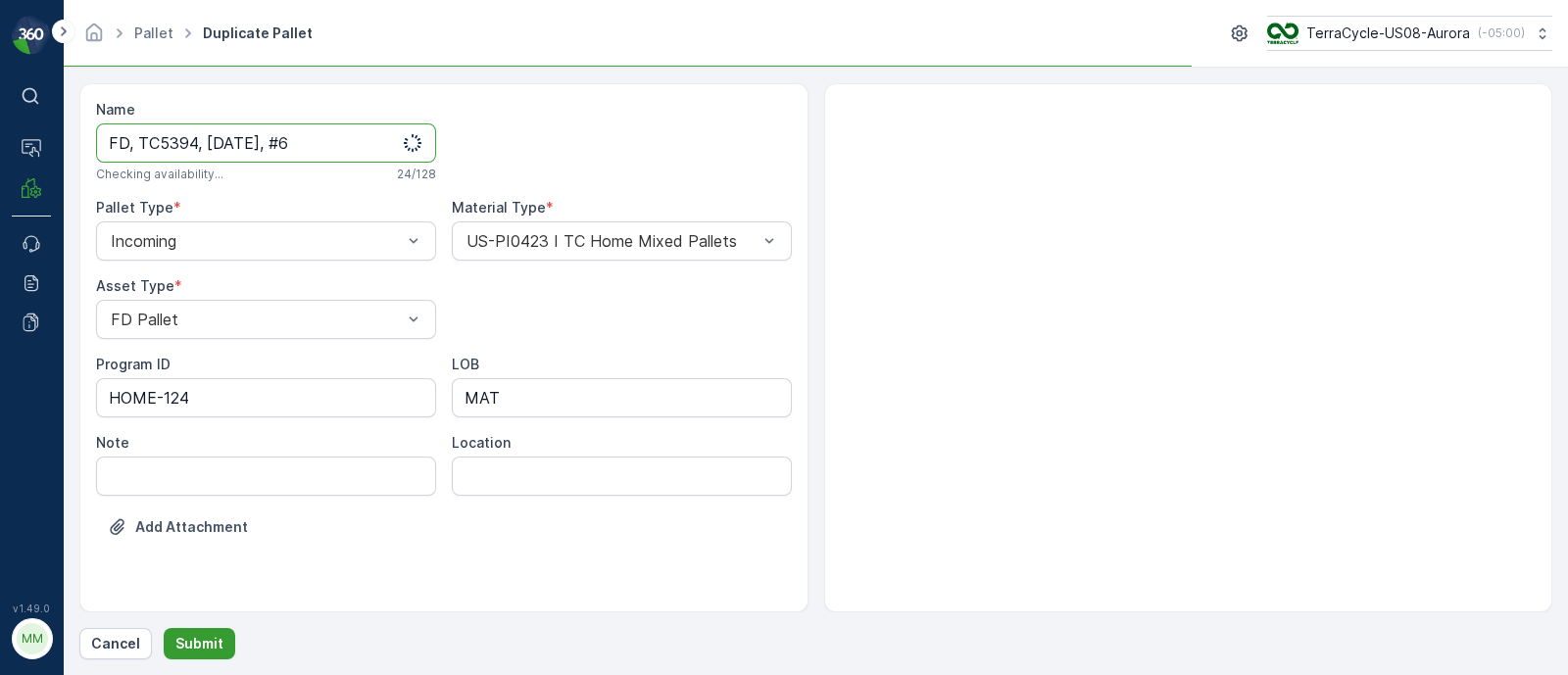
click at [191, 639] on p "Submit" at bounding box center [199, 644] width 48 height 20
